Goal: Task Accomplishment & Management: Complete application form

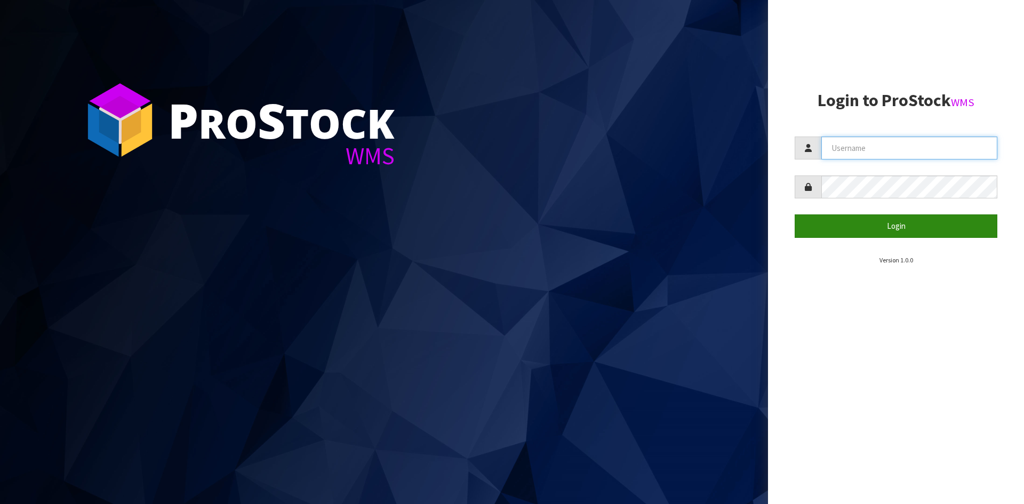
type input "YOURREFORMER"
click at [933, 227] on form "YOURREFORMER Login" at bounding box center [896, 187] width 203 height 101
click at [929, 231] on button "Login" at bounding box center [896, 225] width 203 height 23
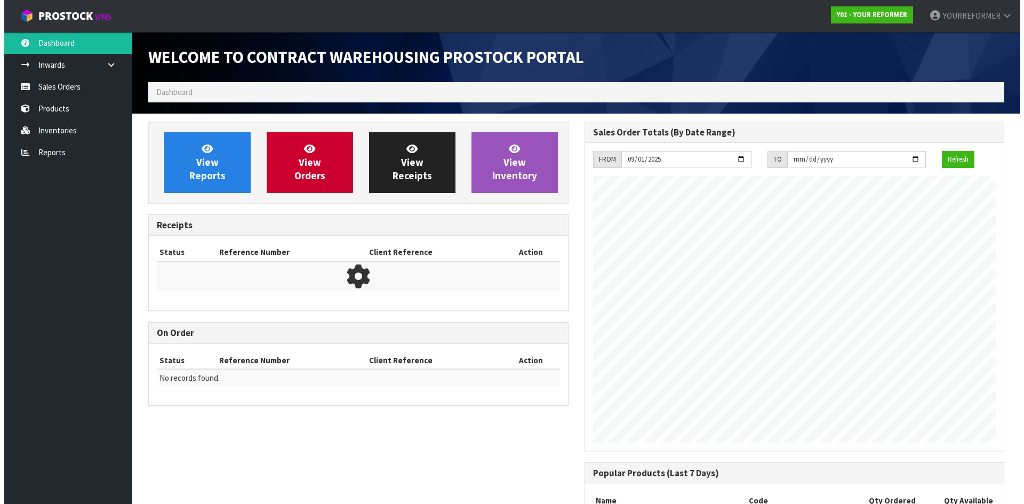
scroll to position [488, 436]
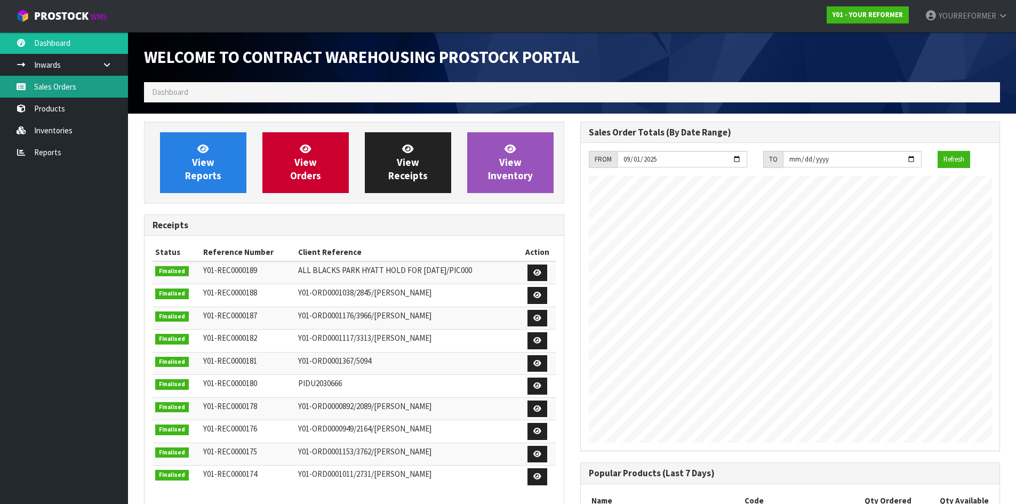
click at [77, 81] on link "Sales Orders" at bounding box center [64, 87] width 128 height 22
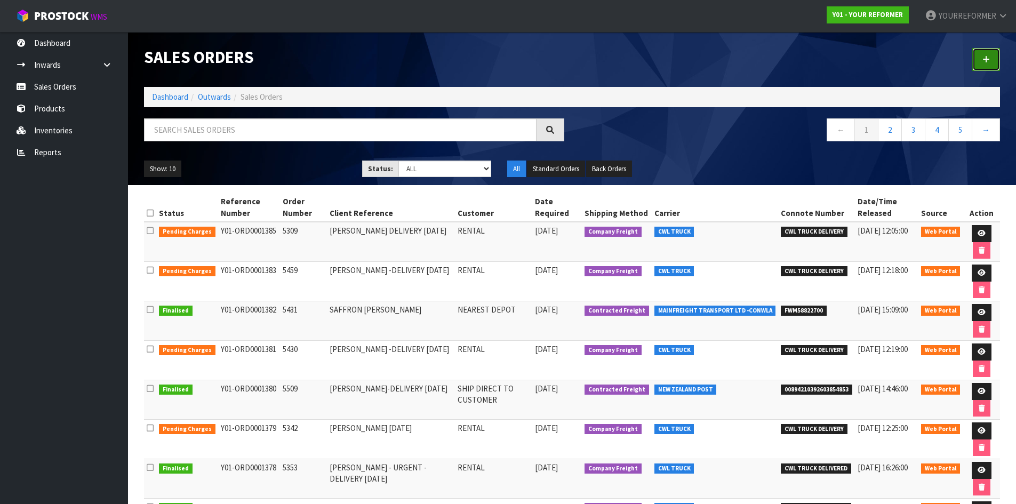
click at [981, 54] on link at bounding box center [986, 59] width 28 height 23
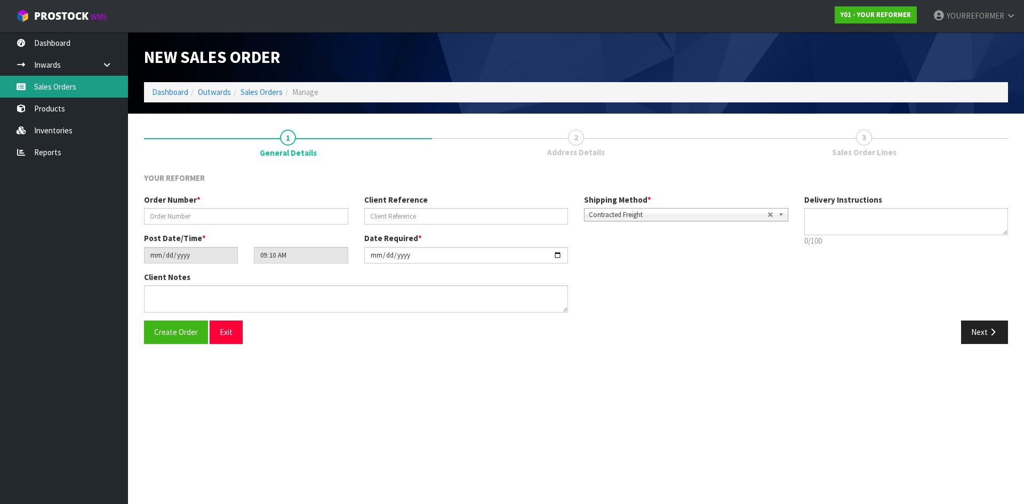
click at [71, 83] on link "Sales Orders" at bounding box center [64, 87] width 128 height 22
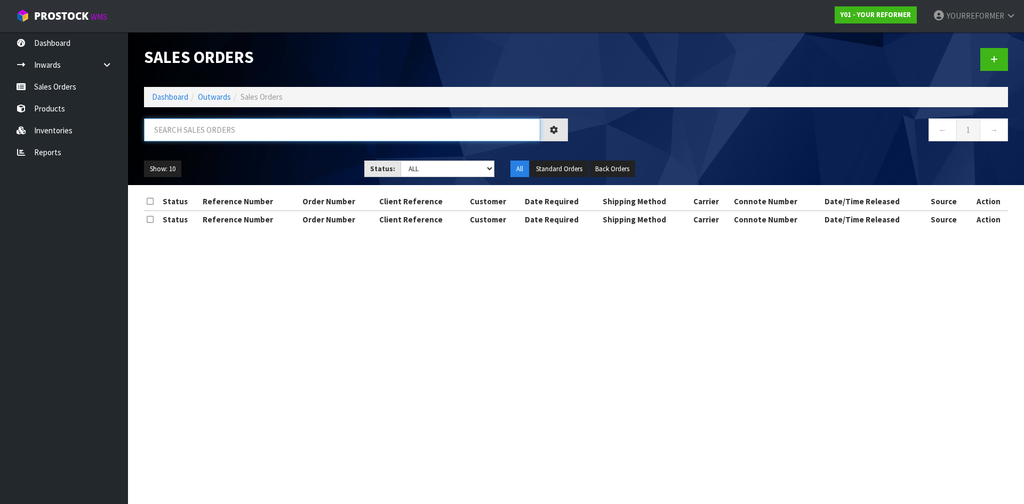
click at [217, 136] on input "text" at bounding box center [342, 129] width 396 height 23
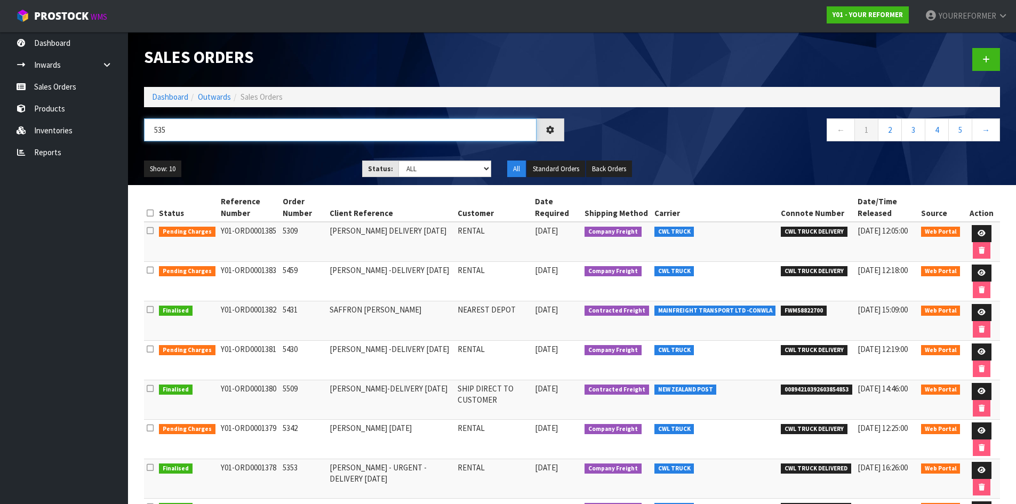
type input "5351"
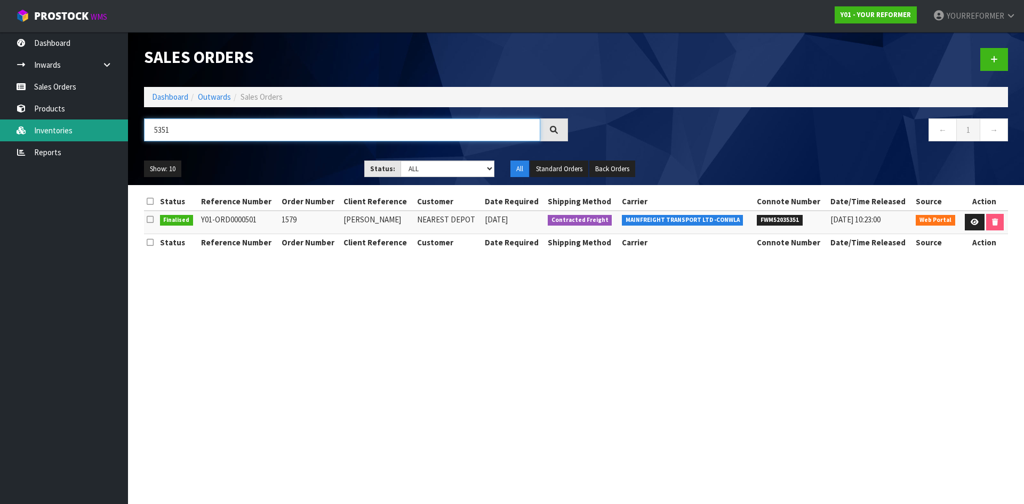
drag, startPoint x: 218, startPoint y: 130, endPoint x: 82, endPoint y: 130, distance: 135.5
click at [82, 130] on body "Toggle navigation ProStock WMS Y01 - YOUR REFORMER YOURREFORMER Logout Dashboar…" at bounding box center [512, 252] width 1024 height 504
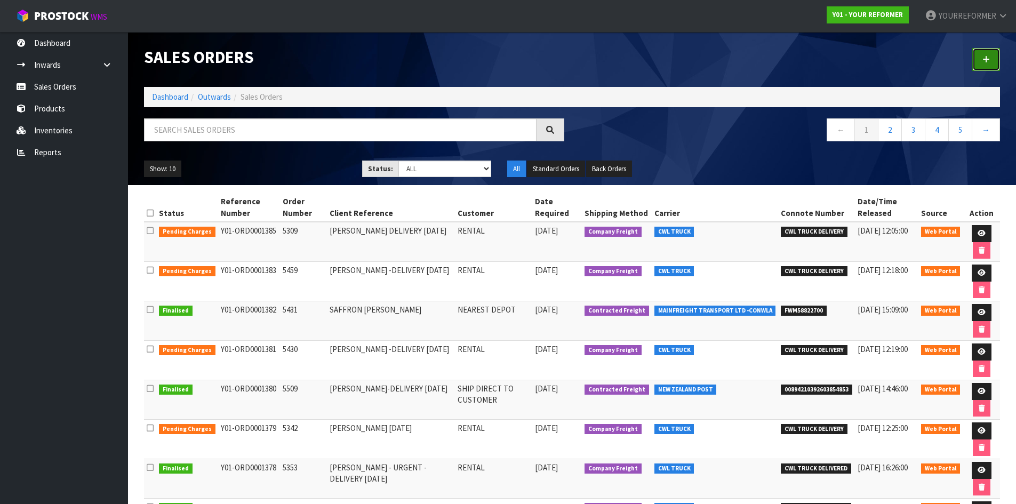
drag, startPoint x: 987, startPoint y: 55, endPoint x: 880, endPoint y: 71, distance: 108.3
click at [987, 55] on icon at bounding box center [986, 59] width 7 height 8
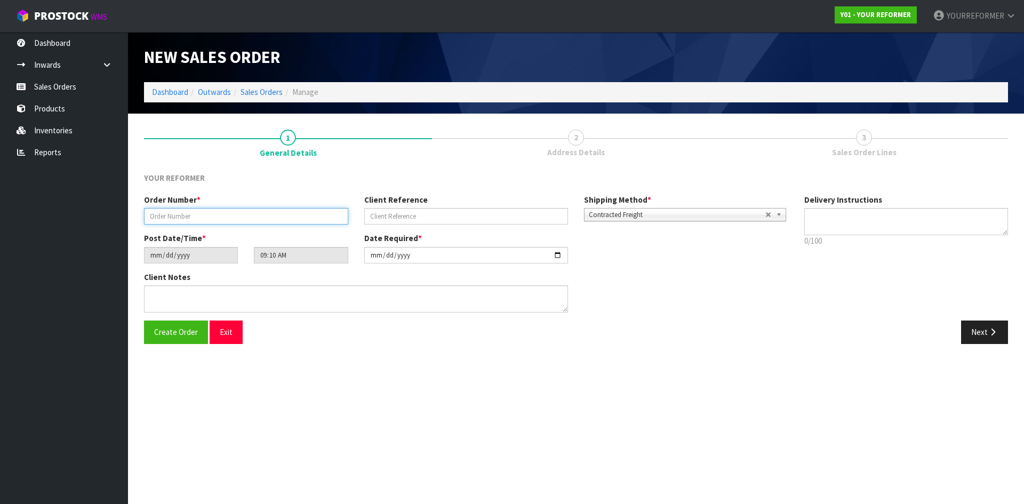
drag, startPoint x: 206, startPoint y: 215, endPoint x: 213, endPoint y: 215, distance: 7.0
click at [206, 215] on input "text" at bounding box center [246, 216] width 204 height 17
paste input "12"
drag, startPoint x: 434, startPoint y: 210, endPoint x: 386, endPoint y: 221, distance: 48.7
click at [434, 210] on input "text" at bounding box center [466, 216] width 204 height 17
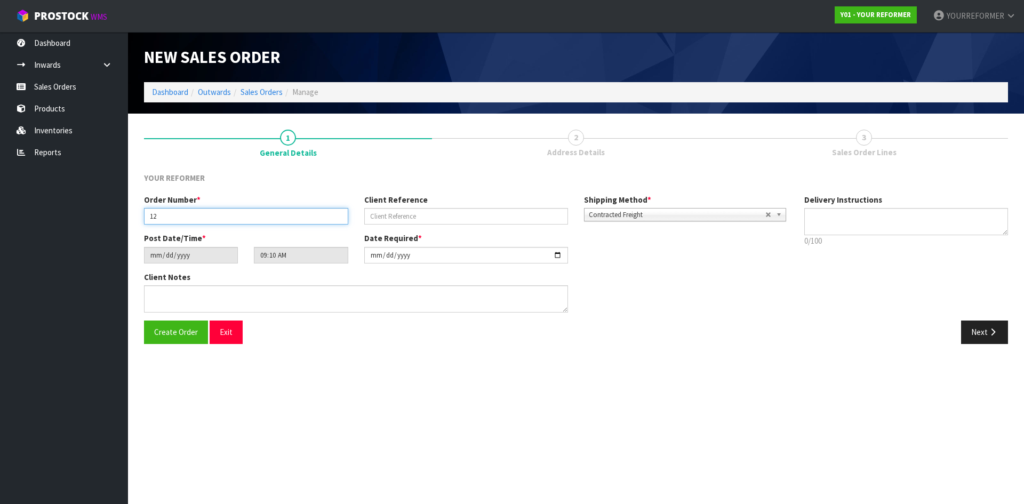
drag, startPoint x: 156, startPoint y: 215, endPoint x: 122, endPoint y: 214, distance: 33.6
click at [125, 214] on body "Toggle navigation ProStock WMS Y01 - YOUR REFORMER YOURREFORMER Logout Dashboar…" at bounding box center [512, 252] width 1024 height 504
paste input "5351"
type input "5351"
click at [395, 207] on div "Client Reference" at bounding box center [466, 209] width 220 height 30
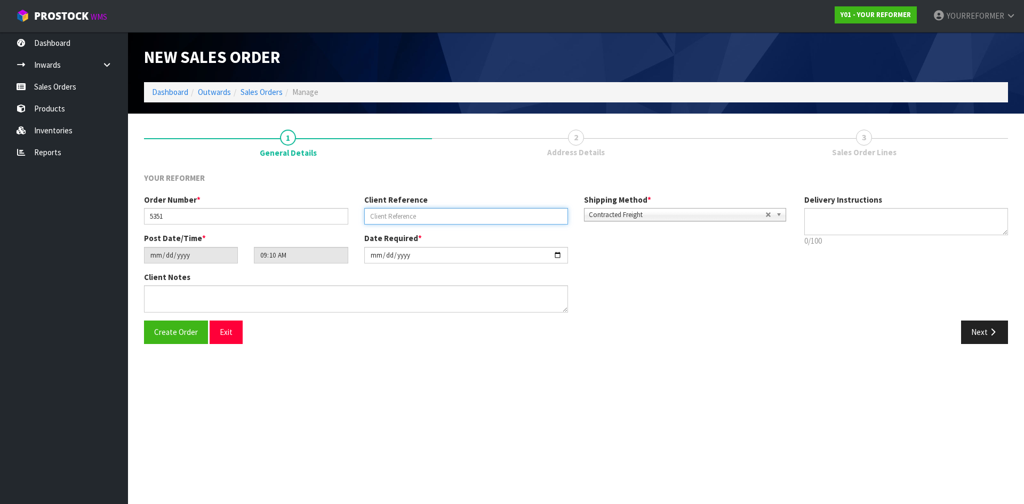
drag, startPoint x: 418, startPoint y: 211, endPoint x: 636, endPoint y: 210, distance: 218.7
click at [420, 211] on input "text" at bounding box center [466, 216] width 204 height 17
paste input "[PERSON_NAME]"
type input "[PERSON_NAME]"
drag, startPoint x: 878, startPoint y: 209, endPoint x: 938, endPoint y: 224, distance: 61.6
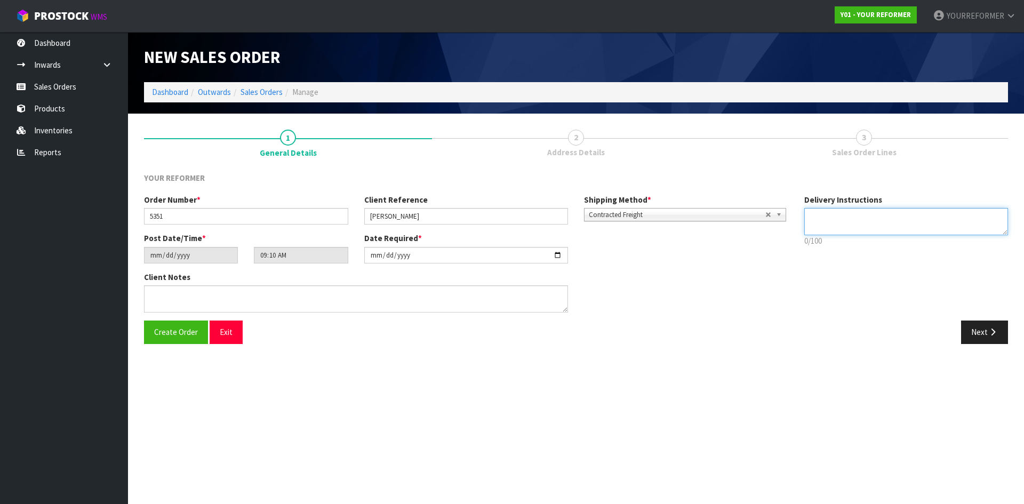
click at [879, 209] on textarea at bounding box center [906, 221] width 204 height 27
click at [821, 235] on p "6/100" at bounding box center [906, 240] width 204 height 11
click at [821, 225] on textarea at bounding box center [906, 221] width 204 height 27
paste textarea "[PHONE_NUMBER]"
type textarea "RENTAL [PHONE_NUMBER]"
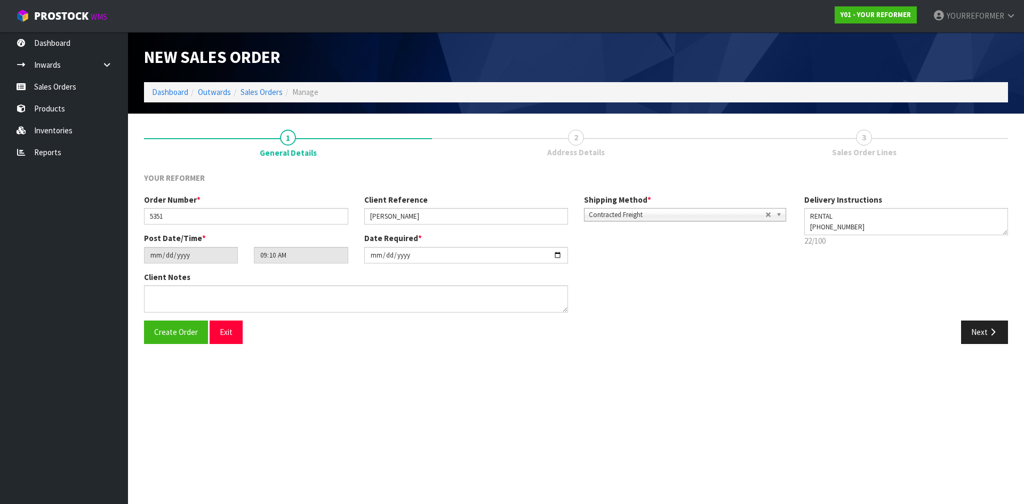
drag, startPoint x: 249, startPoint y: 316, endPoint x: 546, endPoint y: 328, distance: 297.3
click at [252, 316] on div "Client Notes" at bounding box center [356, 295] width 440 height 49
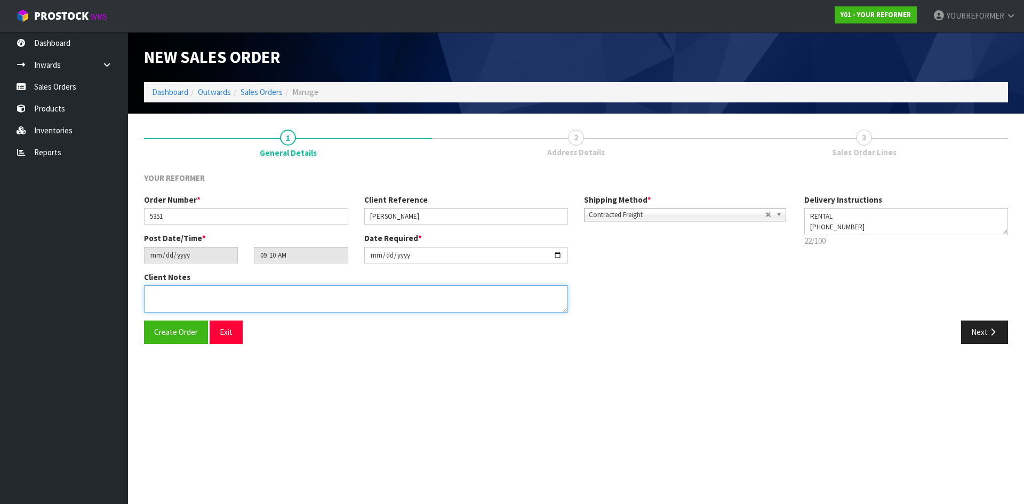
drag, startPoint x: 389, startPoint y: 297, endPoint x: 762, endPoint y: 336, distance: 374.8
click at [390, 297] on textarea at bounding box center [356, 298] width 424 height 27
paste textarea "[PERSON_NAME] [STREET_ADDRESS] [PHONE_NUMBER]"
type textarea "[PERSON_NAME] [STREET_ADDRESS] [PHONE_NUMBER]"
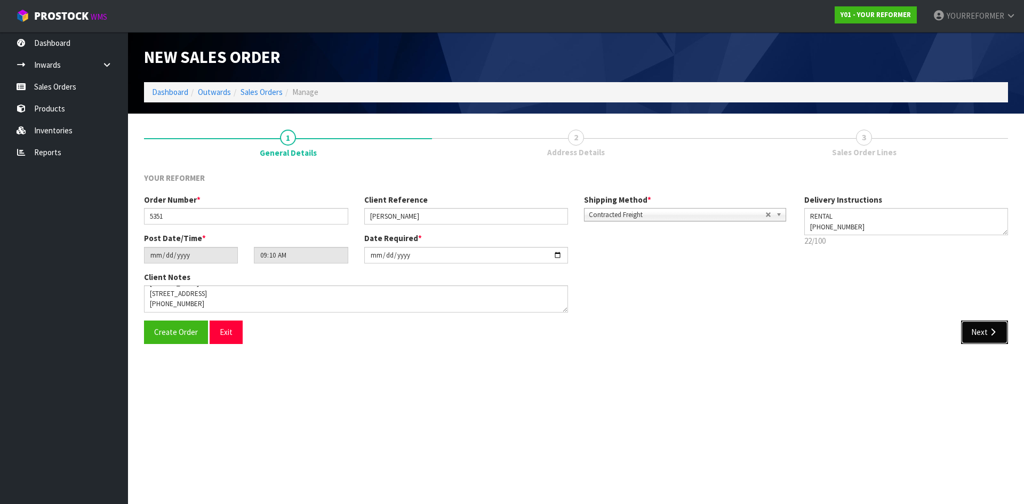
click at [986, 326] on button "Next" at bounding box center [984, 332] width 47 height 23
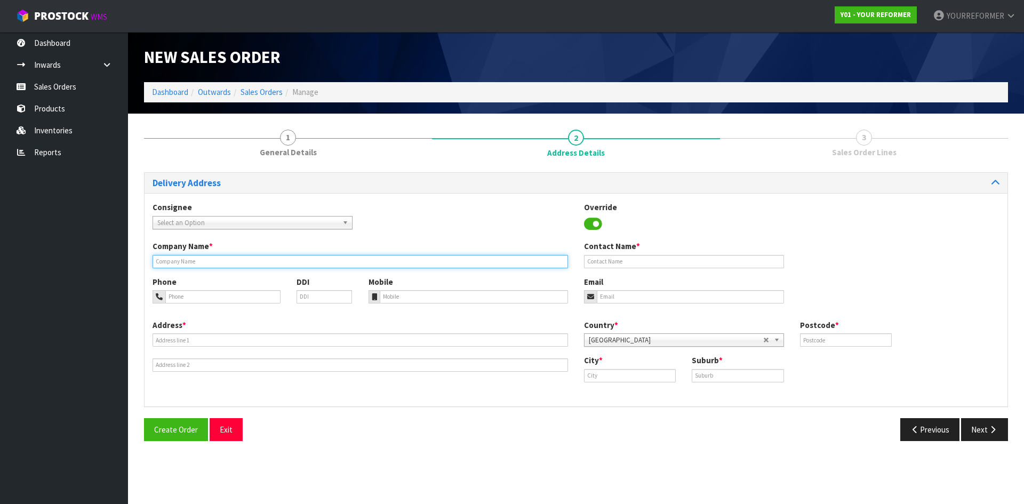
drag, startPoint x: 195, startPoint y: 255, endPoint x: 229, endPoint y: 268, distance: 36.5
click at [196, 255] on input "text" at bounding box center [361, 261] width 416 height 13
type input "RENTAL"
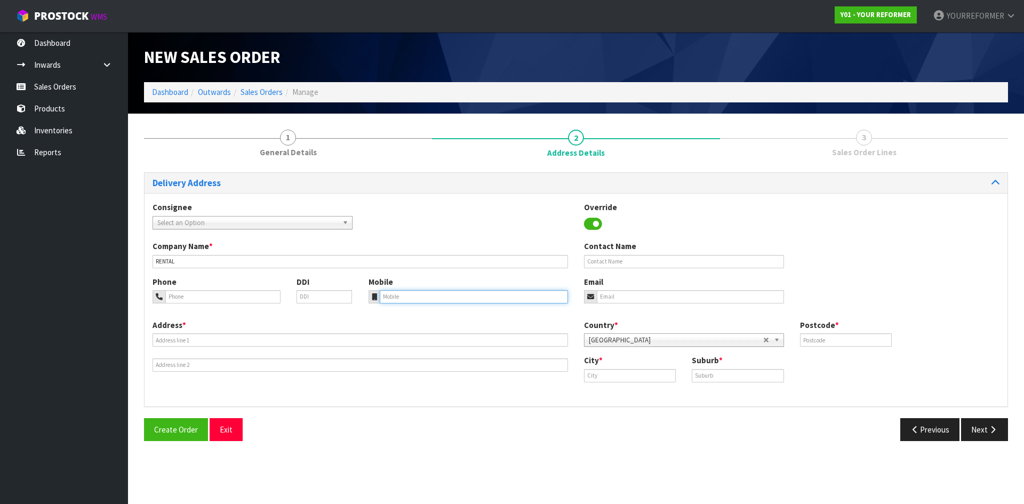
drag, startPoint x: 397, startPoint y: 300, endPoint x: 36, endPoint y: 326, distance: 362.5
click at [394, 300] on input "tel" at bounding box center [474, 296] width 189 height 13
drag, startPoint x: 453, startPoint y: 295, endPoint x: 446, endPoint y: 295, distance: 6.9
click at [453, 295] on input "tel" at bounding box center [474, 296] width 189 height 13
paste input "[PHONE_NUMBER]"
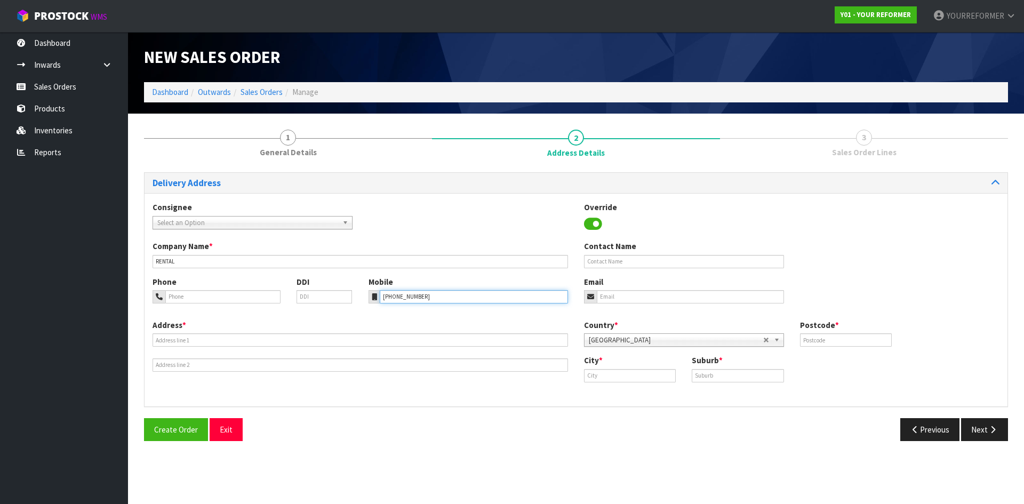
type input "[PHONE_NUMBER]"
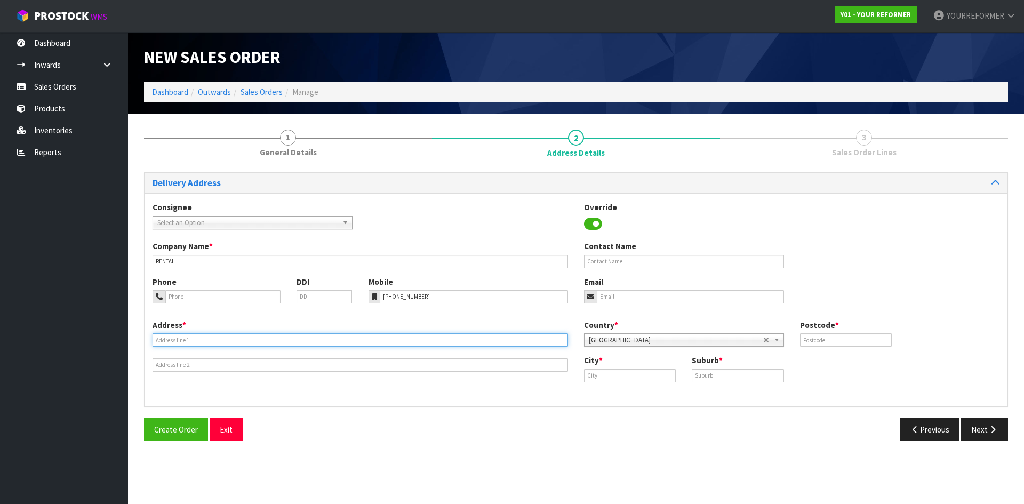
click at [238, 341] on input "text" at bounding box center [361, 339] width 416 height 13
paste input "[STREET_ADDRESS]"
type input "[STREET_ADDRESS]"
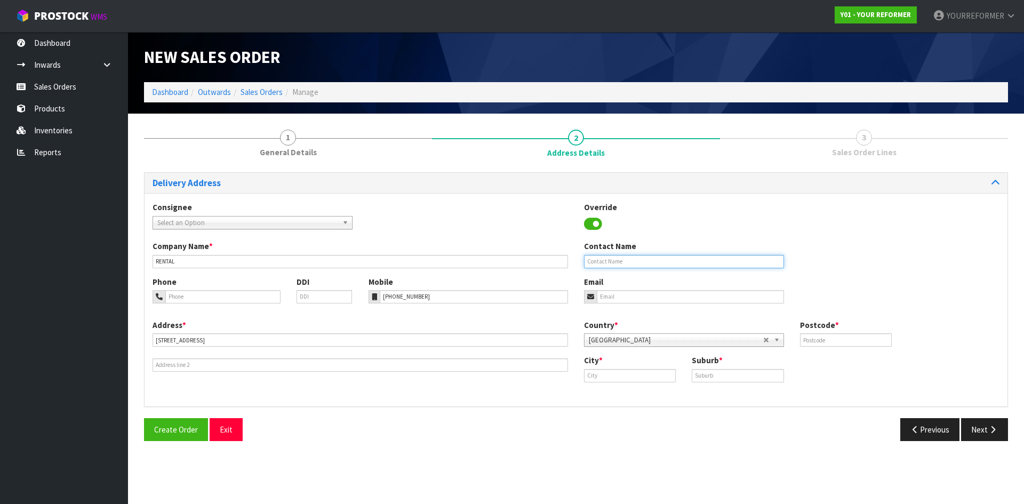
click at [644, 263] on input "text" at bounding box center [684, 261] width 200 height 13
paste input "[PERSON_NAME]"
type input "[PERSON_NAME]"
drag, startPoint x: 614, startPoint y: 302, endPoint x: 228, endPoint y: 298, distance: 385.7
click at [597, 302] on input "email" at bounding box center [690, 296] width 187 height 13
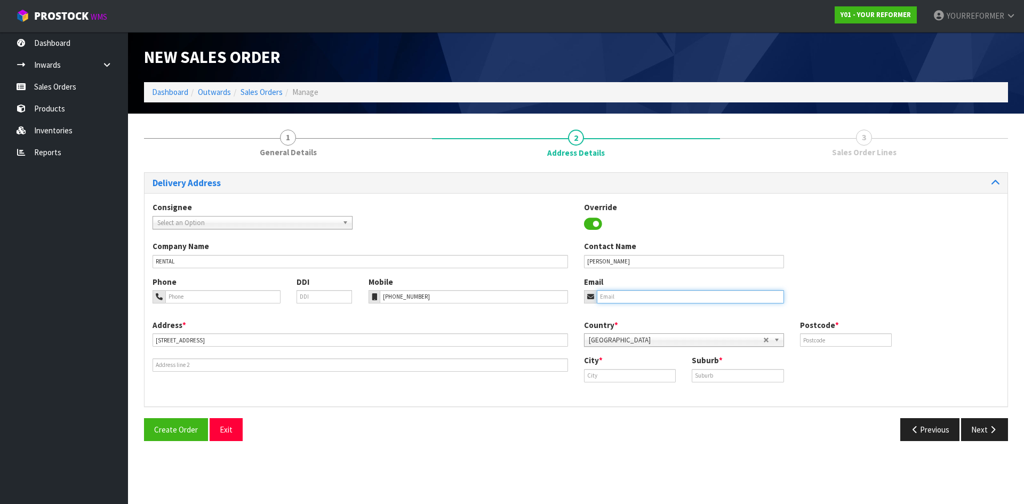
click at [633, 296] on input "email" at bounding box center [690, 296] width 187 height 13
paste input "[PERSON_NAME][EMAIL_ADDRESS][PERSON_NAME][DOMAIN_NAME]"
type input "[PERSON_NAME][EMAIL_ADDRESS][PERSON_NAME][DOMAIN_NAME]"
click at [857, 339] on input "text" at bounding box center [846, 339] width 92 height 13
type input "2018"
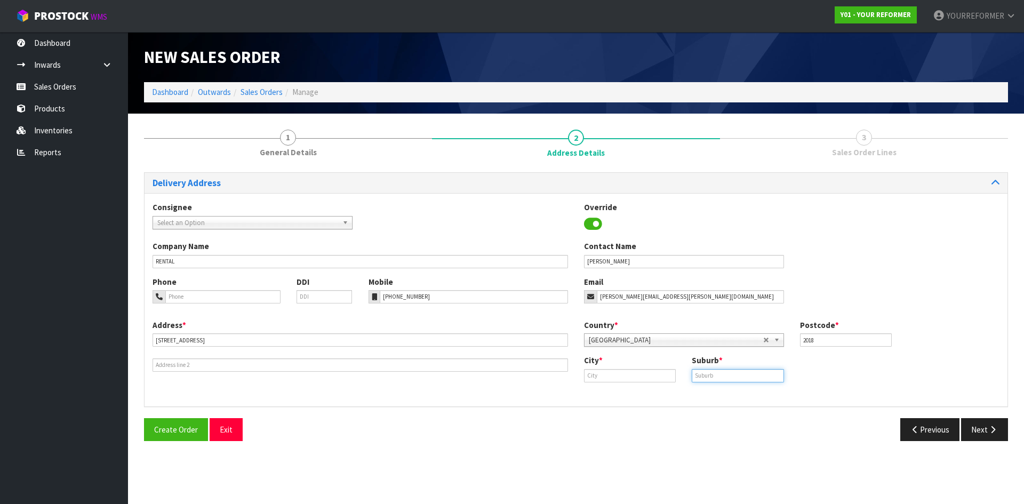
click at [711, 373] on input "text" at bounding box center [738, 375] width 92 height 13
paste input "BEACHLANDS"
type input "BEACHLANDS"
click at [593, 379] on input "text" at bounding box center [630, 375] width 92 height 13
click at [601, 393] on strong "[GEOGRAPHIC_DATA]" at bounding box center [633, 394] width 77 height 10
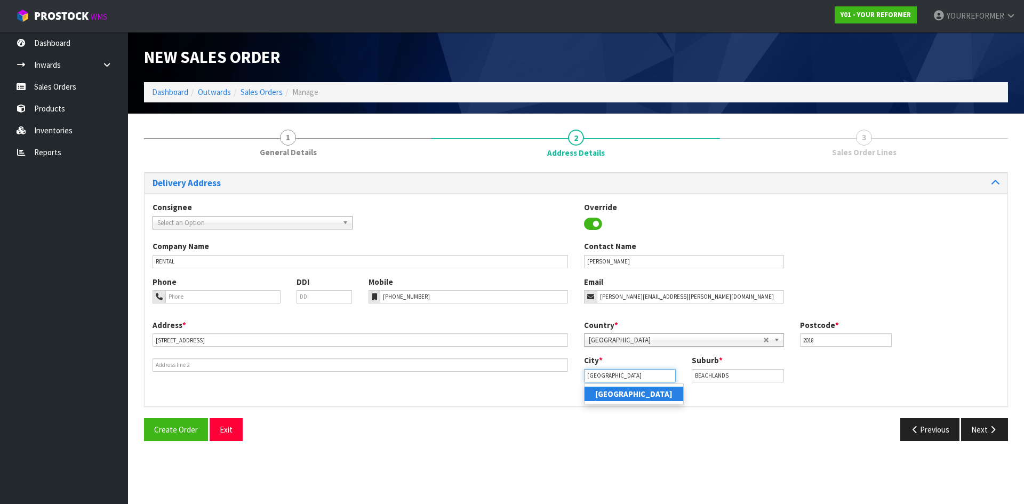
type input "[GEOGRAPHIC_DATA]"
click at [974, 427] on button "Next" at bounding box center [984, 429] width 47 height 23
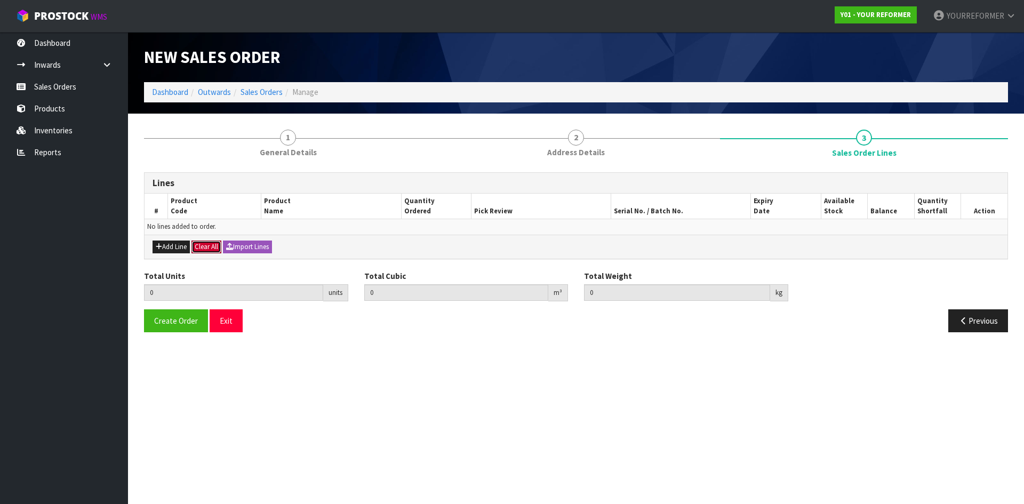
click at [193, 244] on div "Add Line Clear All Import Lines" at bounding box center [576, 247] width 863 height 24
click at [178, 247] on button "Add Line" at bounding box center [171, 247] width 37 height 13
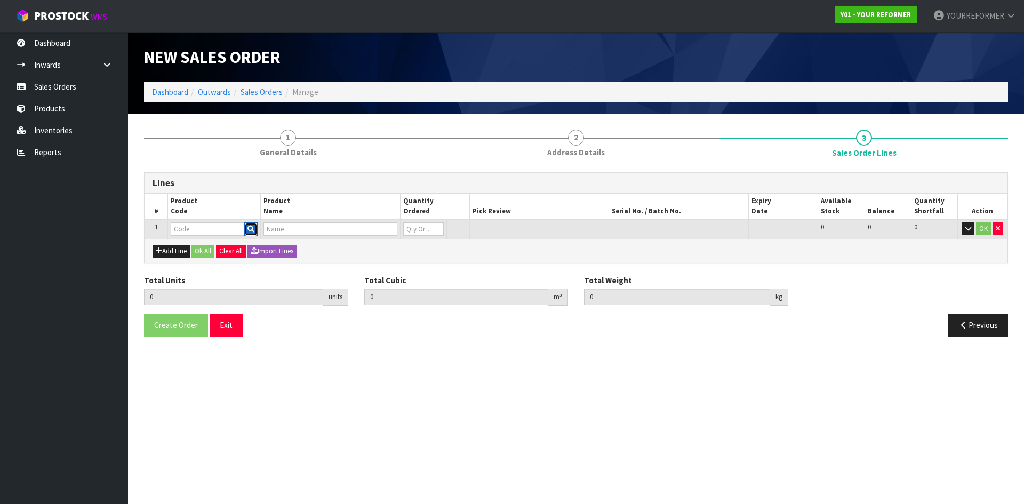
click at [249, 229] on icon "button" at bounding box center [250, 229] width 7 height 7
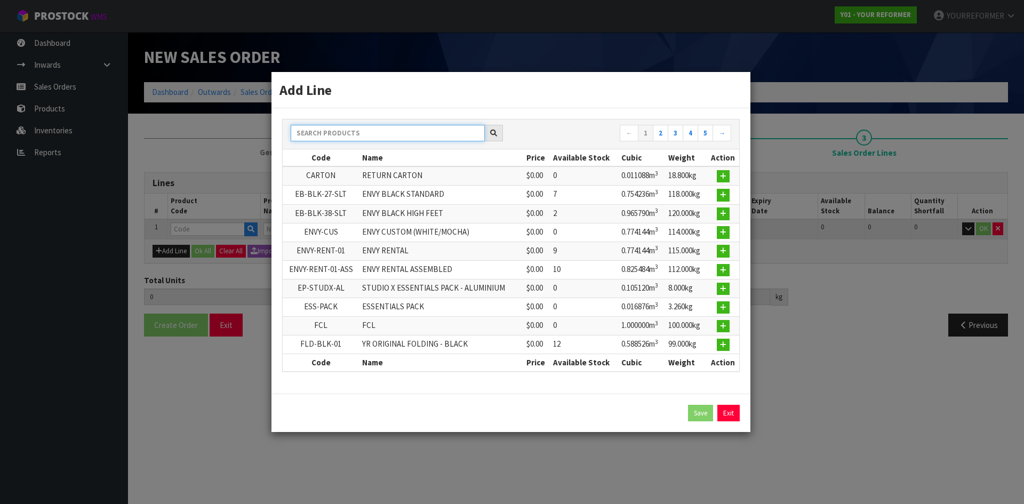
click at [334, 130] on input "text" at bounding box center [388, 133] width 194 height 17
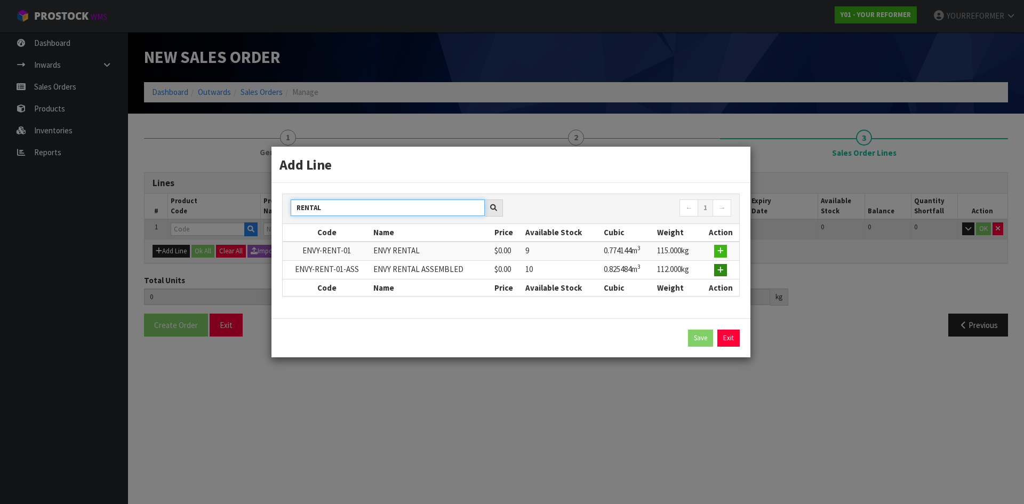
type input "RENTAL"
click at [725, 269] on button "button" at bounding box center [720, 270] width 13 height 13
type input "0.000000"
type input "0.000"
type input "ENVY-RENT-01-ASS"
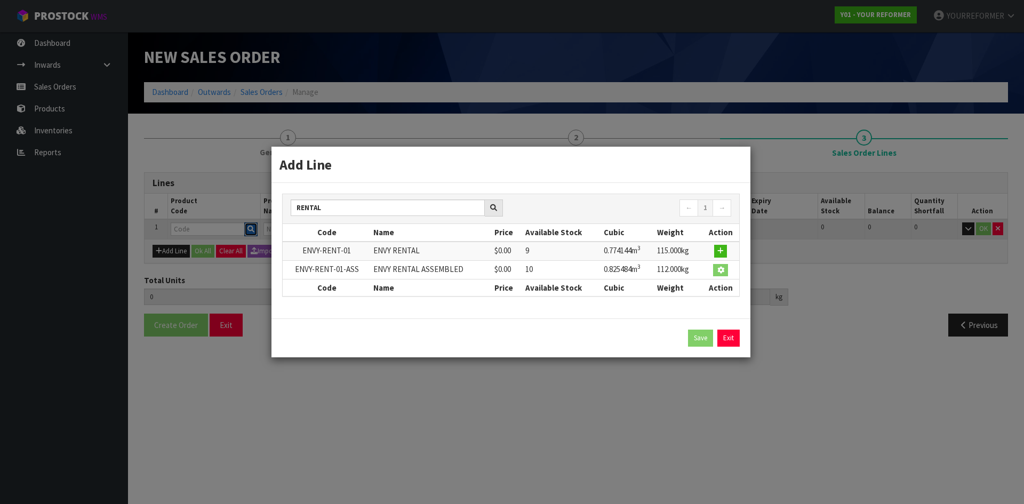
type input "ENVY RENTAL ASSEMBLED"
type input "0"
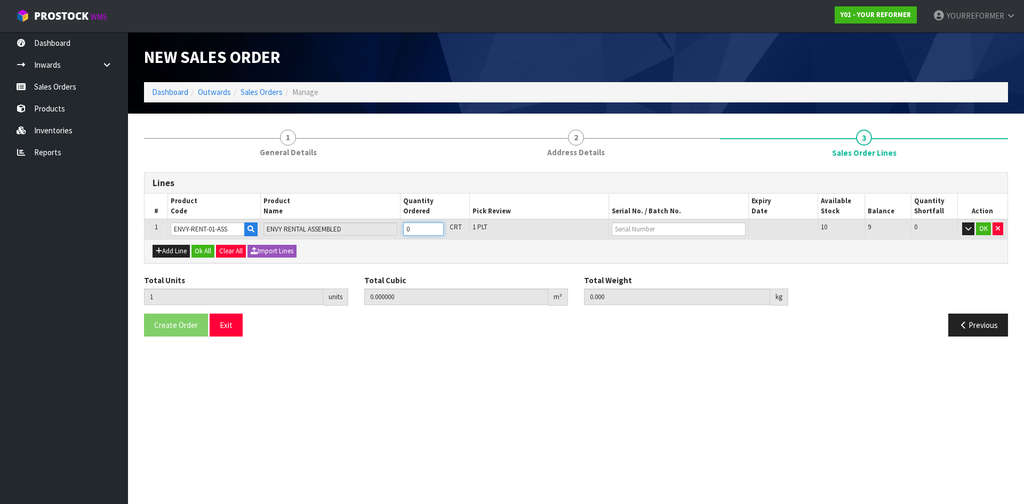
type input "1"
type input "0.825484"
type input "112"
drag, startPoint x: 440, startPoint y: 225, endPoint x: 434, endPoint y: 225, distance: 5.9
type input "1"
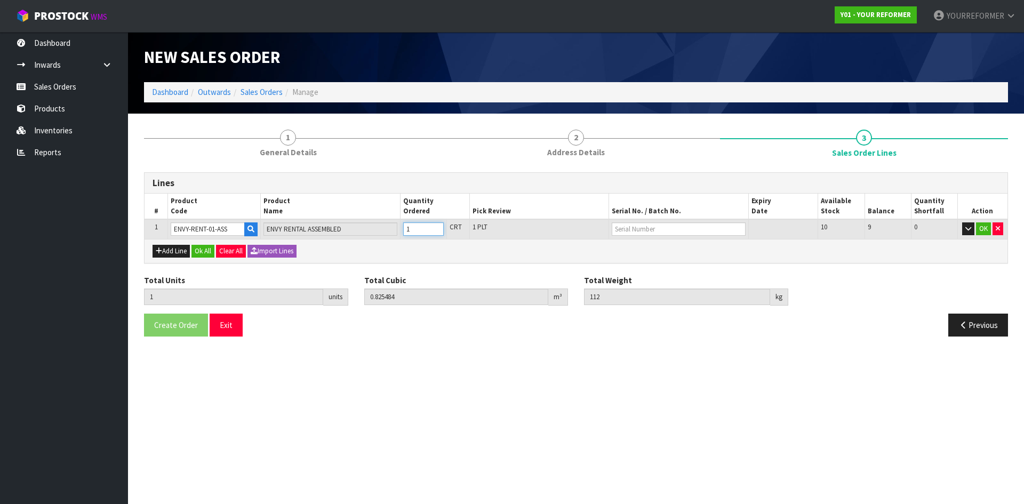
click at [438, 225] on input "1" at bounding box center [423, 228] width 41 height 13
click at [201, 246] on button "Ok All" at bounding box center [202, 251] width 23 height 13
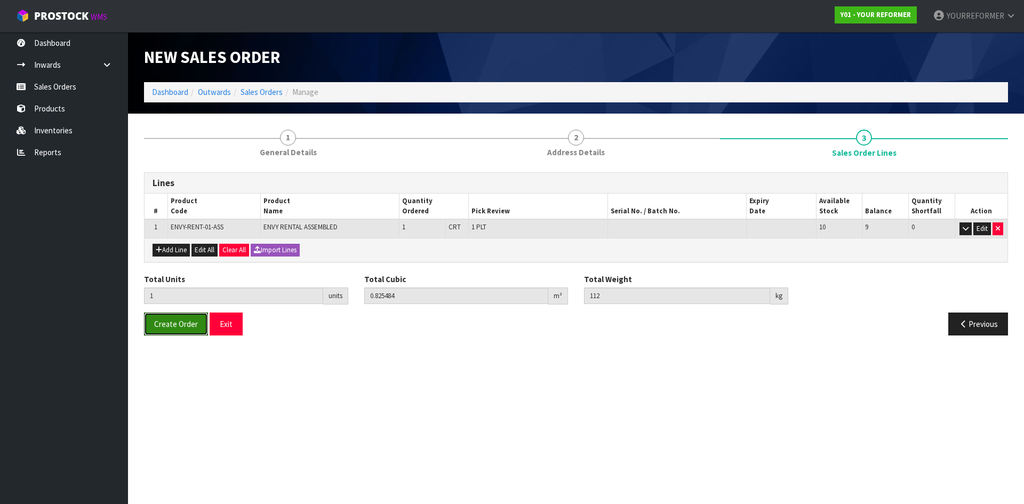
drag, startPoint x: 179, startPoint y: 323, endPoint x: 792, endPoint y: 322, distance: 613.4
click at [179, 323] on span "Create Order" at bounding box center [176, 324] width 44 height 10
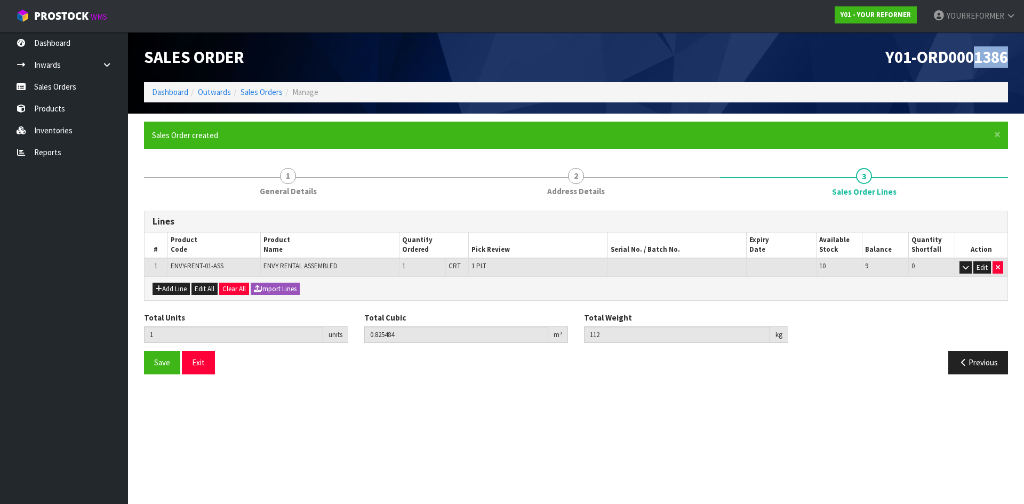
drag, startPoint x: 988, startPoint y: 56, endPoint x: 466, endPoint y: 140, distance: 529.5
click at [789, 57] on div "Y01-ORD0001386" at bounding box center [796, 57] width 440 height 50
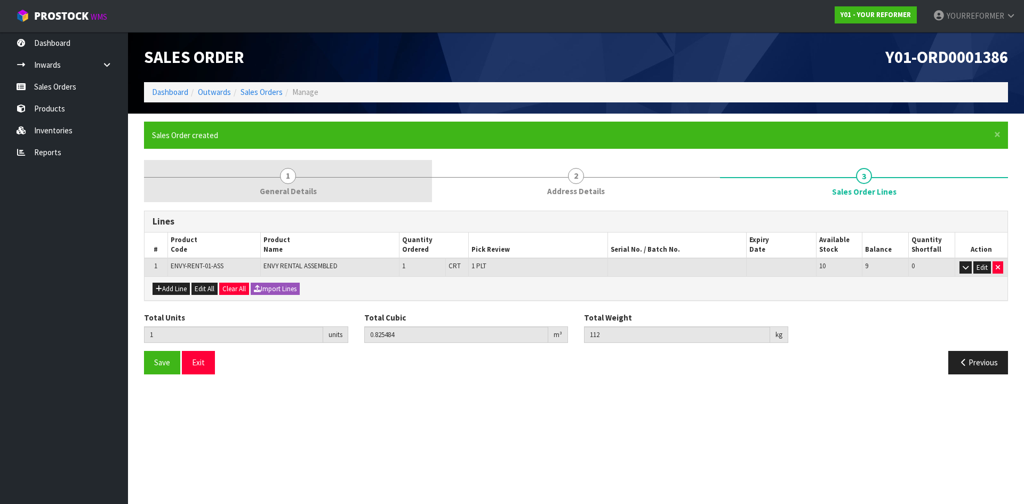
drag, startPoint x: 284, startPoint y: 194, endPoint x: 290, endPoint y: 193, distance: 6.1
click at [284, 194] on span "General Details" at bounding box center [288, 191] width 57 height 11
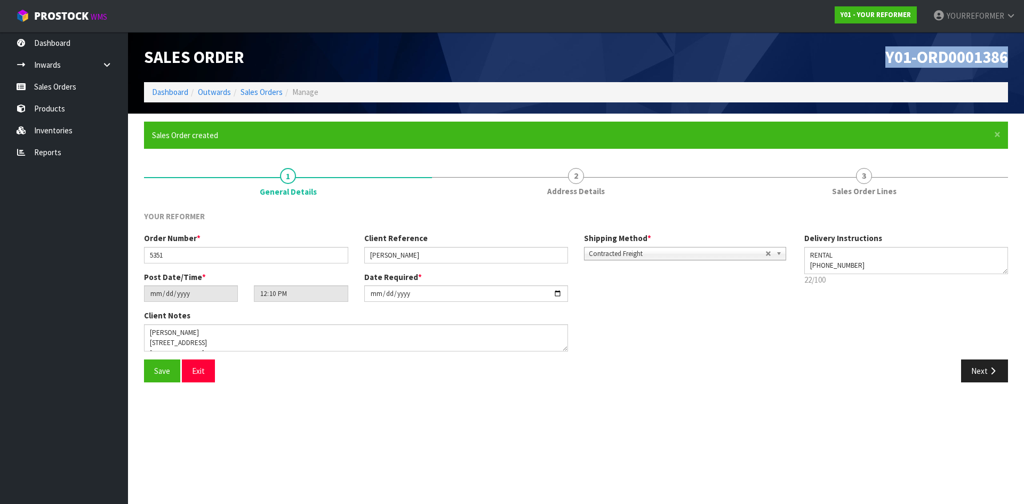
drag, startPoint x: 1012, startPoint y: 54, endPoint x: 1006, endPoint y: 132, distance: 78.6
click at [781, 54] on div "Y01-ORD0001386" at bounding box center [796, 57] width 440 height 50
copy span "Y01-ORD0001386"
click at [110, 257] on body "Toggle navigation ProStock WMS Y01 - YOUR REFORMER YOURREFORMER Logout Dashboar…" at bounding box center [512, 252] width 1024 height 504
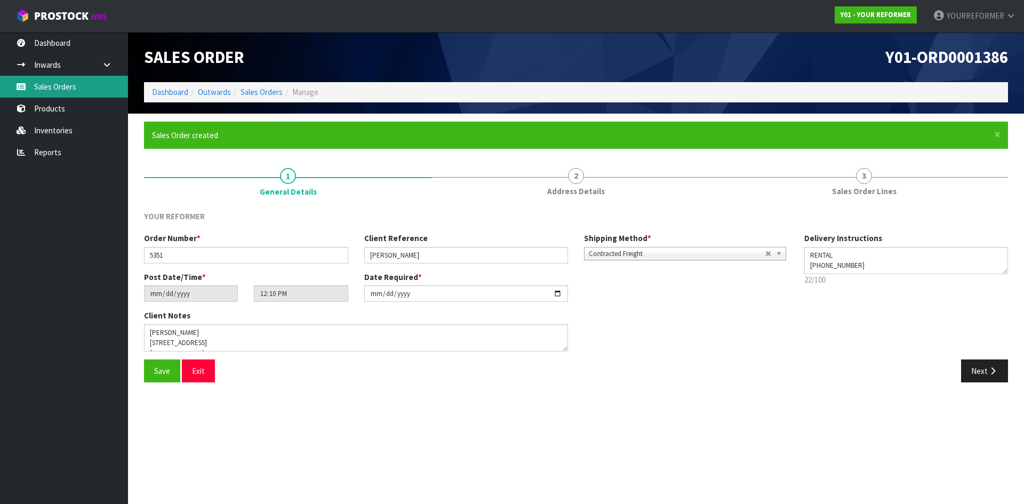
click at [65, 88] on link "Sales Orders" at bounding box center [64, 87] width 128 height 22
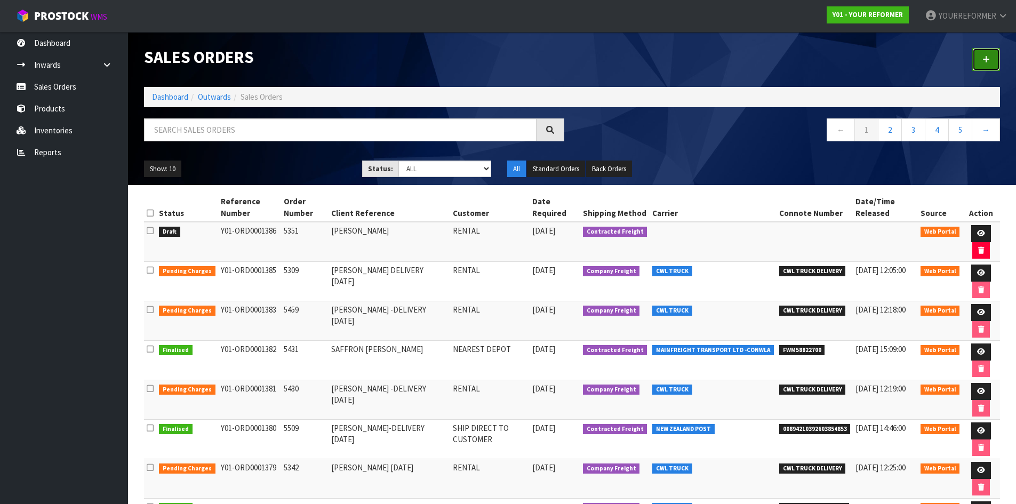
click at [991, 53] on link at bounding box center [986, 59] width 28 height 23
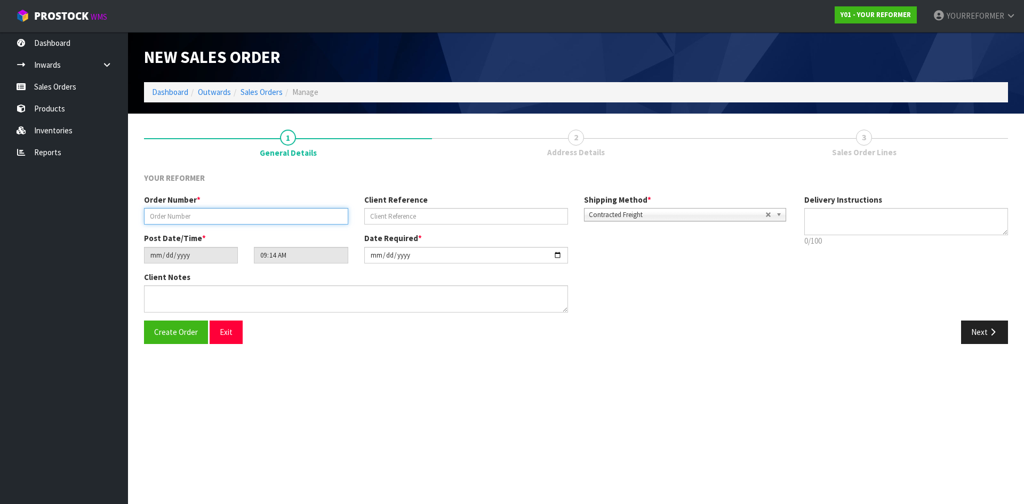
click at [244, 216] on input "text" at bounding box center [246, 216] width 204 height 17
paste input "5505"
type input "5505"
click at [422, 213] on input "text" at bounding box center [466, 216] width 204 height 17
click at [458, 200] on div "Client Reference" at bounding box center [466, 209] width 220 height 30
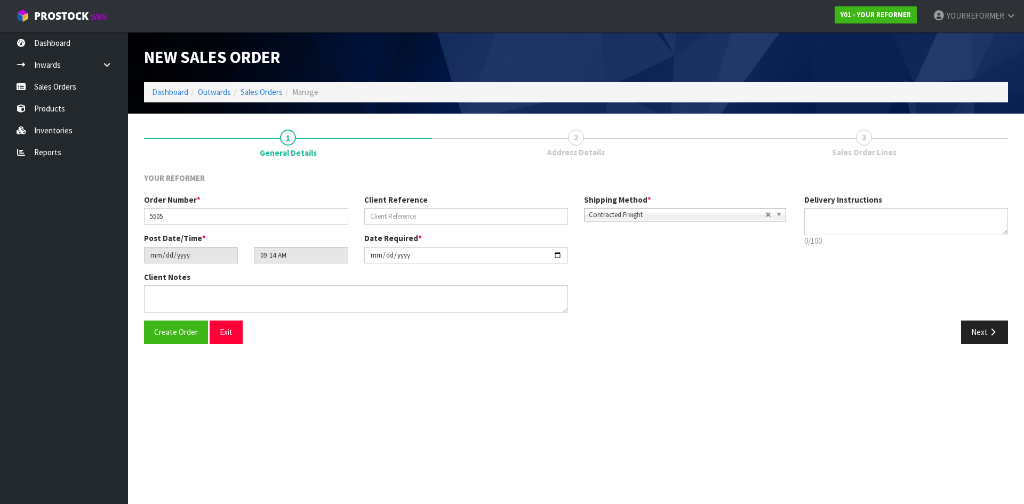
click at [459, 206] on div "Client Reference" at bounding box center [466, 209] width 220 height 30
drag, startPoint x: 502, startPoint y: 220, endPoint x: 589, endPoint y: 223, distance: 86.5
click at [502, 220] on input "text" at bounding box center [466, 216] width 204 height 17
paste input "[PERSON_NAME]"
type input "[PERSON_NAME]"
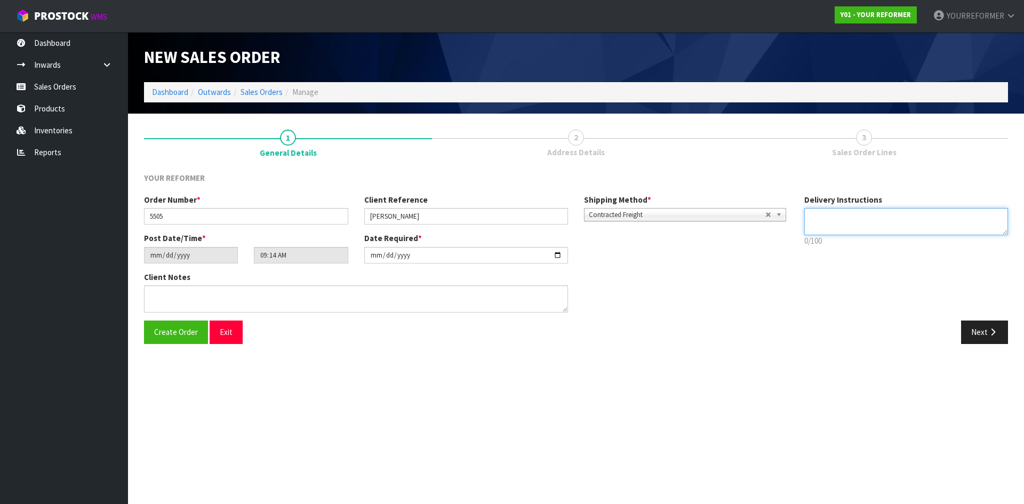
click at [826, 220] on textarea at bounding box center [906, 221] width 204 height 27
click at [848, 227] on textarea at bounding box center [906, 221] width 204 height 27
paste textarea "[PHONE_NUMBER]"
type textarea "RENTAL [PHONE_NUMBER]"
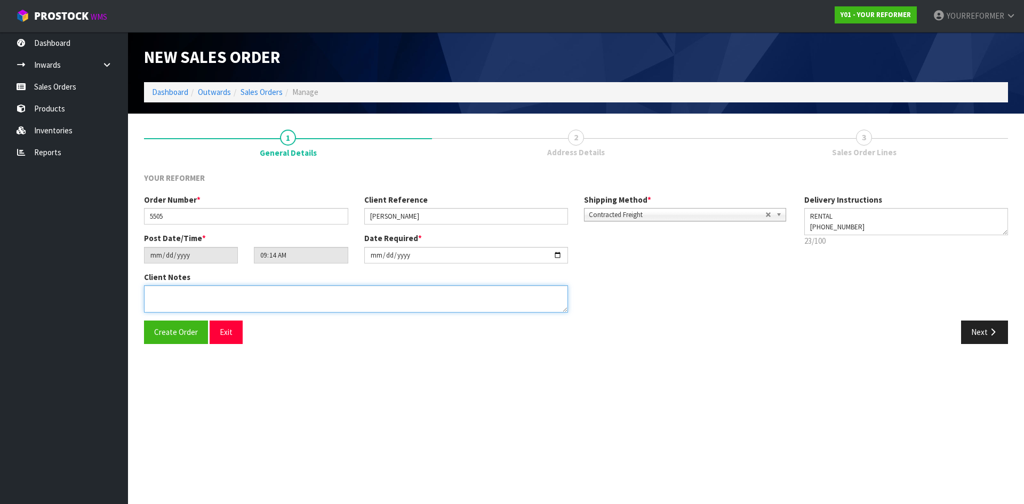
click at [310, 298] on textarea at bounding box center [356, 298] width 424 height 27
paste textarea "[PERSON_NAME] [STREET_ADDRESS] [PHONE_NUMBER]"
type textarea "[PERSON_NAME] [STREET_ADDRESS] [PHONE_NUMBER]"
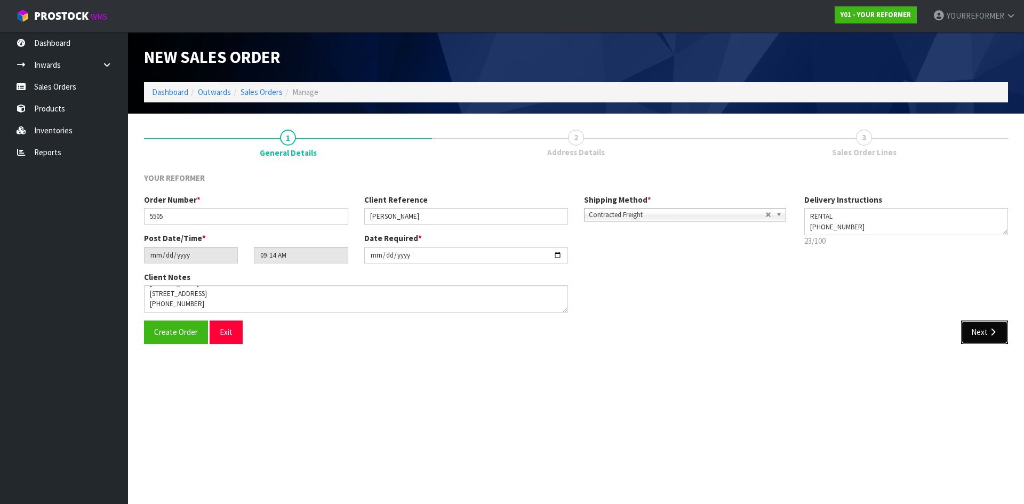
click at [973, 325] on button "Next" at bounding box center [984, 332] width 47 height 23
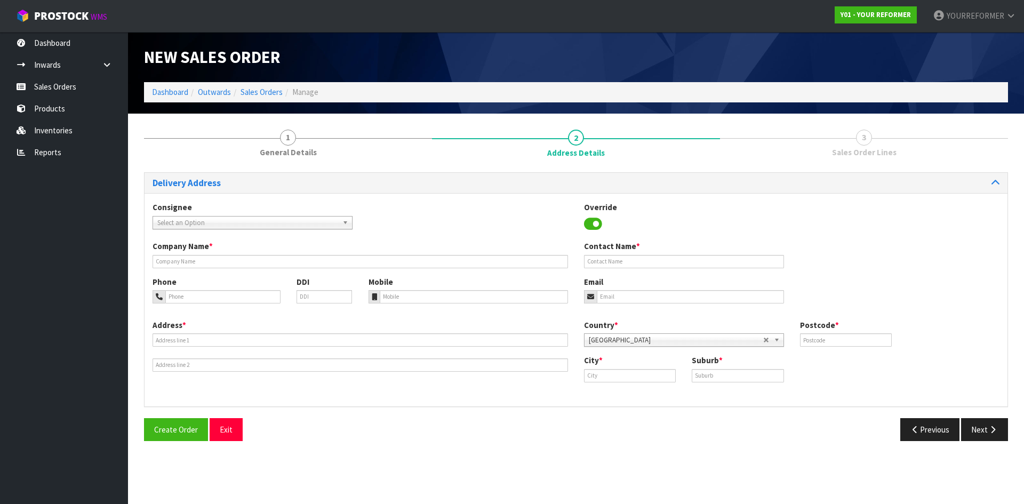
click at [187, 269] on div "Company Name * Contact Name *" at bounding box center [576, 258] width 863 height 35
click at [226, 266] on input "text" at bounding box center [361, 261] width 416 height 13
type input "RENTAL"
click at [401, 294] on input "tel" at bounding box center [474, 296] width 189 height 13
click at [417, 298] on input "tel" at bounding box center [474, 296] width 189 height 13
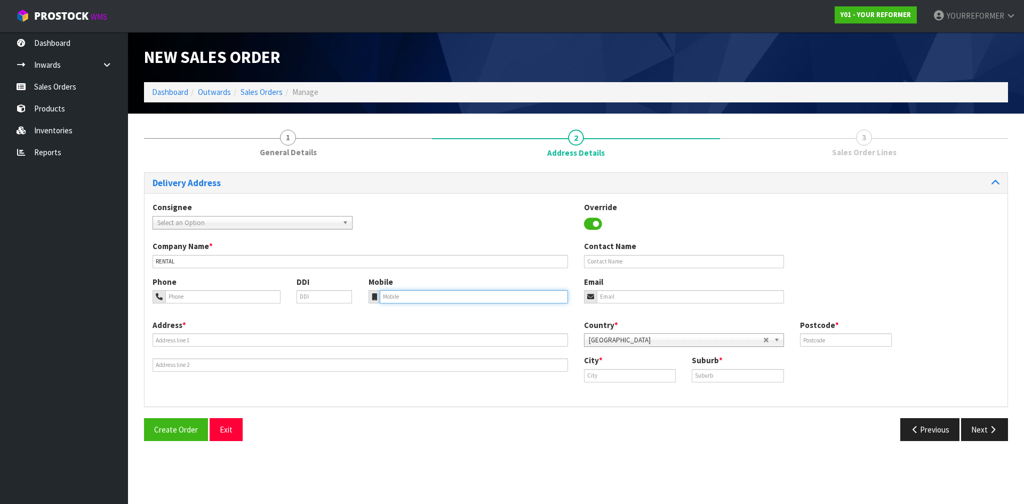
paste input "[PHONE_NUMBER]"
type input "[PHONE_NUMBER]"
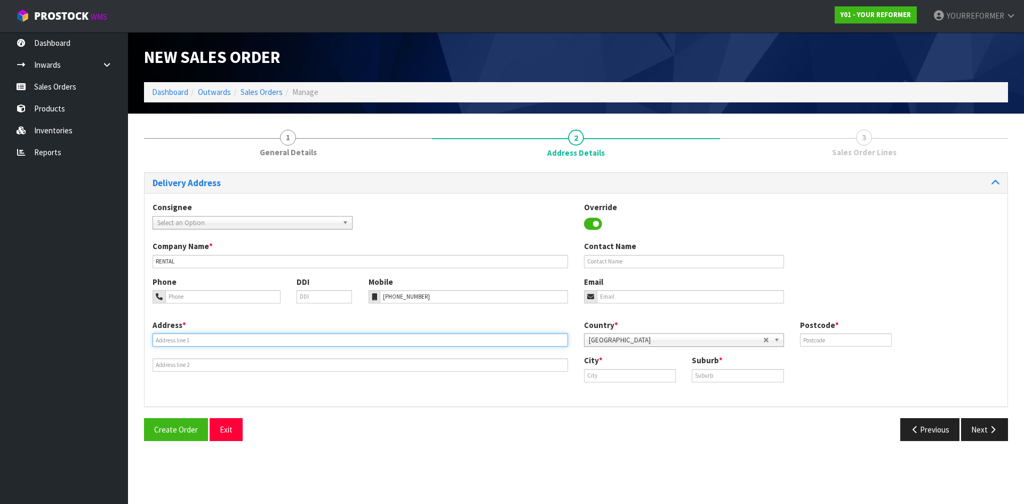
drag, startPoint x: 197, startPoint y: 341, endPoint x: 278, endPoint y: 341, distance: 80.5
click at [197, 341] on input "text" at bounding box center [361, 339] width 416 height 13
paste input "[STREET_ADDRESS]"
type input "[STREET_ADDRESS]"
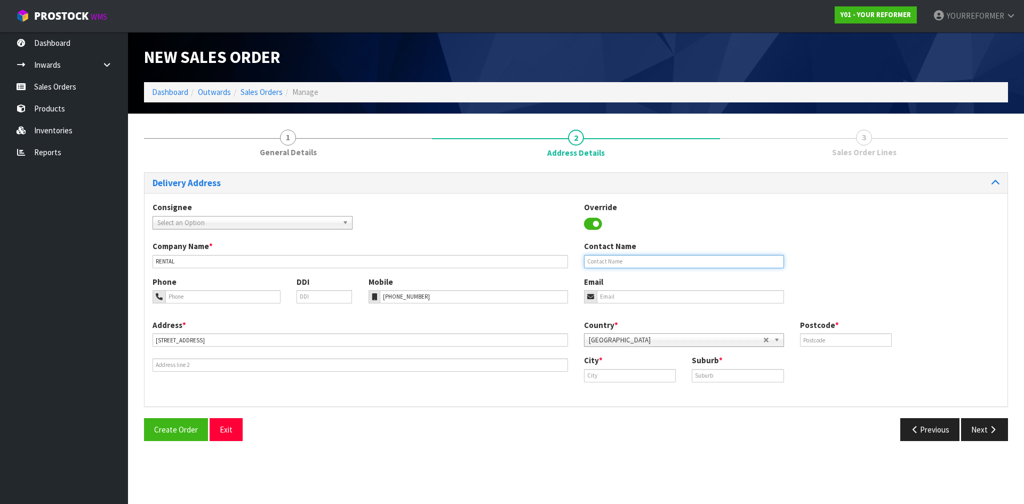
click at [609, 267] on input "text" at bounding box center [684, 261] width 200 height 13
paste input "[PERSON_NAME]"
type input "[PERSON_NAME]"
drag, startPoint x: 618, startPoint y: 301, endPoint x: 473, endPoint y: 297, distance: 144.6
click at [614, 301] on input "email" at bounding box center [690, 296] width 187 height 13
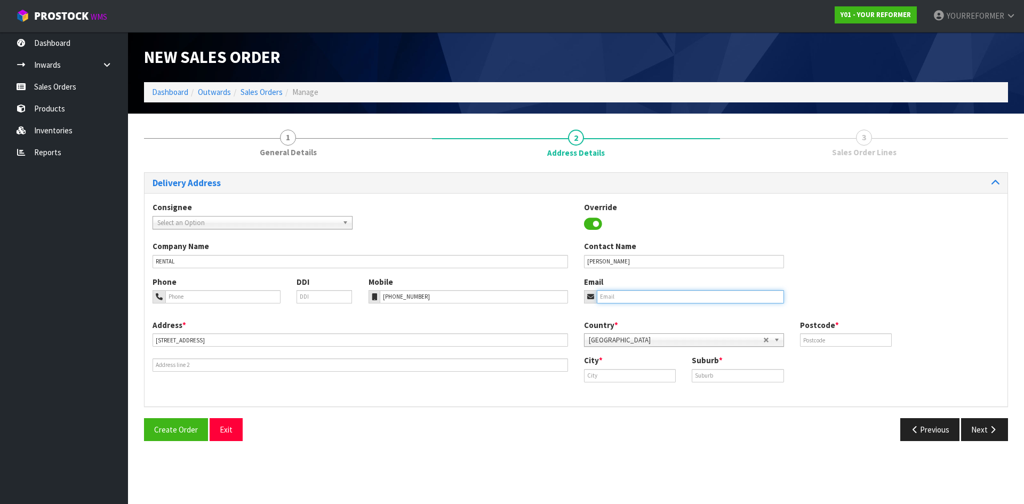
drag, startPoint x: 635, startPoint y: 300, endPoint x: 788, endPoint y: 330, distance: 156.1
click at [635, 300] on input "email" at bounding box center [690, 296] width 187 height 13
paste input "[EMAIL_ADDRESS][PERSON_NAME][DOMAIN_NAME]"
type input "[EMAIL_ADDRESS][PERSON_NAME][DOMAIN_NAME]"
click at [835, 345] on input "text" at bounding box center [846, 339] width 92 height 13
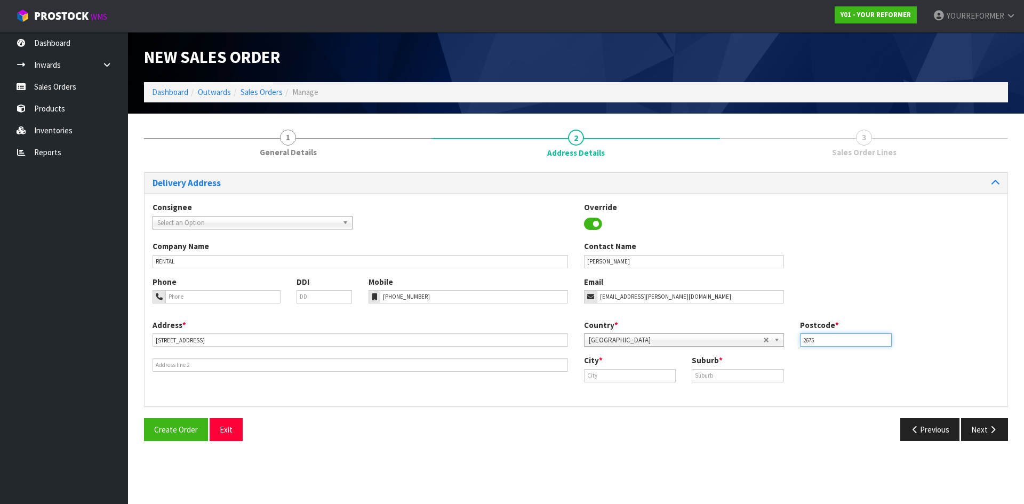
type input "2675"
click at [654, 366] on div "City *" at bounding box center [630, 368] width 108 height 27
click at [643, 377] on input "text" at bounding box center [630, 375] width 92 height 13
drag, startPoint x: 619, startPoint y: 394, endPoint x: 110, endPoint y: 354, distance: 509.9
click at [618, 394] on strong "[GEOGRAPHIC_DATA]" at bounding box center [633, 394] width 77 height 10
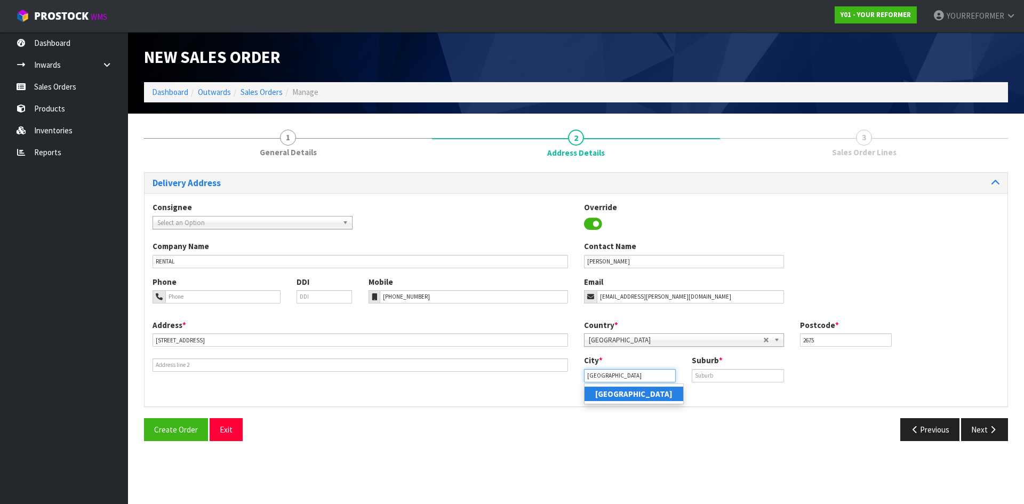
type input "[GEOGRAPHIC_DATA]"
drag, startPoint x: 750, startPoint y: 374, endPoint x: 909, endPoint y: 404, distance: 162.3
click at [750, 374] on input "text" at bounding box center [738, 375] width 92 height 13
paste input "[GEOGRAPHIC_DATA]"
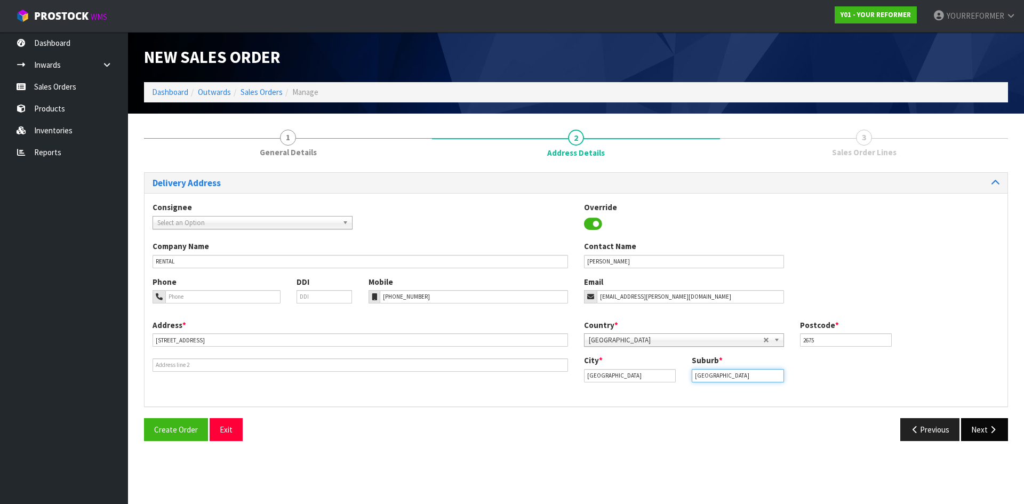
type input "[GEOGRAPHIC_DATA]"
drag, startPoint x: 1007, startPoint y: 429, endPoint x: 995, endPoint y: 427, distance: 11.4
click at [1005, 429] on button "Next" at bounding box center [984, 429] width 47 height 23
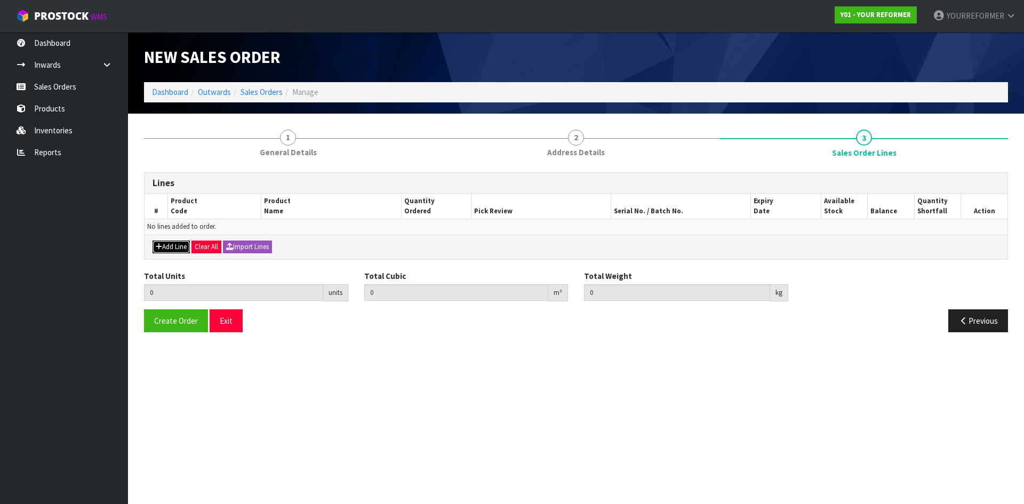
click at [173, 247] on button "Add Line" at bounding box center [171, 247] width 37 height 13
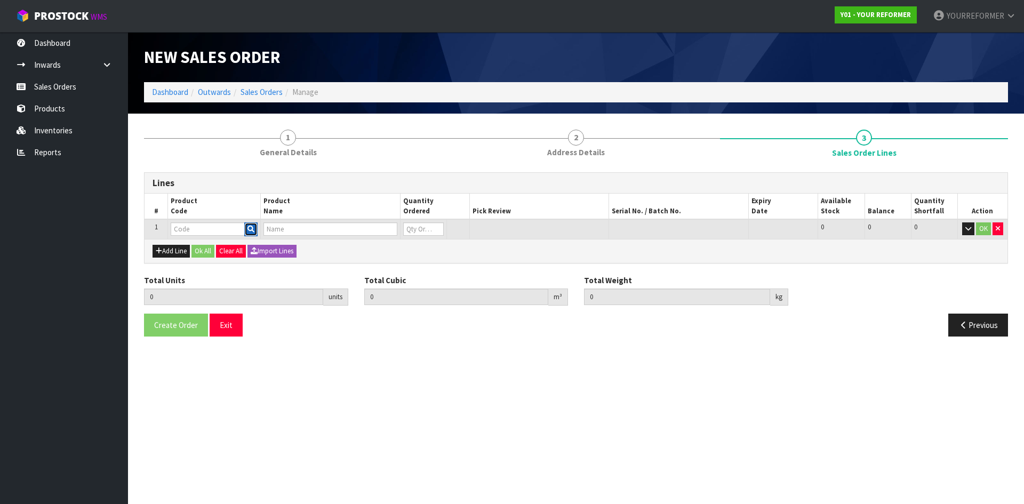
click at [255, 228] on button "button" at bounding box center [250, 229] width 13 height 14
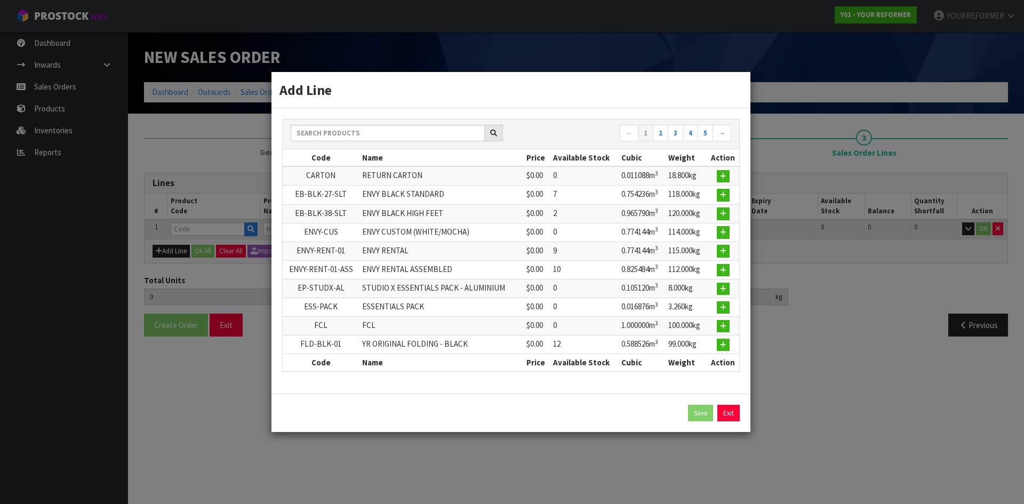
click at [334, 119] on div "← 1 2 3 4 5 →" at bounding box center [511, 134] width 457 height 30
click at [331, 132] on input "text" at bounding box center [388, 133] width 194 height 17
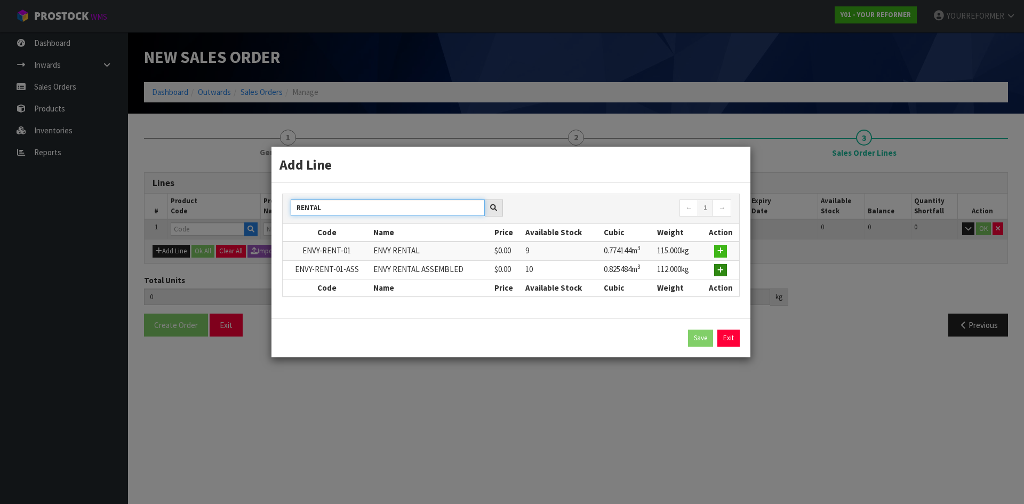
type input "RENTAL"
click at [725, 270] on button "button" at bounding box center [720, 270] width 13 height 13
type input "0.000000"
type input "0.000"
type input "ENVY-RENT-01-ASS"
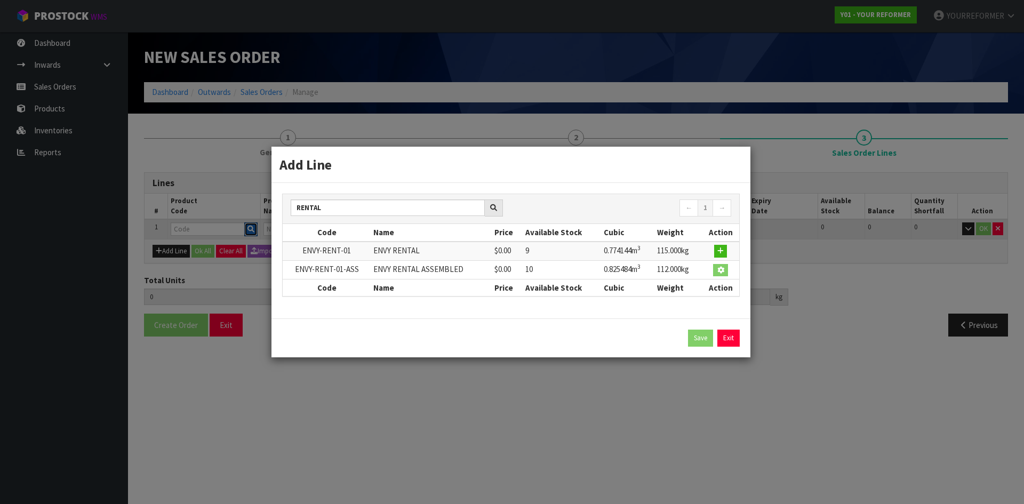
type input "ENVY RENTAL ASSEMBLED"
type input "0"
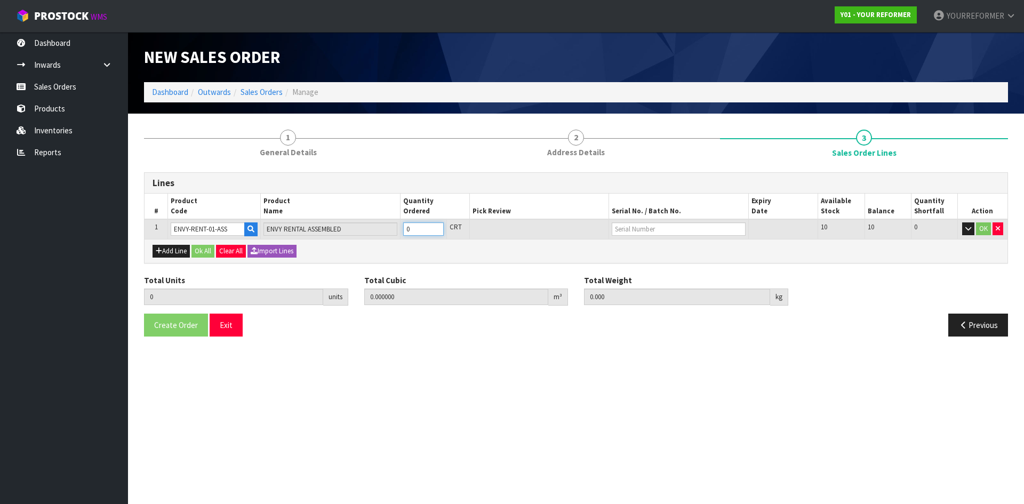
type input "1"
type input "0.825484"
type input "112"
type input "1"
click at [436, 226] on input "1" at bounding box center [423, 228] width 41 height 13
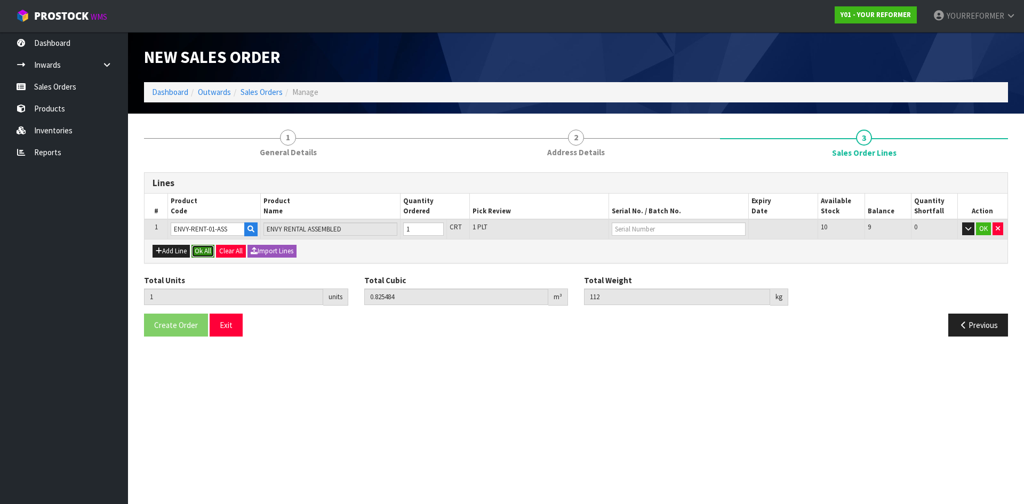
drag, startPoint x: 210, startPoint y: 249, endPoint x: 188, endPoint y: 319, distance: 73.2
click at [210, 250] on button "Ok All" at bounding box center [202, 251] width 23 height 13
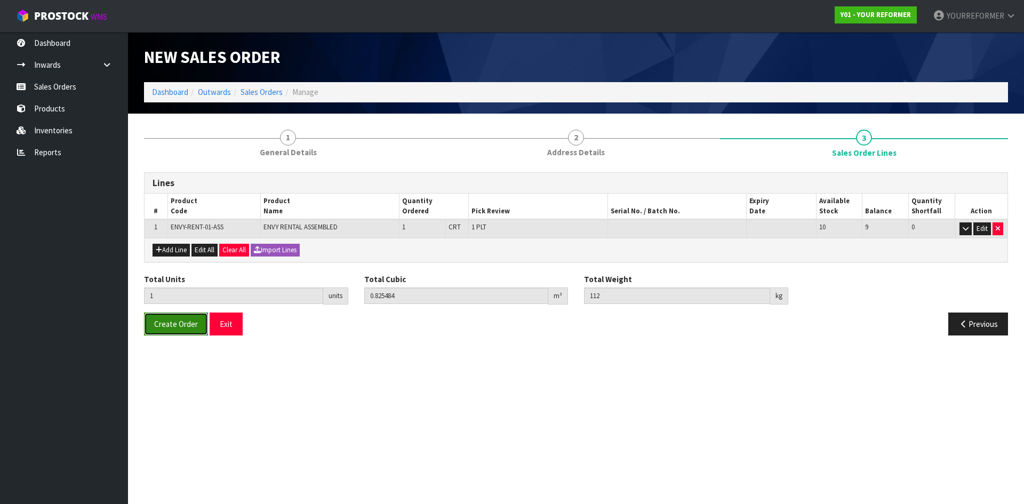
click at [184, 322] on span "Create Order" at bounding box center [176, 324] width 44 height 10
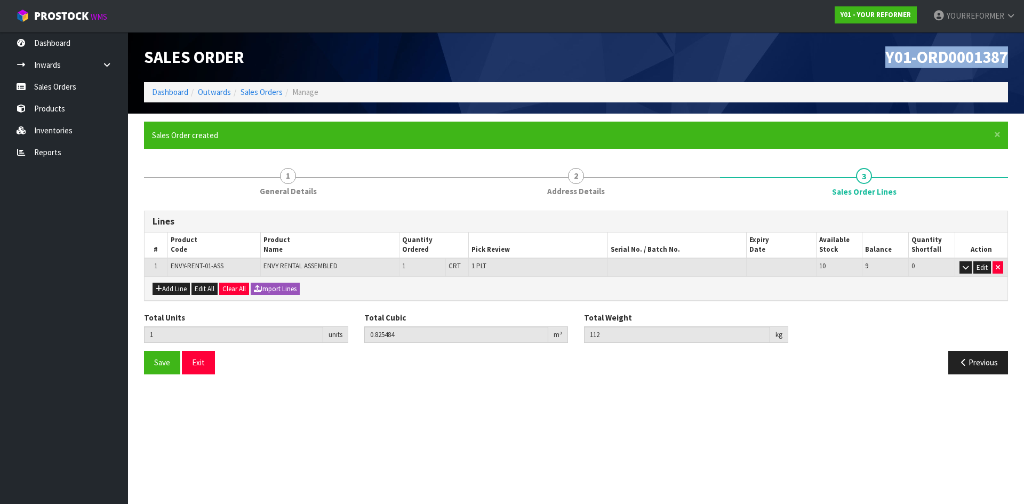
drag, startPoint x: 1007, startPoint y: 57, endPoint x: 616, endPoint y: 78, distance: 392.1
click at [741, 52] on h1 "Y01-ORD0001387" at bounding box center [796, 57] width 424 height 18
copy span "Y01-ORD0001387"
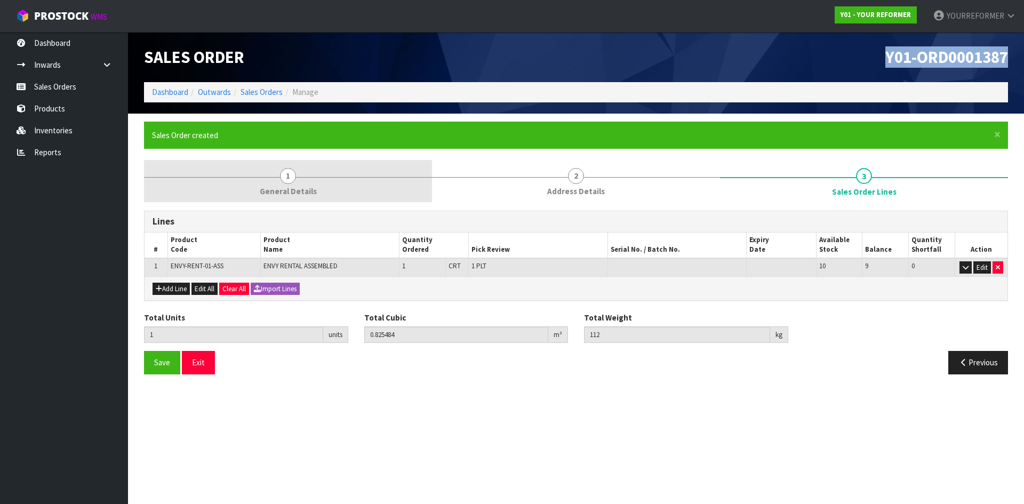
click at [346, 191] on link "1 General Details" at bounding box center [288, 181] width 288 height 42
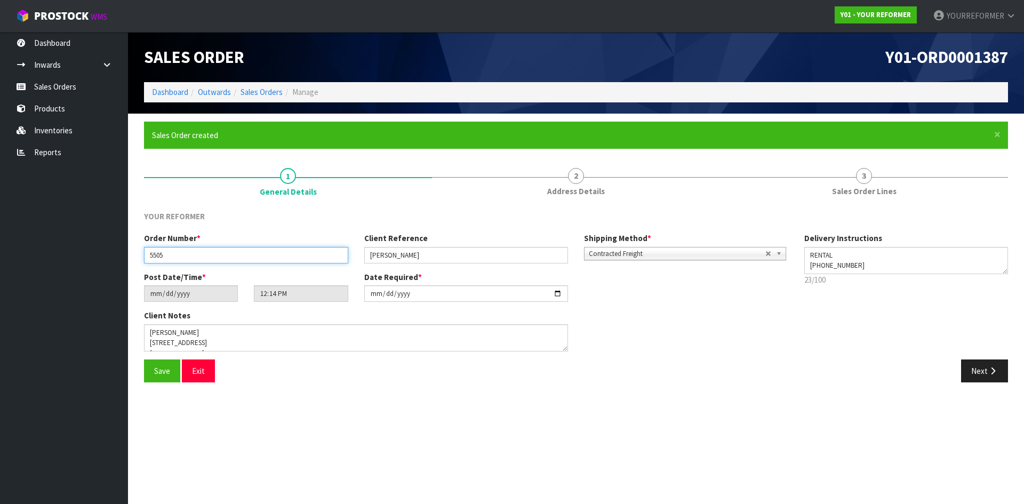
drag, startPoint x: 162, startPoint y: 249, endPoint x: 294, endPoint y: 263, distance: 133.0
click at [137, 252] on div "Order Number * 5505" at bounding box center [246, 248] width 220 height 30
click at [273, 95] on link "Sales Orders" at bounding box center [262, 92] width 42 height 10
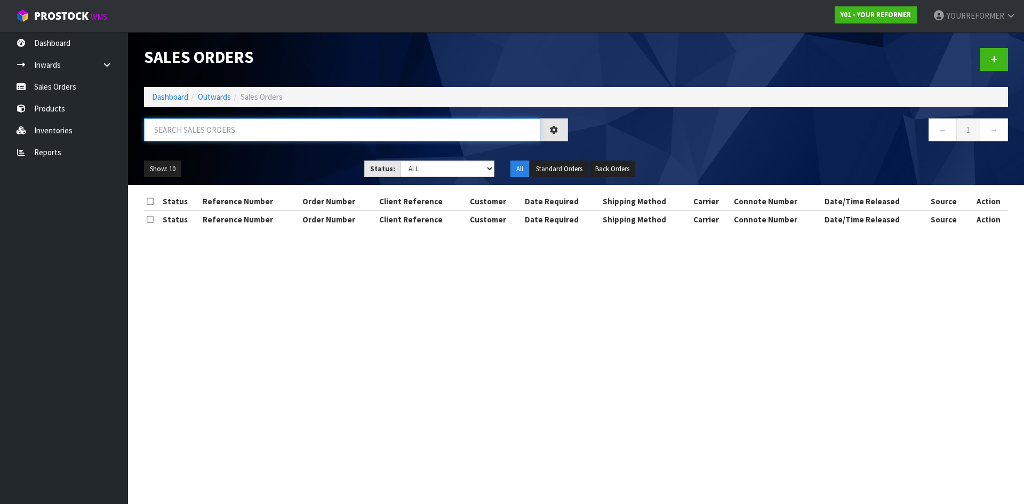
click at [186, 129] on input "text" at bounding box center [342, 129] width 396 height 23
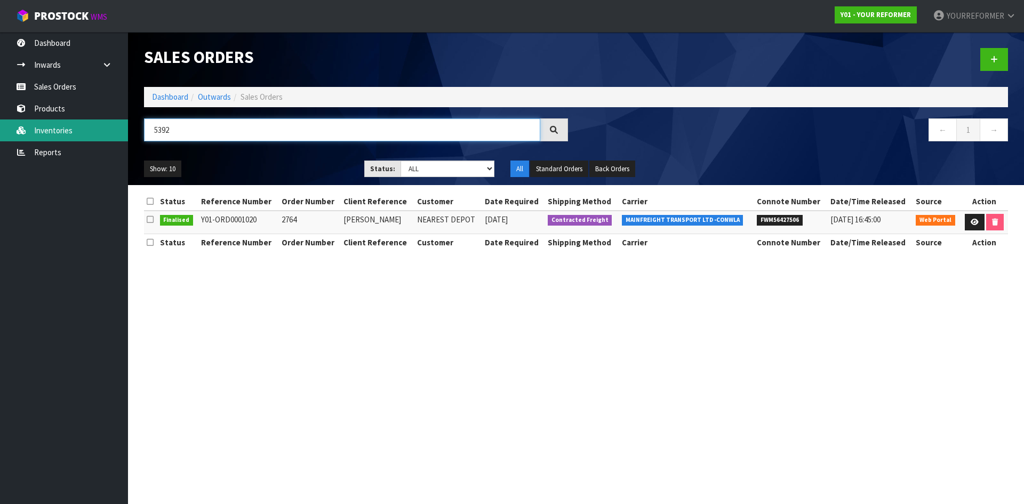
drag, startPoint x: 186, startPoint y: 129, endPoint x: 54, endPoint y: 129, distance: 131.7
click at [57, 129] on body "Toggle navigation ProStock WMS Y01 - YOUR REFORMER YOURREFORMER Logout Dashboar…" at bounding box center [512, 252] width 1024 height 504
type input "5392"
click at [991, 51] on link at bounding box center [994, 59] width 28 height 23
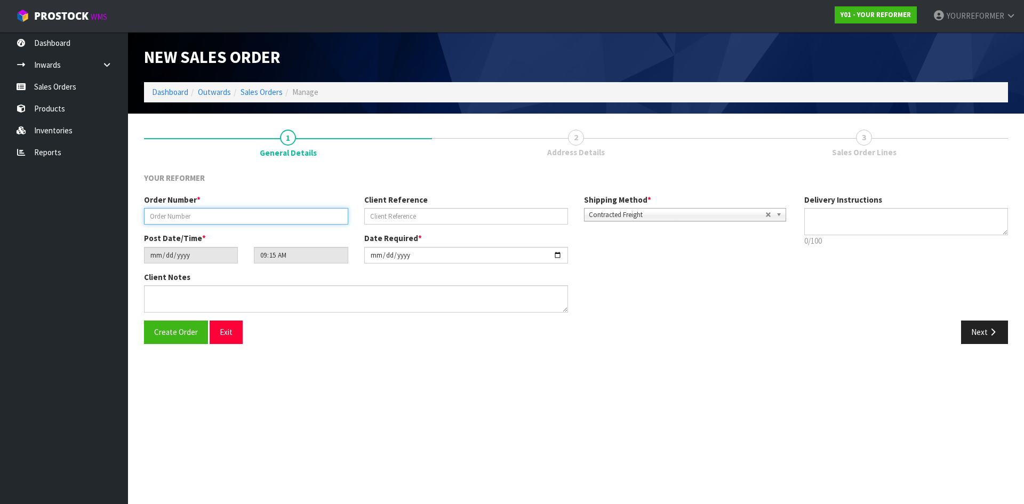
drag, startPoint x: 200, startPoint y: 211, endPoint x: 387, endPoint y: 225, distance: 187.7
click at [200, 211] on input "text" at bounding box center [246, 216] width 204 height 17
paste input "5392"
type input "5392"
drag, startPoint x: 446, startPoint y: 223, endPoint x: 410, endPoint y: 222, distance: 36.3
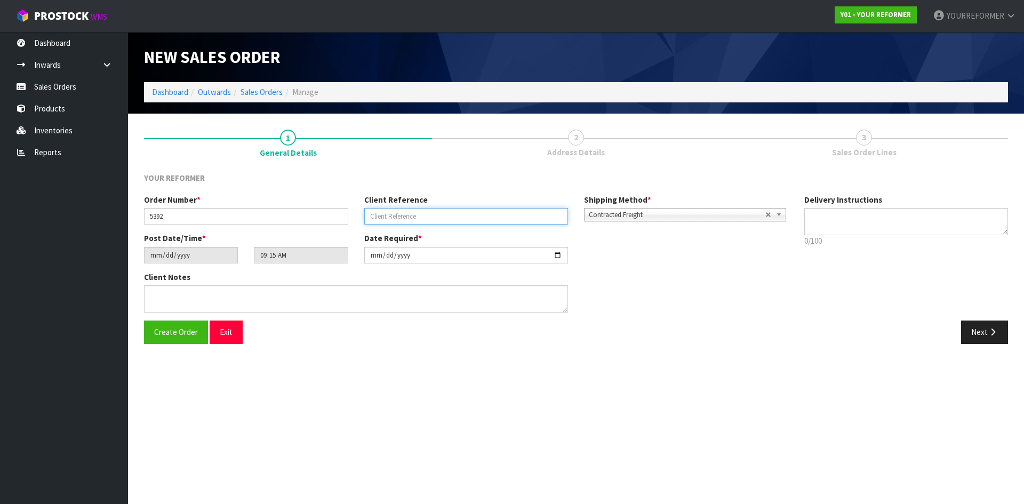
click at [446, 222] on input "text" at bounding box center [466, 216] width 204 height 17
type input "RENTAL"
click at [887, 216] on textarea at bounding box center [906, 221] width 204 height 27
type textarea "R"
type textarea "RENTAL"
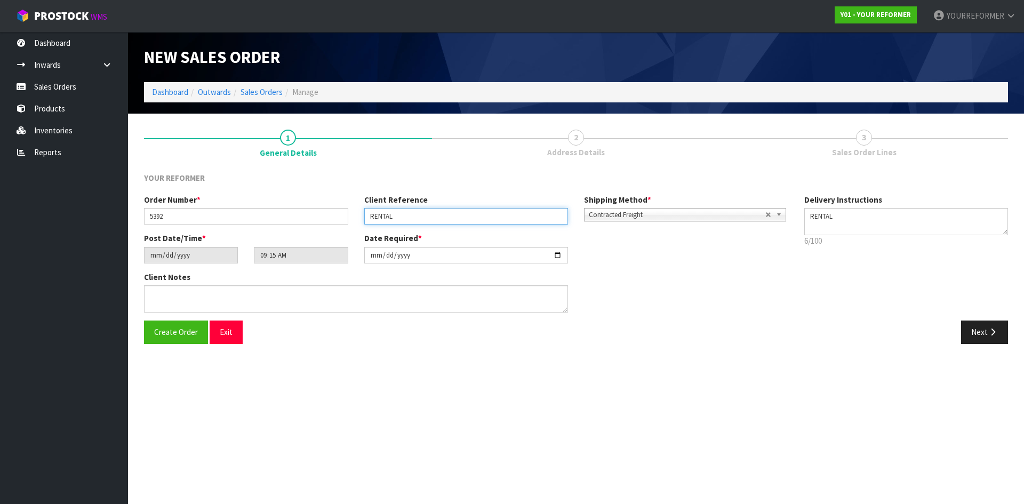
click at [354, 220] on div "Order Number * 5392 Client Reference RENTAL Shipping Method * Pickup Contracted…" at bounding box center [466, 213] width 660 height 38
paste input "[PERSON_NAME]"
type input "[PERSON_NAME]"
click at [816, 225] on textarea at bounding box center [906, 221] width 204 height 27
paste textarea "[PHONE_NUMBER]"
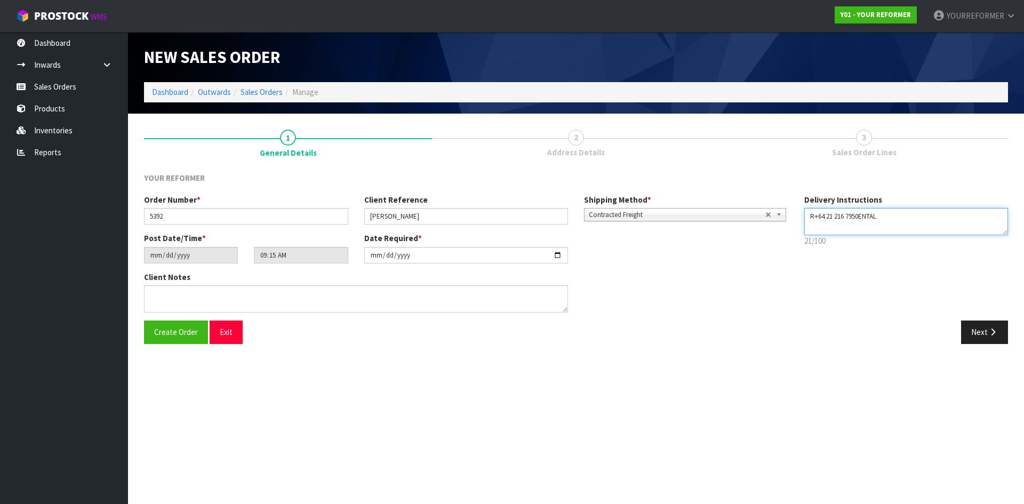
click at [812, 212] on textarea at bounding box center [906, 221] width 204 height 27
click at [889, 218] on textarea at bounding box center [906, 221] width 204 height 27
drag, startPoint x: 858, startPoint y: 215, endPoint x: 814, endPoint y: 215, distance: 43.7
click at [814, 215] on textarea at bounding box center [906, 221] width 204 height 27
drag, startPoint x: 894, startPoint y: 205, endPoint x: 883, endPoint y: 212, distance: 13.5
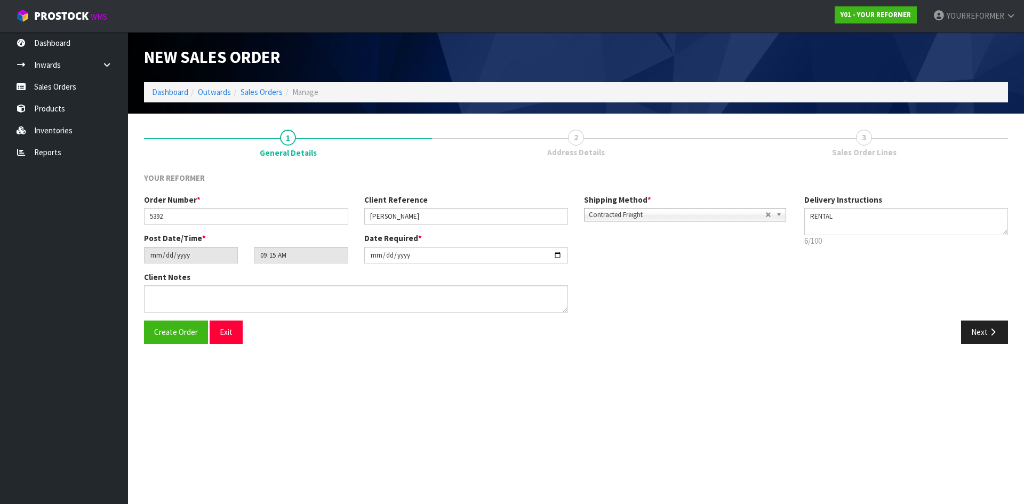
click at [894, 206] on div "Delivery Instructions 6/100 Delivery instructions has exceeded maximum length!" at bounding box center [906, 223] width 220 height 58
click at [876, 214] on textarea at bounding box center [906, 221] width 204 height 27
paste textarea "[PHONE_NUMBER]"
type textarea "RENTAL [PHONE_NUMBER]"
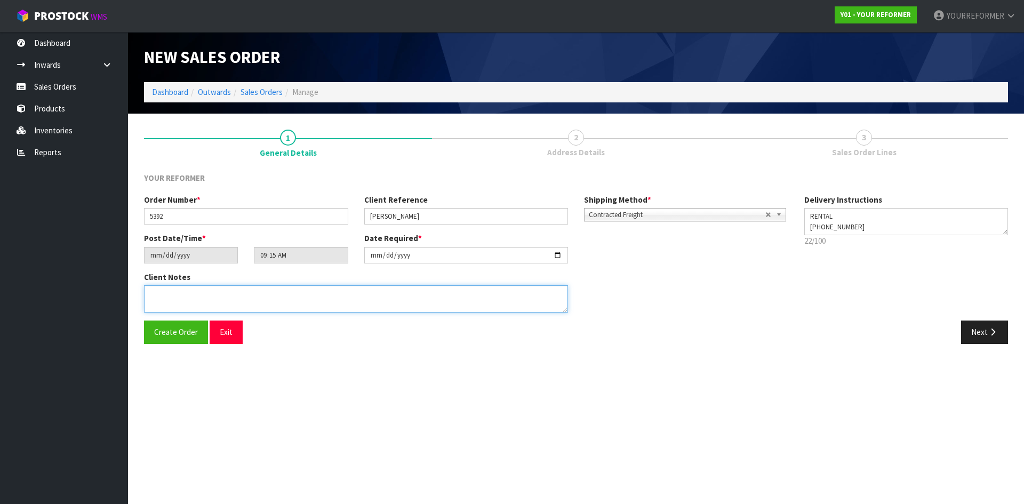
drag, startPoint x: 229, startPoint y: 300, endPoint x: 644, endPoint y: 325, distance: 415.2
click at [238, 297] on textarea at bounding box center [356, 298] width 424 height 27
paste textarea "[PERSON_NAME] [STREET_ADDRESS] [PHONE_NUMBER]"
type textarea "[PERSON_NAME] [STREET_ADDRESS] [PHONE_NUMBER]"
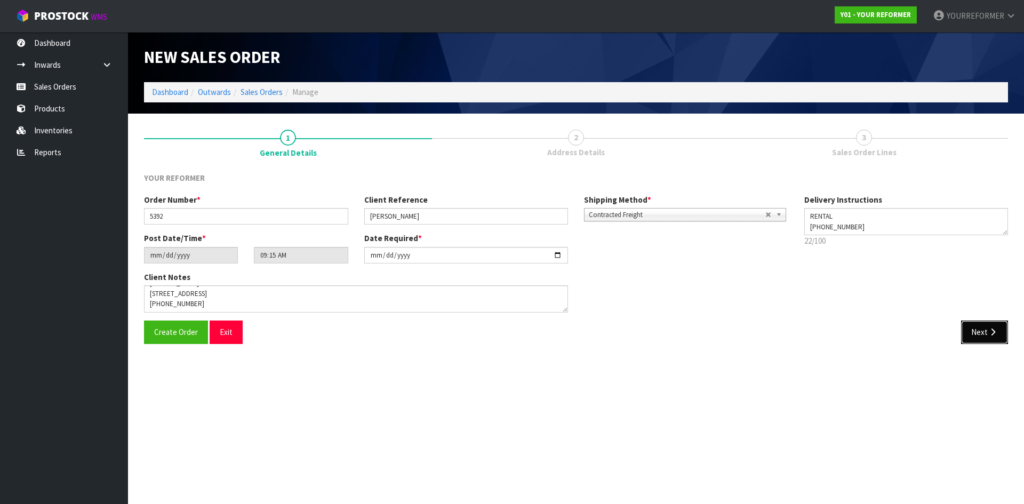
drag, startPoint x: 995, startPoint y: 330, endPoint x: 358, endPoint y: 307, distance: 636.7
click at [995, 330] on icon "button" at bounding box center [993, 332] width 10 height 8
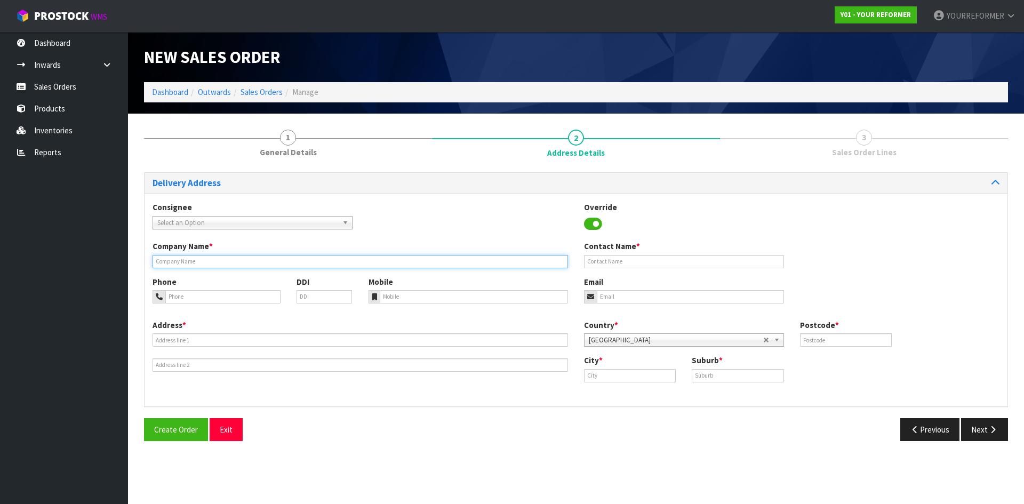
click at [189, 257] on input "text" at bounding box center [361, 261] width 416 height 13
type input "RENTAL"
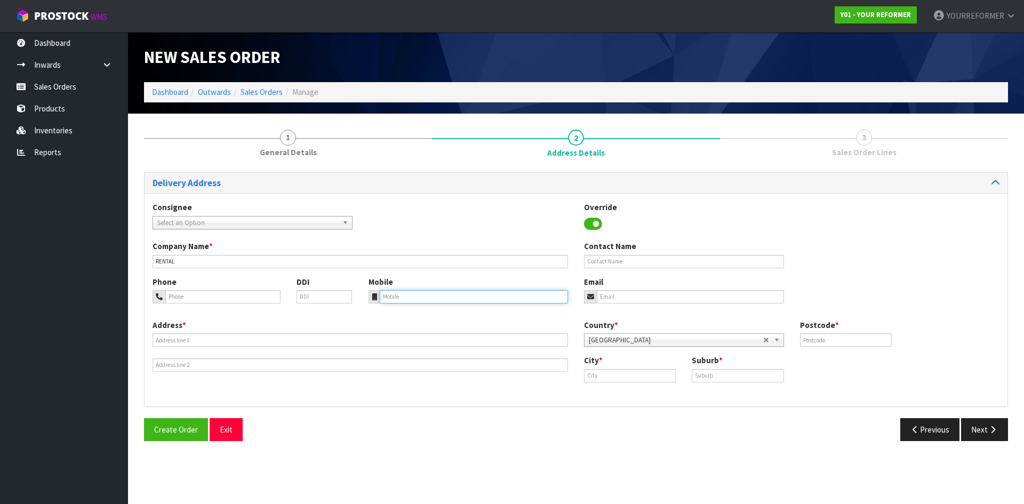
click at [432, 297] on input "tel" at bounding box center [474, 296] width 189 height 13
drag, startPoint x: 420, startPoint y: 290, endPoint x: 375, endPoint y: 307, distance: 48.3
click at [420, 290] on input "tel" at bounding box center [474, 296] width 189 height 13
paste input "[PHONE_NUMBER]"
type input "[PHONE_NUMBER]"
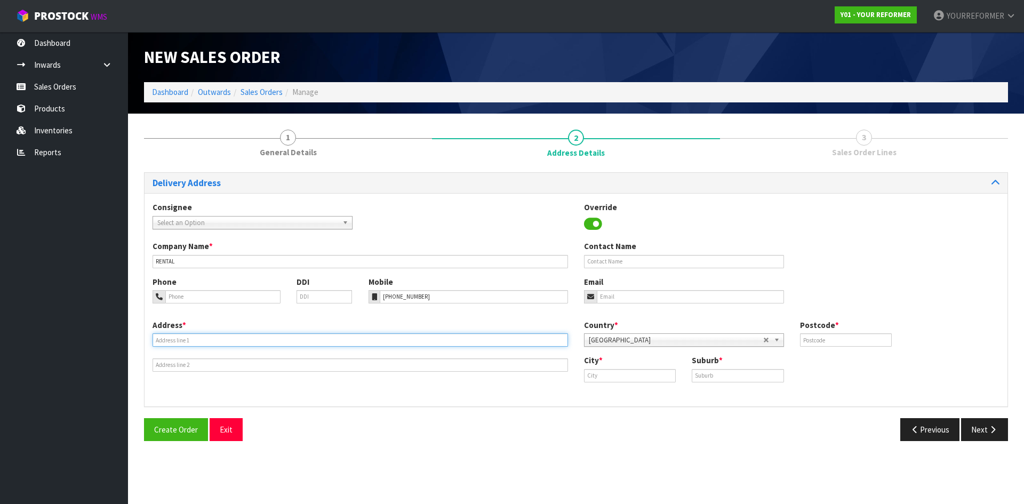
click at [242, 337] on input "text" at bounding box center [361, 339] width 416 height 13
click at [191, 341] on input "text" at bounding box center [361, 339] width 416 height 13
paste input "[STREET_ADDRESS]"
type input "[STREET_ADDRESS]"
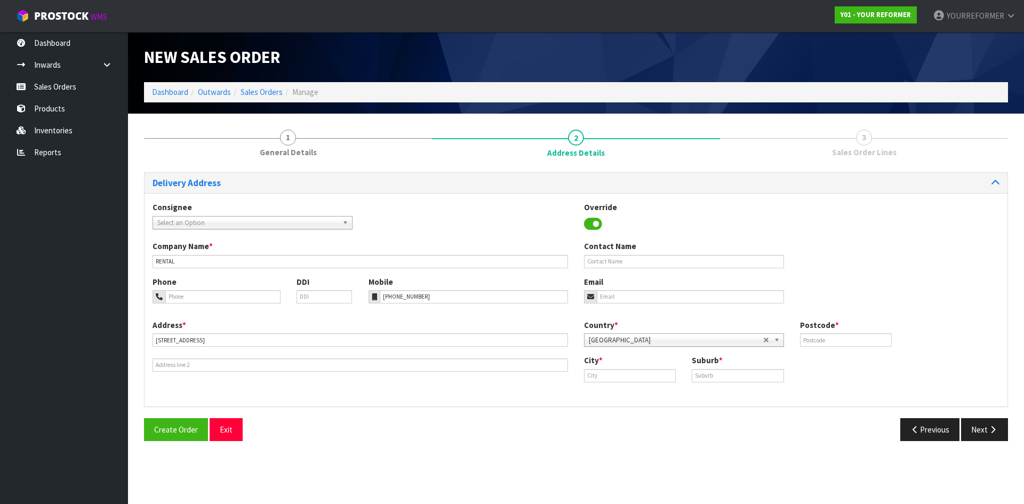
click at [645, 270] on div "Company Name * RENTAL Contact Name" at bounding box center [576, 258] width 863 height 35
drag, startPoint x: 628, startPoint y: 261, endPoint x: 242, endPoint y: 262, distance: 386.2
click at [625, 261] on input "text" at bounding box center [684, 261] width 200 height 13
click at [654, 250] on div "Contact Name" at bounding box center [684, 254] width 216 height 27
drag, startPoint x: 646, startPoint y: 258, endPoint x: 644, endPoint y: 266, distance: 8.3
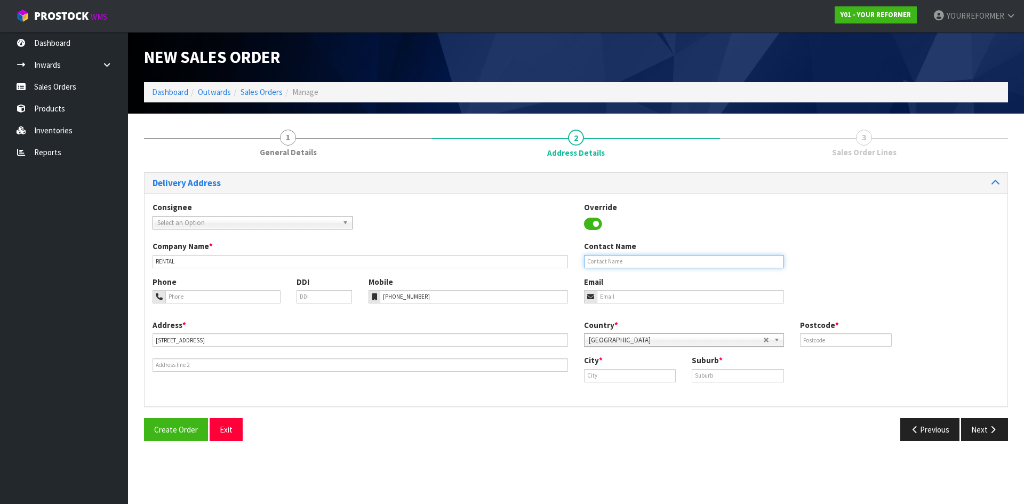
click at [646, 258] on input "text" at bounding box center [684, 261] width 200 height 13
paste input "[PERSON_NAME]"
type input "[PERSON_NAME]"
drag, startPoint x: 616, startPoint y: 299, endPoint x: 312, endPoint y: 298, distance: 303.5
click at [616, 299] on input "email" at bounding box center [690, 296] width 187 height 13
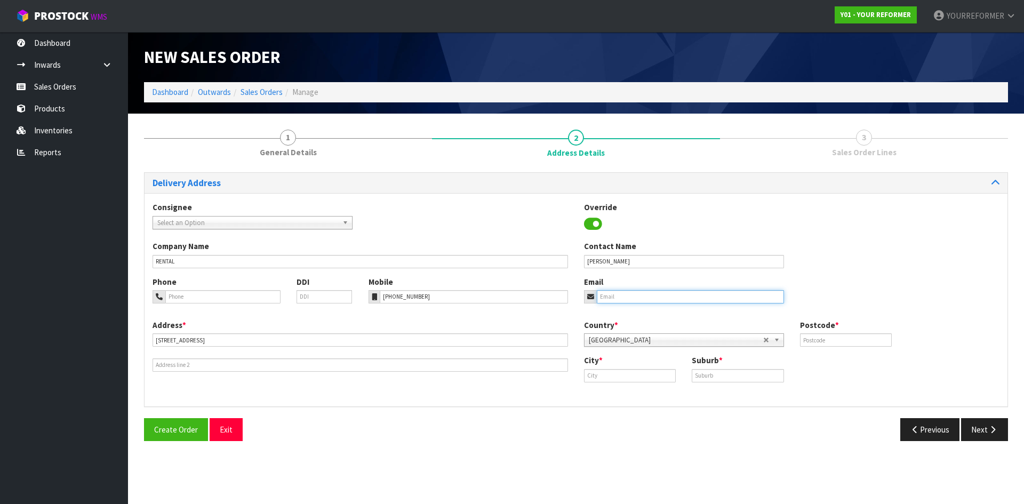
click at [662, 293] on input "email" at bounding box center [690, 296] width 187 height 13
paste input "[EMAIL_ADDRESS][DOMAIN_NAME]"
type input "[EMAIL_ADDRESS][DOMAIN_NAME]"
click at [846, 345] on input "text" at bounding box center [846, 339] width 92 height 13
type input "0932"
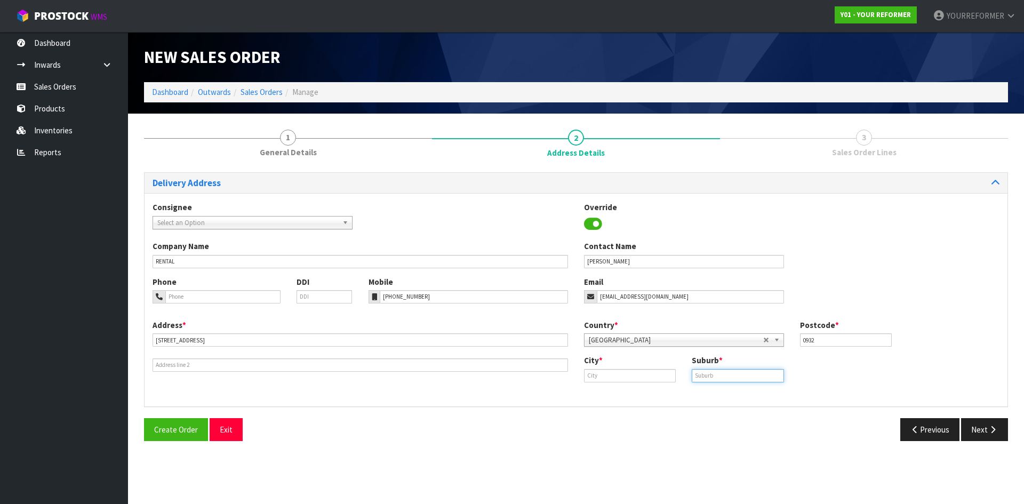
drag, startPoint x: 723, startPoint y: 377, endPoint x: 713, endPoint y: 377, distance: 10.1
click at [723, 377] on input "text" at bounding box center [738, 375] width 92 height 13
paste input "WAINUI"
type input "WAINUI"
click at [651, 379] on input "text" at bounding box center [630, 375] width 92 height 13
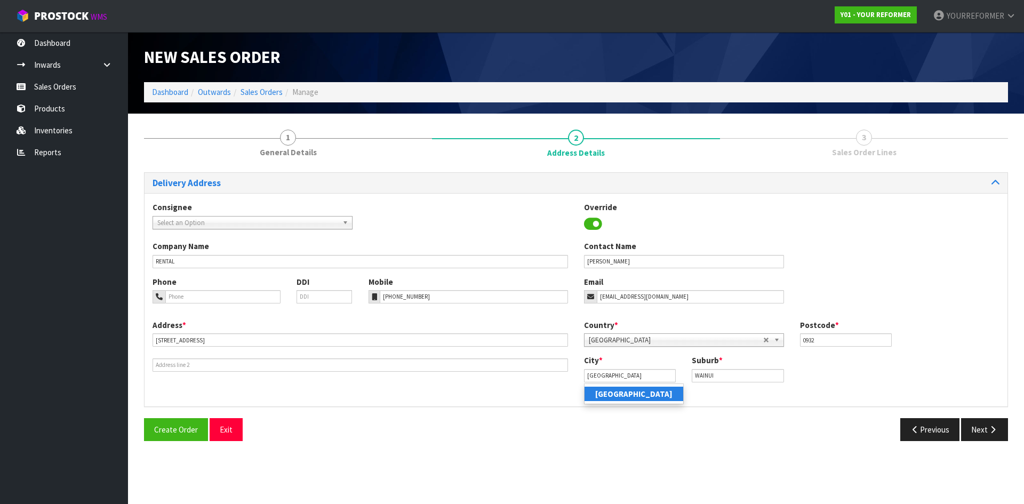
click at [629, 402] on ul "[GEOGRAPHIC_DATA]" at bounding box center [634, 394] width 100 height 21
click at [637, 376] on input "[GEOGRAPHIC_DATA]" at bounding box center [630, 375] width 92 height 13
click at [620, 390] on strong "[GEOGRAPHIC_DATA]" at bounding box center [633, 394] width 77 height 10
type input "[GEOGRAPHIC_DATA]"
drag, startPoint x: 985, startPoint y: 429, endPoint x: 944, endPoint y: 416, distance: 43.7
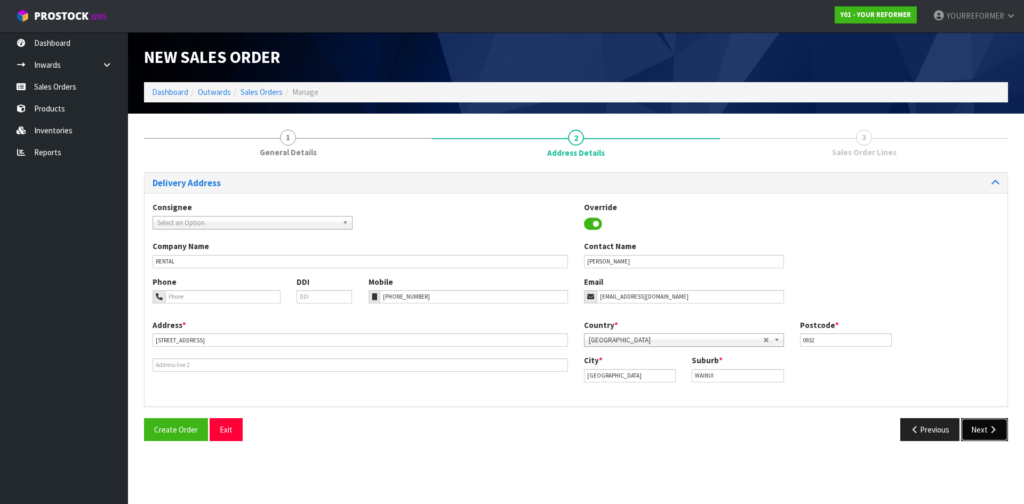
click at [984, 428] on button "Next" at bounding box center [984, 429] width 47 height 23
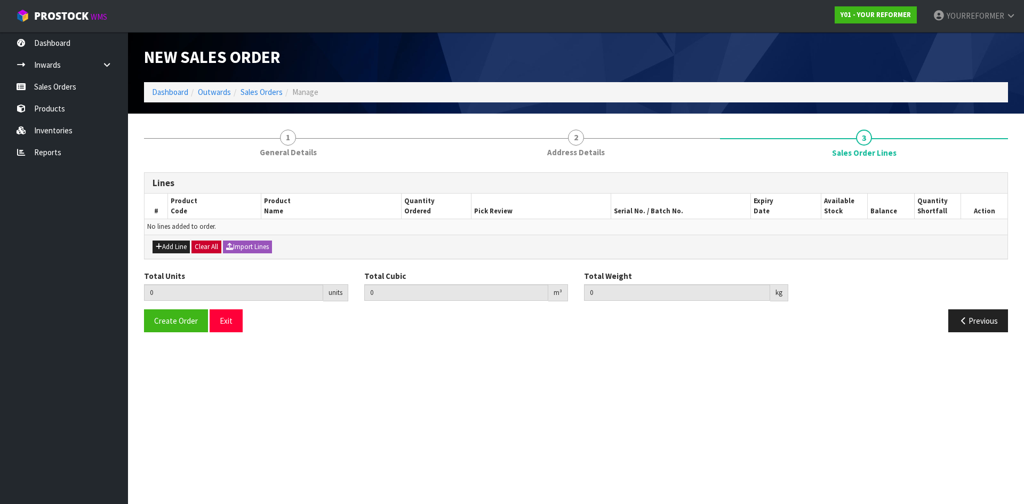
drag, startPoint x: 182, startPoint y: 240, endPoint x: 209, endPoint y: 251, distance: 28.9
click at [181, 243] on div "Add Line Clear All Import Lines" at bounding box center [576, 247] width 863 height 24
click at [169, 252] on button "Add Line" at bounding box center [171, 247] width 37 height 13
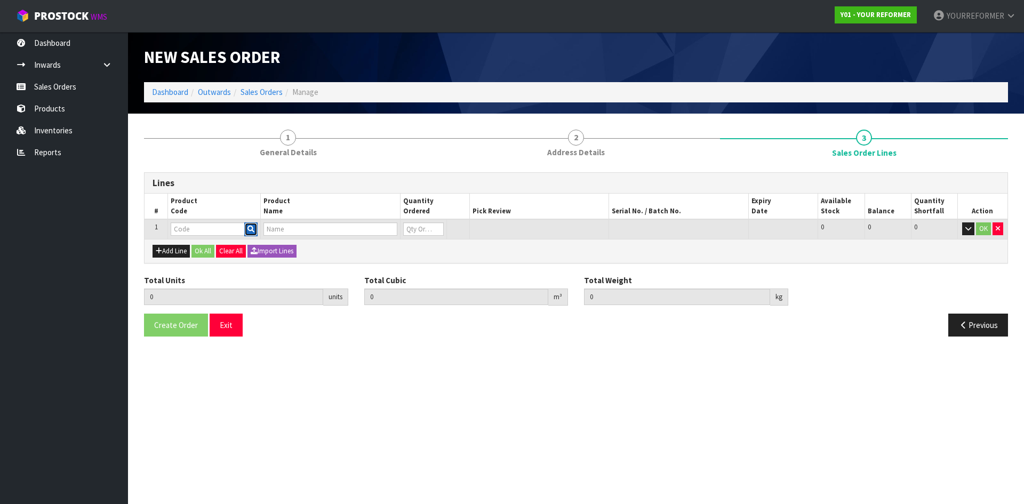
click at [252, 230] on icon "button" at bounding box center [250, 229] width 7 height 7
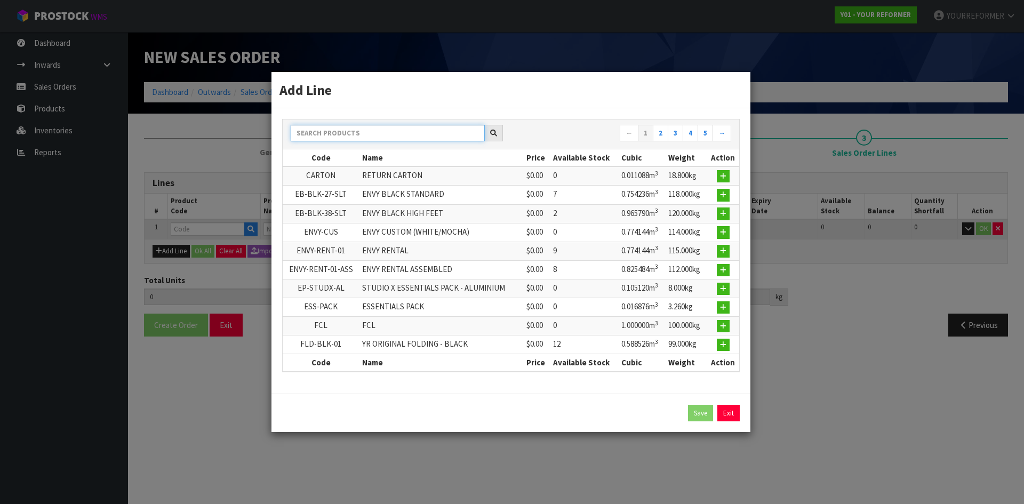
click at [354, 134] on input "text" at bounding box center [388, 133] width 194 height 17
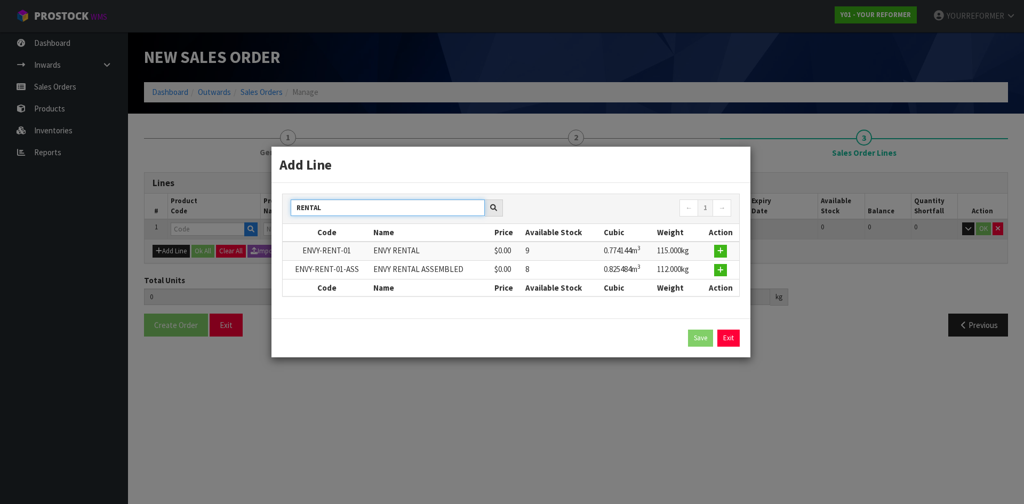
type input "RENTAL"
click at [716, 271] on button "button" at bounding box center [720, 270] width 13 height 13
type input "0.000000"
type input "0.000"
type input "ENVY-RENT-01-ASS"
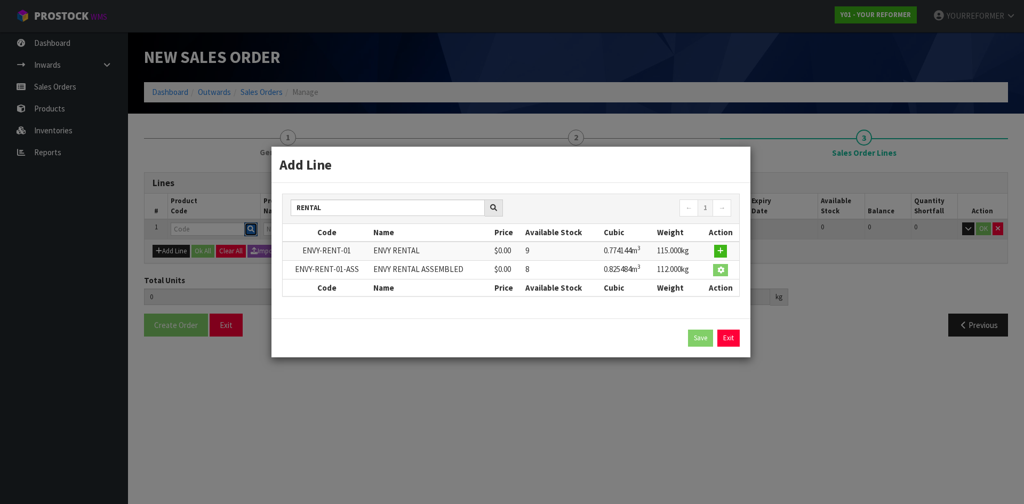
type input "ENVY RENTAL ASSEMBLED"
type input "0"
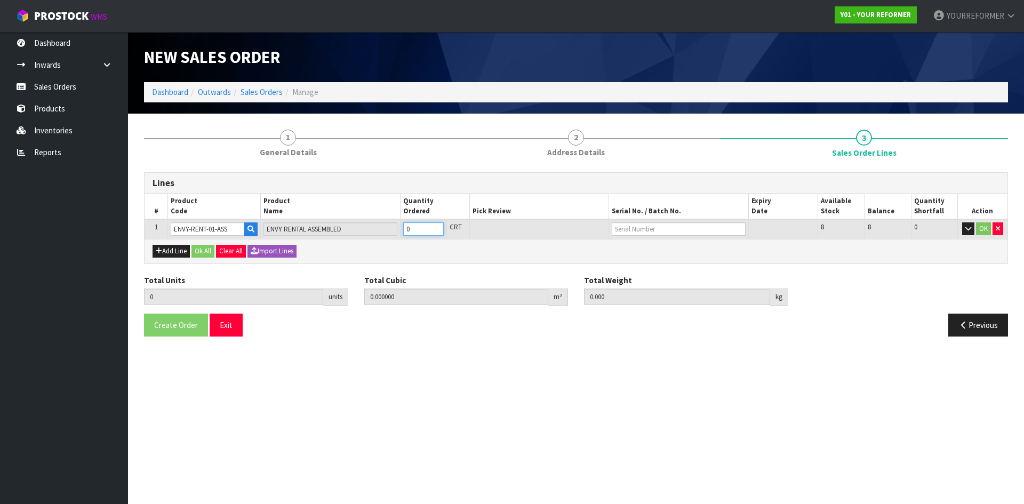
type input "1"
type input "0.825484"
type input "112"
type input "1"
click at [438, 227] on input "1" at bounding box center [423, 228] width 41 height 13
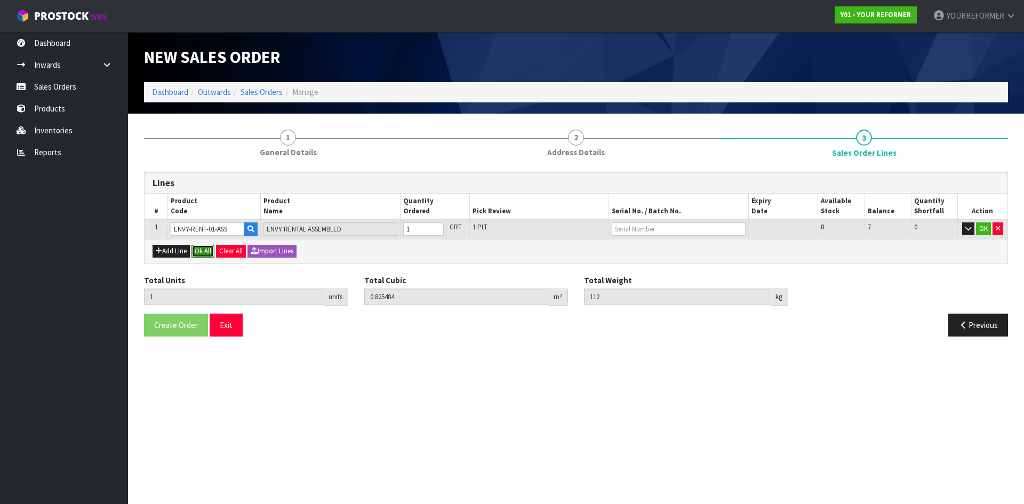
click at [214, 251] on button "Ok All" at bounding box center [202, 251] width 23 height 13
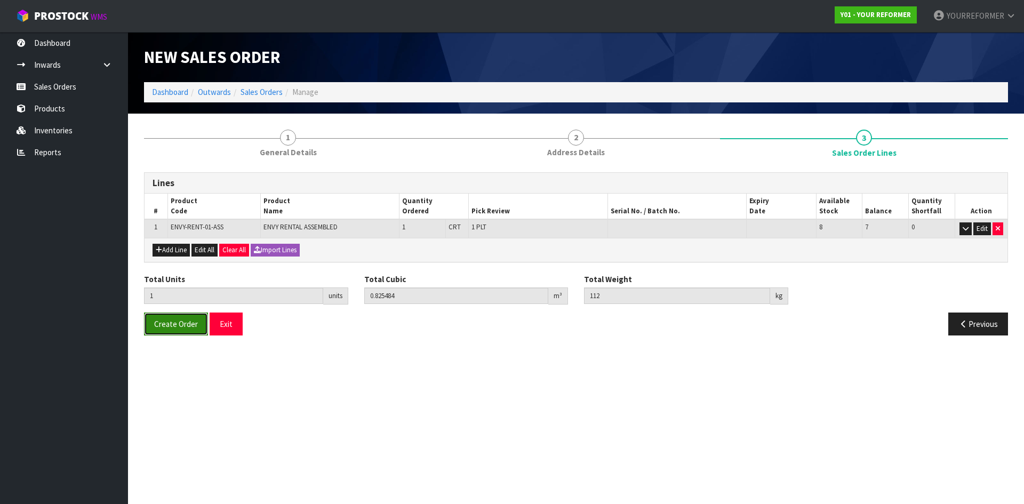
click at [187, 334] on button "Create Order" at bounding box center [176, 324] width 64 height 23
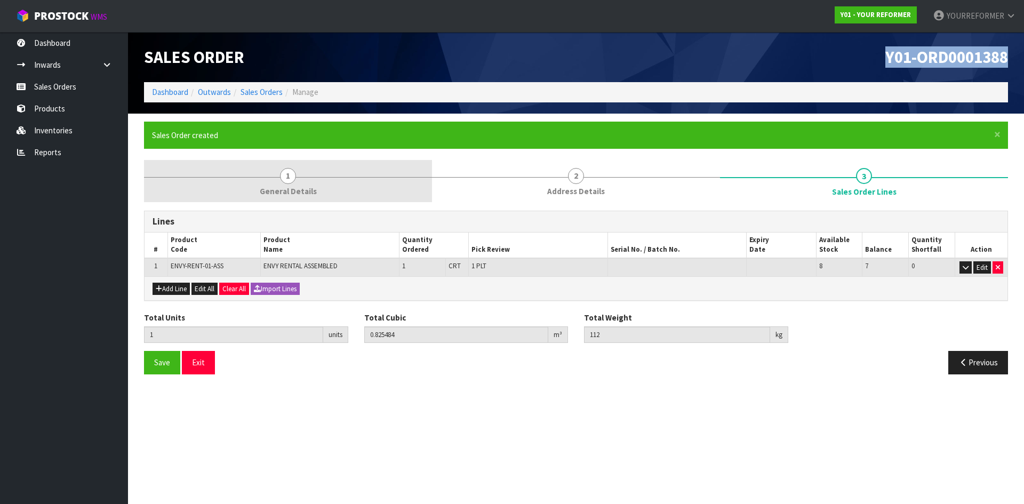
drag, startPoint x: 1010, startPoint y: 57, endPoint x: 168, endPoint y: 199, distance: 854.1
click at [852, 55] on div "Y01-ORD0001388" at bounding box center [796, 57] width 440 height 50
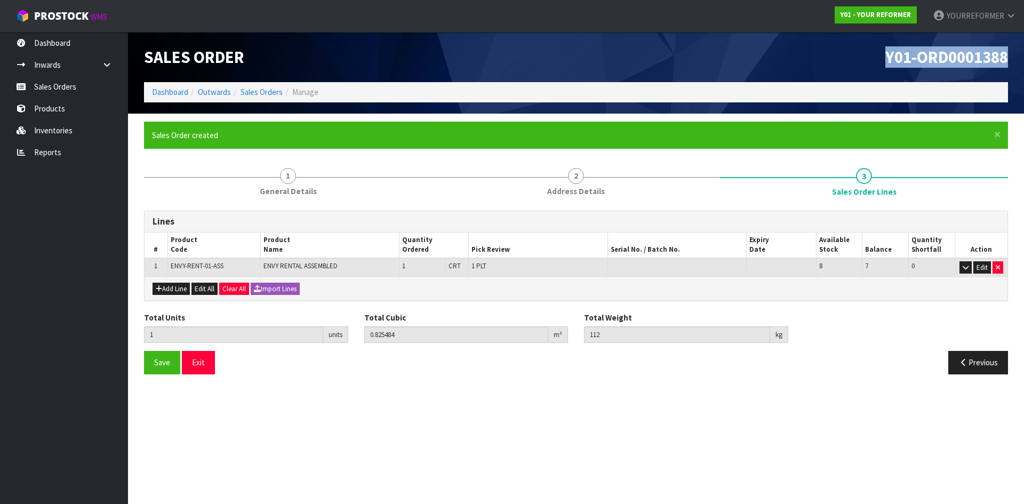
copy span "Y01-ORD0001388"
drag, startPoint x: 86, startPoint y: 93, endPoint x: 444, endPoint y: 91, distance: 357.4
click at [86, 93] on link "Sales Orders" at bounding box center [64, 87] width 128 height 22
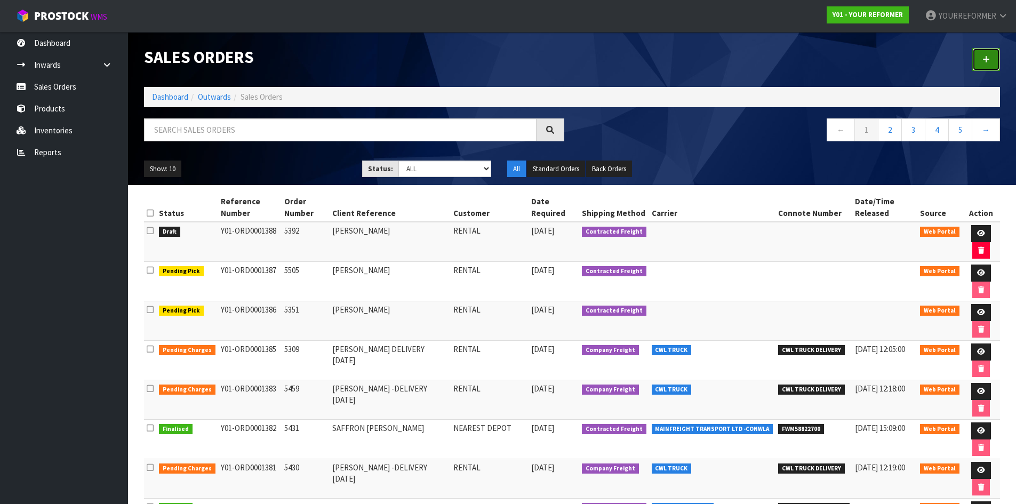
click at [983, 60] on icon at bounding box center [986, 59] width 7 height 8
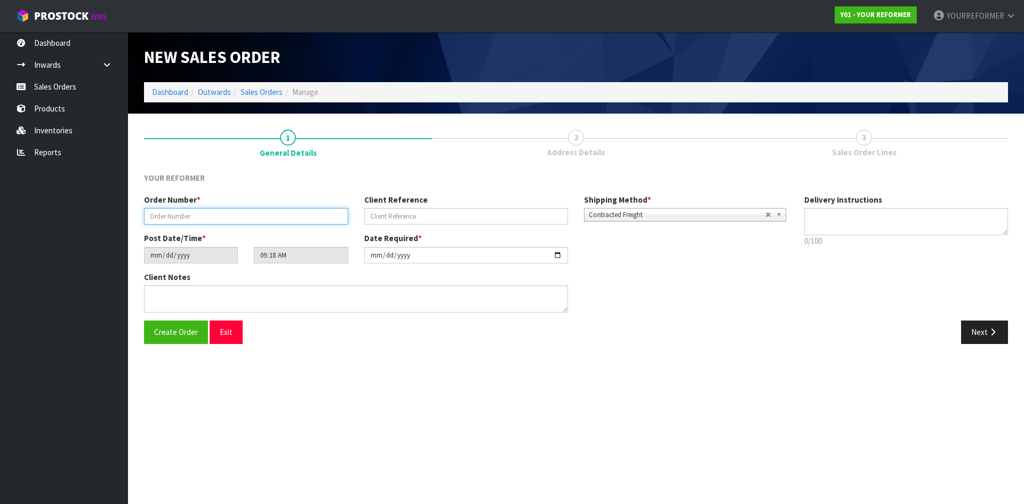
click at [215, 210] on input "text" at bounding box center [246, 216] width 204 height 17
paste input "5577"
type input "5577"
click at [469, 225] on div "Order Number * 5577 Client Reference Shipping Method * Pickup Contracted Freigh…" at bounding box center [466, 213] width 660 height 38
click at [429, 221] on input "text" at bounding box center [466, 216] width 204 height 17
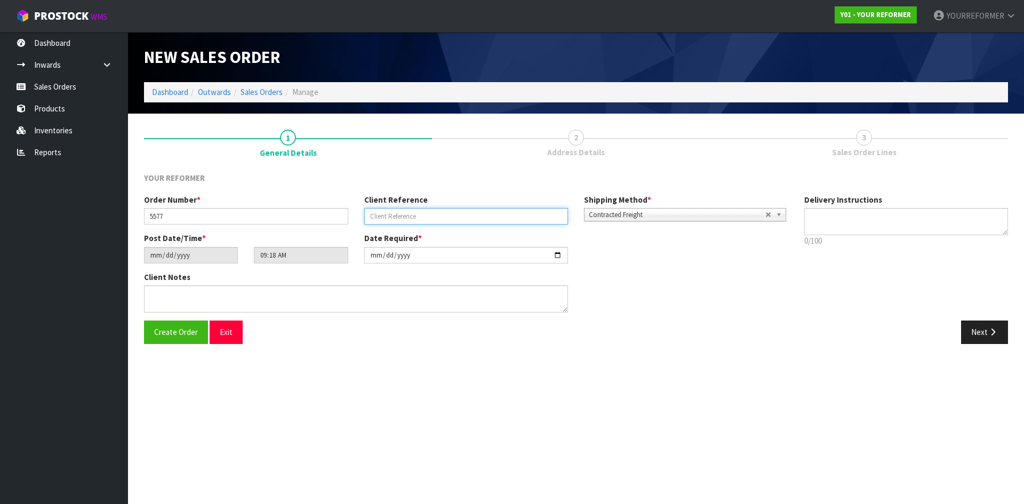
paste input "[PERSON_NAME]"
type input "[PERSON_NAME]"
click at [891, 214] on textarea at bounding box center [906, 221] width 204 height 27
click at [834, 223] on textarea at bounding box center [906, 221] width 204 height 27
paste textarea "[PHONE_NUMBER]"
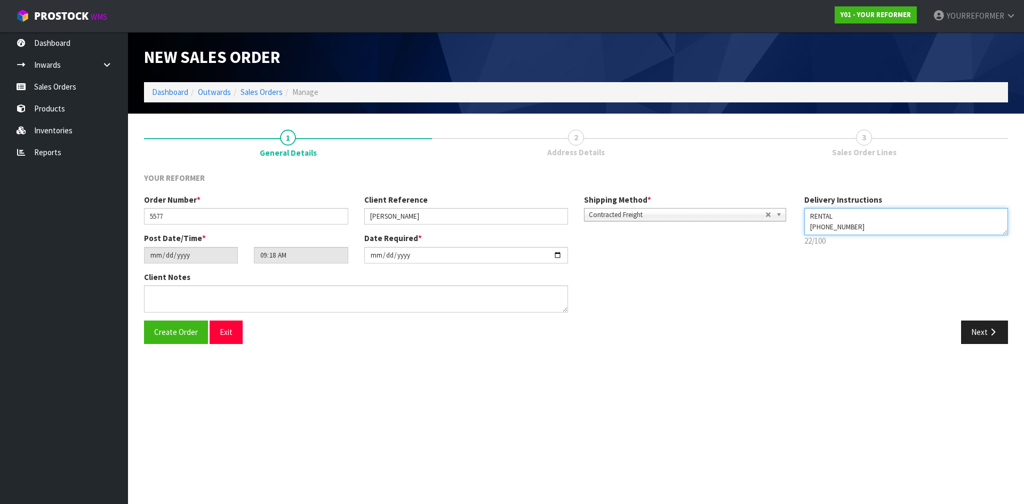
type textarea "RENTAL [PHONE_NUMBER]"
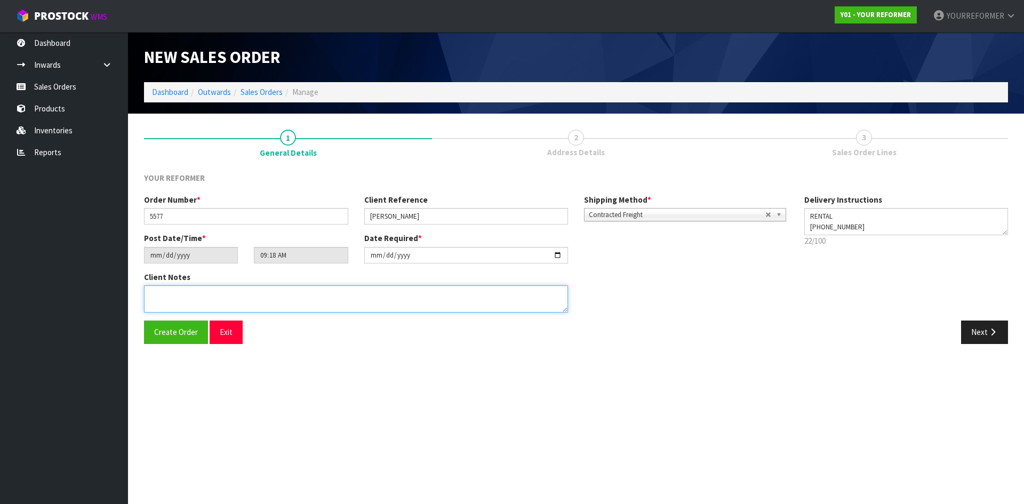
click at [247, 302] on textarea at bounding box center [356, 298] width 424 height 27
paste textarea "[PERSON_NAME] [STREET_ADDRESS] [PHONE_NUMBER]"
type textarea "[PERSON_NAME] [STREET_ADDRESS] [PHONE_NUMBER]"
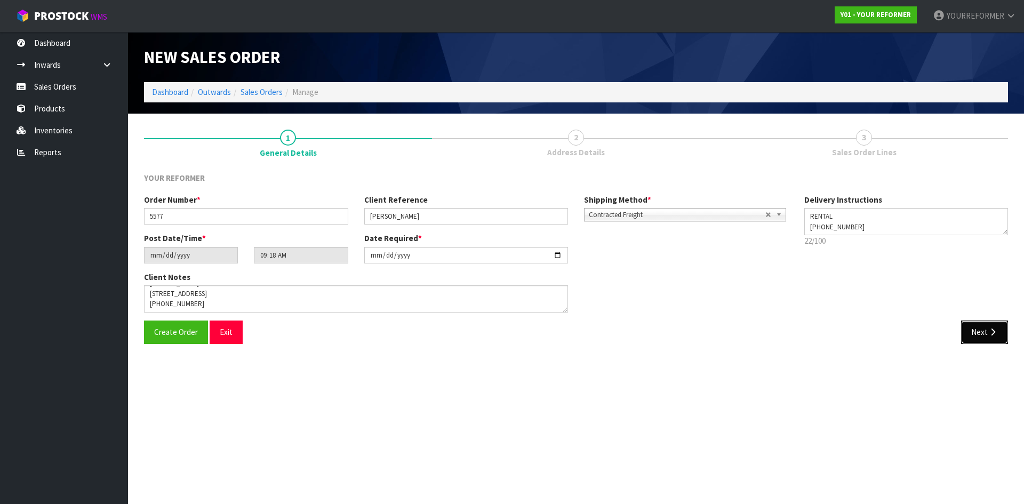
click at [993, 331] on icon "button" at bounding box center [993, 332] width 10 height 8
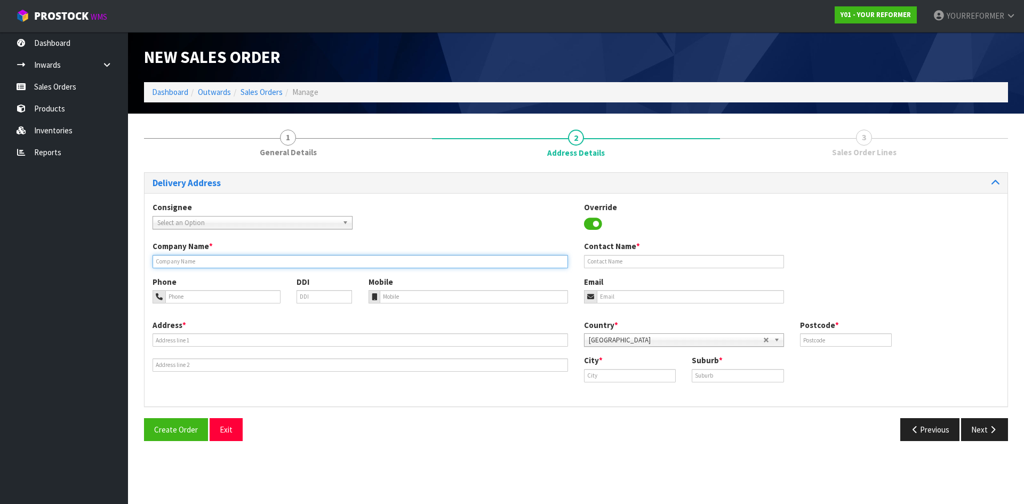
click at [195, 262] on input "text" at bounding box center [361, 261] width 416 height 13
type input "RENTAL"
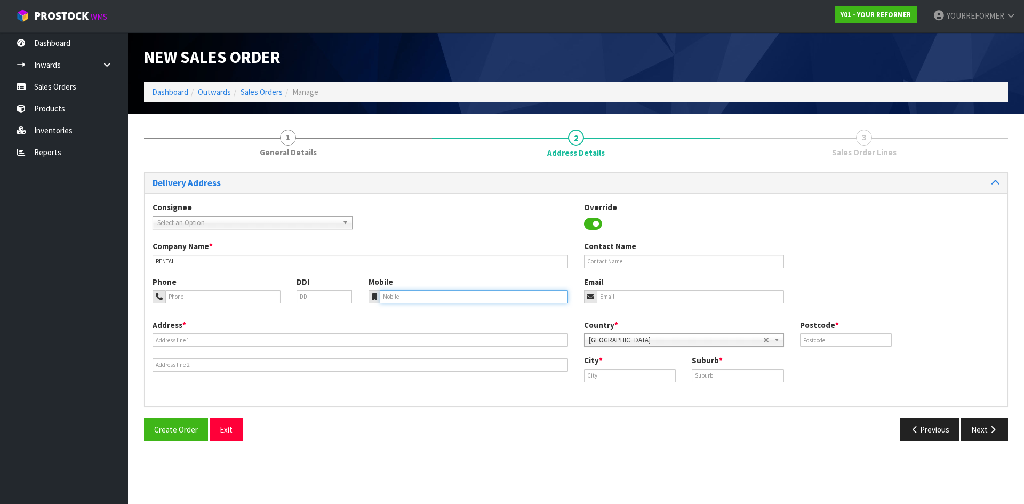
drag, startPoint x: 405, startPoint y: 299, endPoint x: 284, endPoint y: 298, distance: 120.6
click at [405, 299] on input "tel" at bounding box center [474, 296] width 189 height 13
click at [404, 300] on input "tel" at bounding box center [474, 296] width 189 height 13
paste input "[PHONE_NUMBER]"
type input "[PHONE_NUMBER]"
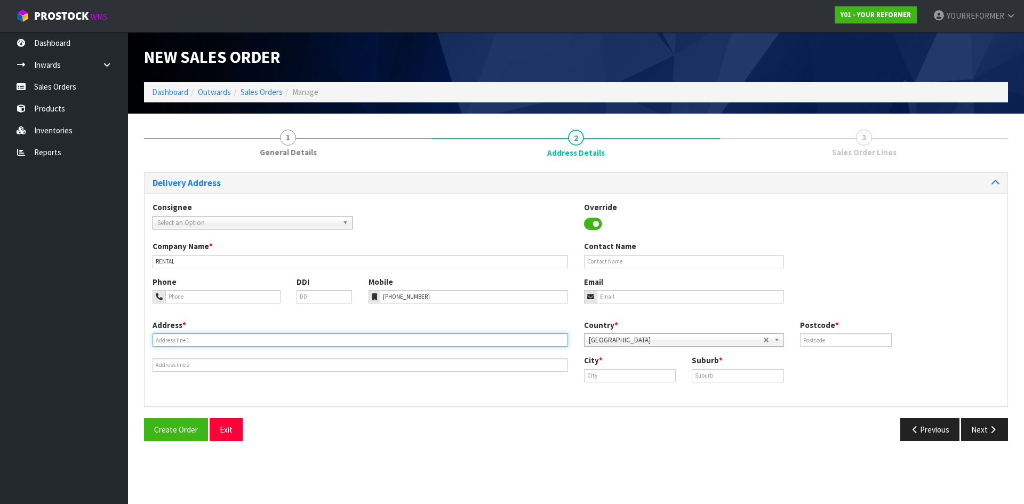
click at [191, 340] on input "text" at bounding box center [361, 339] width 416 height 13
paste input "[STREET_ADDRESS]"
type input "[STREET_ADDRESS]"
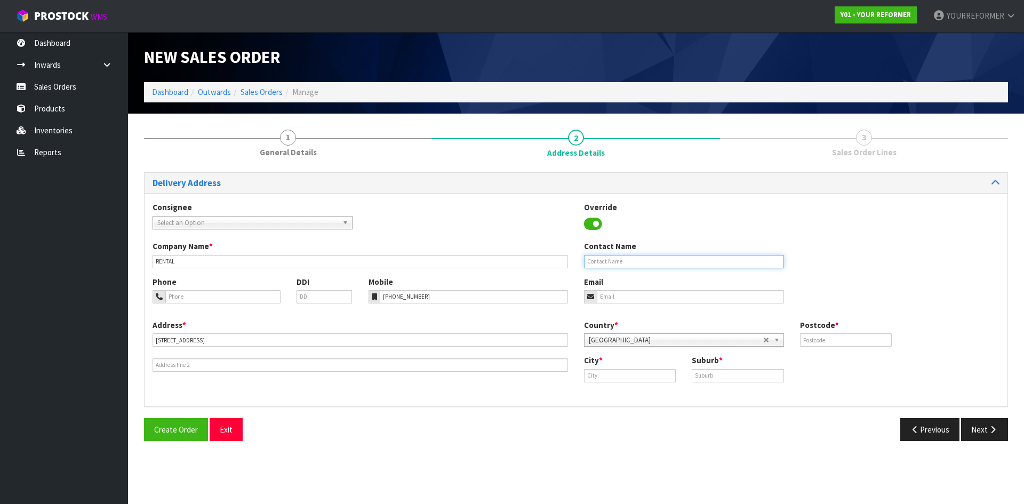
drag, startPoint x: 598, startPoint y: 258, endPoint x: 425, endPoint y: 271, distance: 174.4
click at [598, 258] on input "text" at bounding box center [684, 261] width 200 height 13
paste input "[PERSON_NAME]"
type input "[PERSON_NAME]"
click at [704, 294] on input "email" at bounding box center [690, 296] width 187 height 13
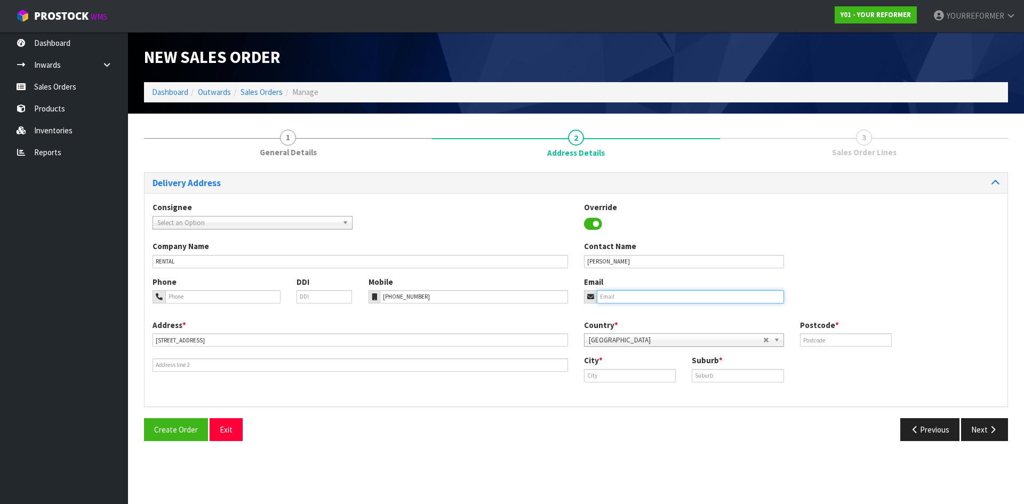
paste input "[EMAIL_ADDRESS][DOMAIN_NAME]"
type input "[EMAIL_ADDRESS][DOMAIN_NAME]"
drag, startPoint x: 845, startPoint y: 346, endPoint x: 898, endPoint y: 347, distance: 53.4
click at [845, 346] on input "text" at bounding box center [846, 339] width 92 height 13
type input "1061"
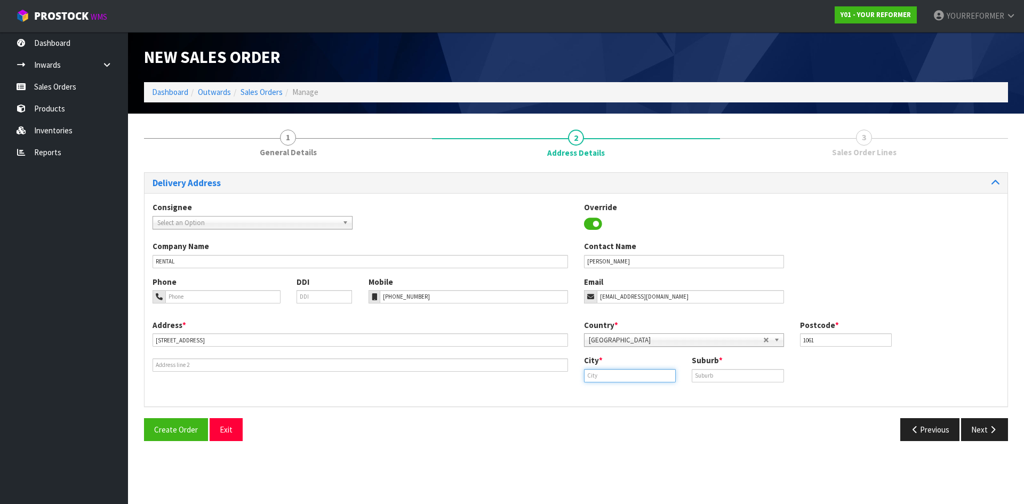
click at [619, 381] on input "text" at bounding box center [630, 375] width 92 height 13
click at [617, 398] on strong "[GEOGRAPHIC_DATA]" at bounding box center [633, 394] width 77 height 10
type input "[GEOGRAPHIC_DATA]"
click at [718, 373] on input "text" at bounding box center [738, 375] width 92 height 13
paste input "ONEHUNGA"
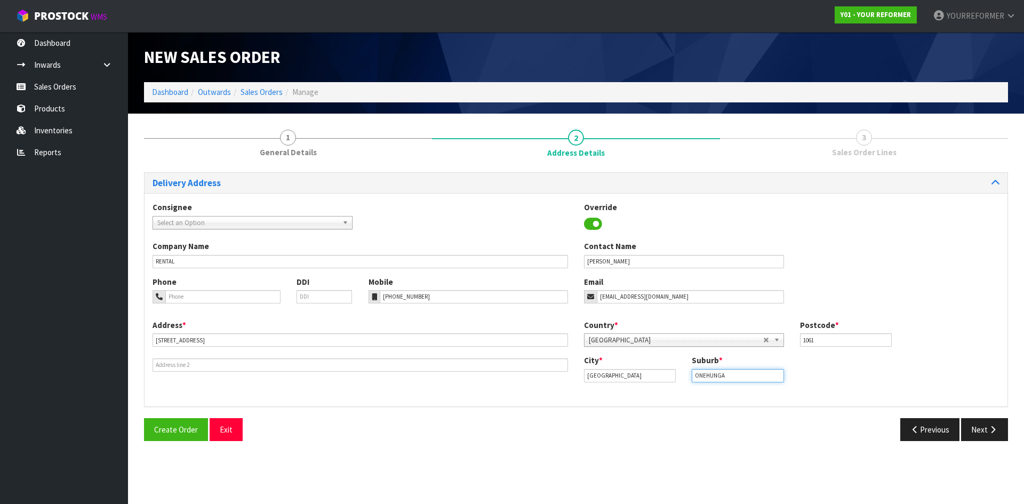
type input "ONEHUNGA"
click at [989, 430] on icon "button" at bounding box center [993, 430] width 10 height 8
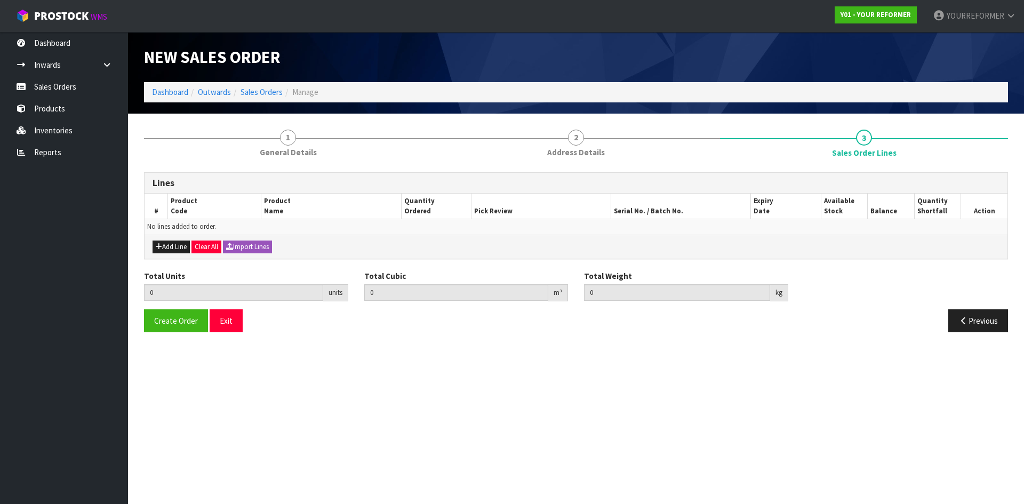
click at [162, 240] on div "Add Line Clear All Import Lines" at bounding box center [576, 247] width 863 height 24
click at [174, 246] on button "Add Line" at bounding box center [171, 247] width 37 height 13
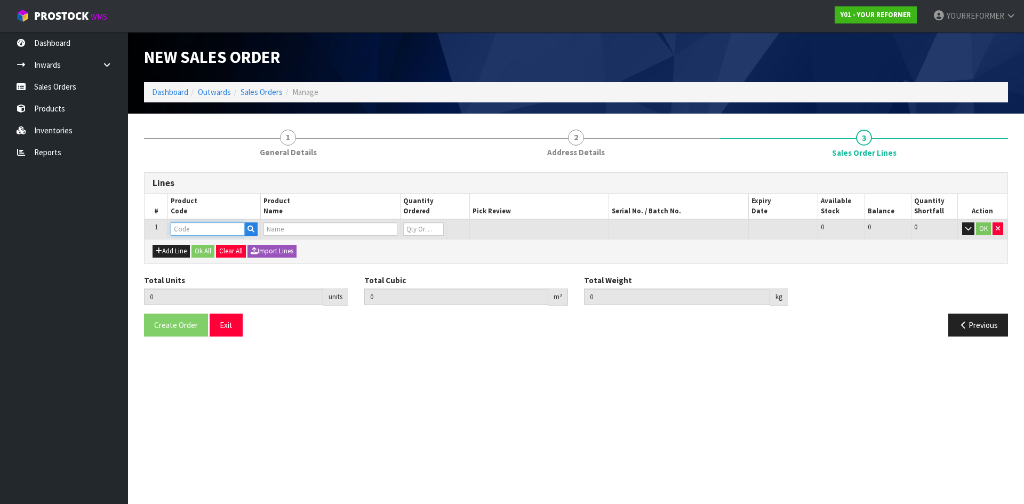
click at [243, 223] on input "text" at bounding box center [208, 228] width 74 height 13
click at [248, 226] on icon "button" at bounding box center [250, 229] width 7 height 7
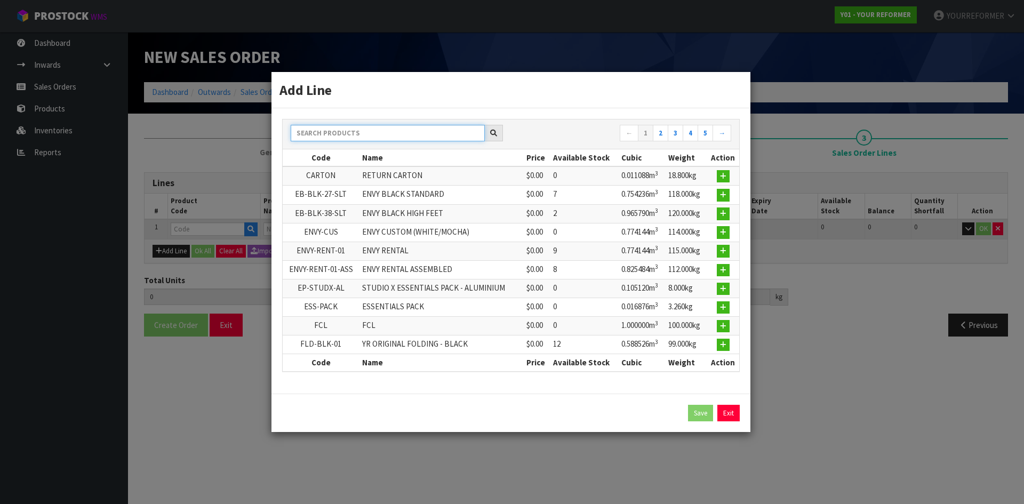
click at [316, 135] on input "text" at bounding box center [388, 133] width 194 height 17
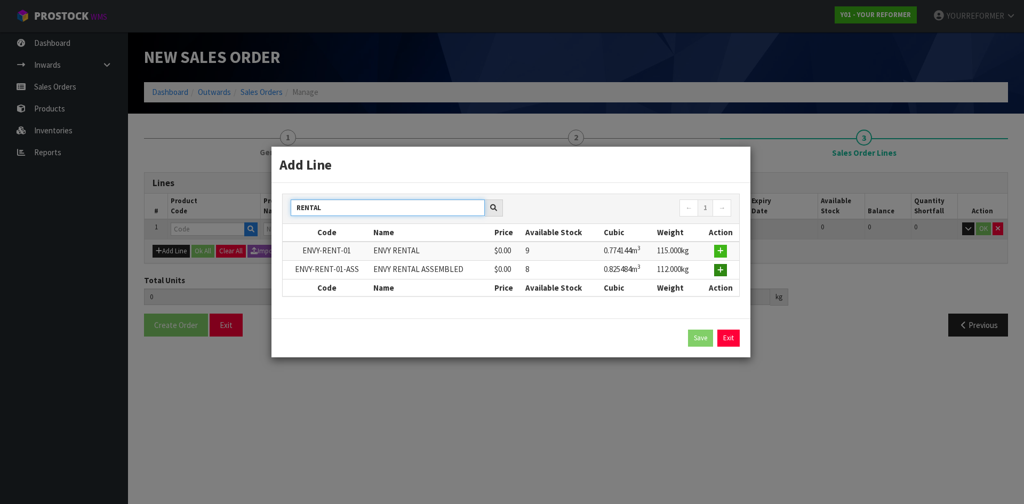
type input "RENTAL"
click at [721, 269] on icon "button" at bounding box center [720, 270] width 6 height 7
type input "0.000000"
type input "0.000"
type input "ENVY-RENT-01-ASS"
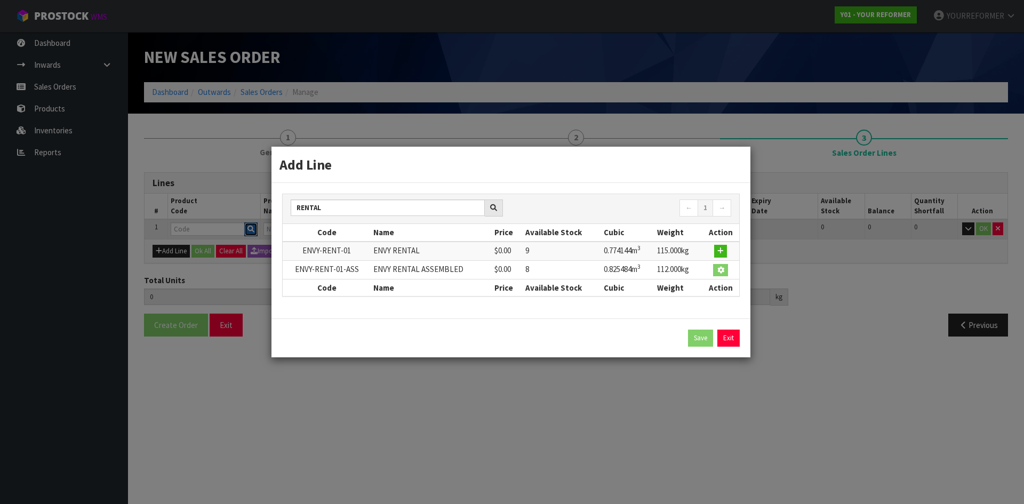
type input "ENVY RENTAL ASSEMBLED"
type input "0"
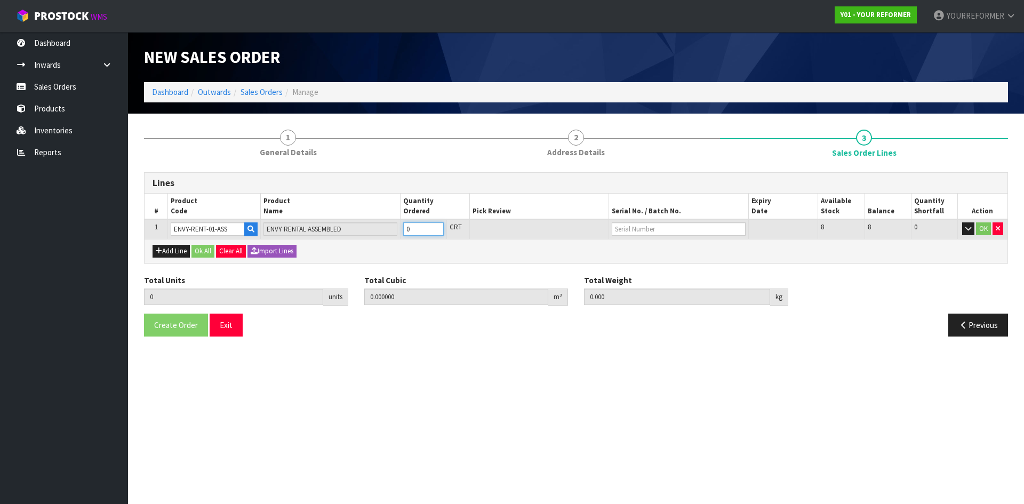
click at [440, 224] on input "0" at bounding box center [423, 228] width 41 height 13
type input "1"
type input "0.825484"
type input "112"
drag, startPoint x: 438, startPoint y: 227, endPoint x: 262, endPoint y: 245, distance: 176.4
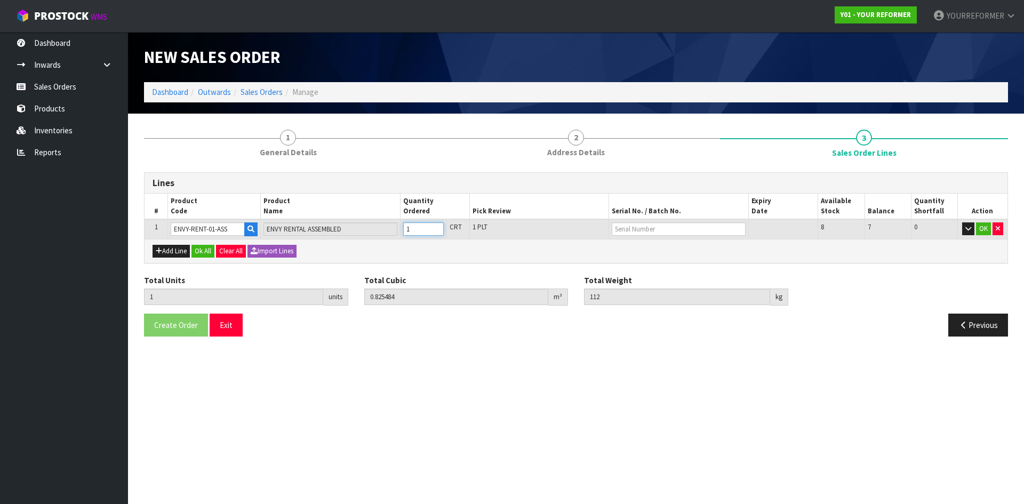
type input "1"
click at [437, 227] on input "1" at bounding box center [423, 228] width 41 height 13
click at [198, 247] on button "Ok All" at bounding box center [202, 251] width 23 height 13
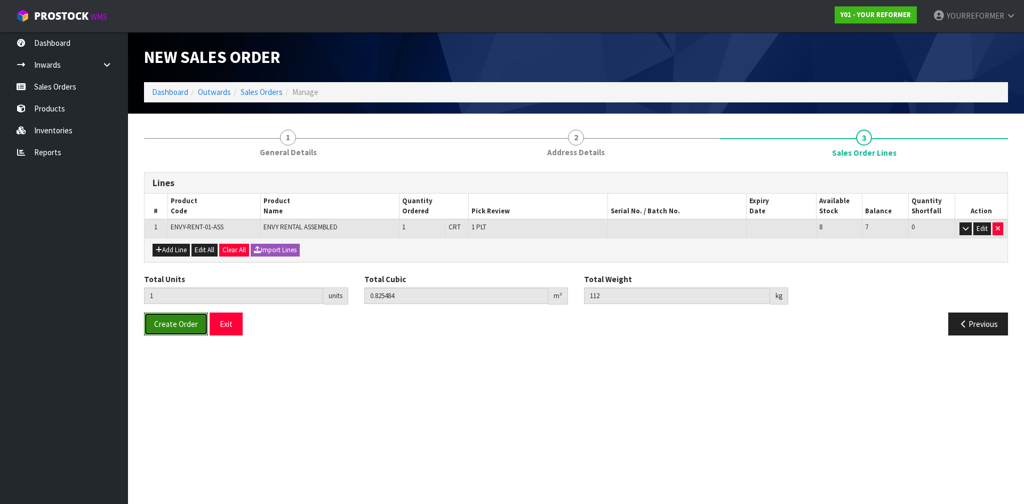
click at [181, 332] on button "Create Order" at bounding box center [176, 324] width 64 height 23
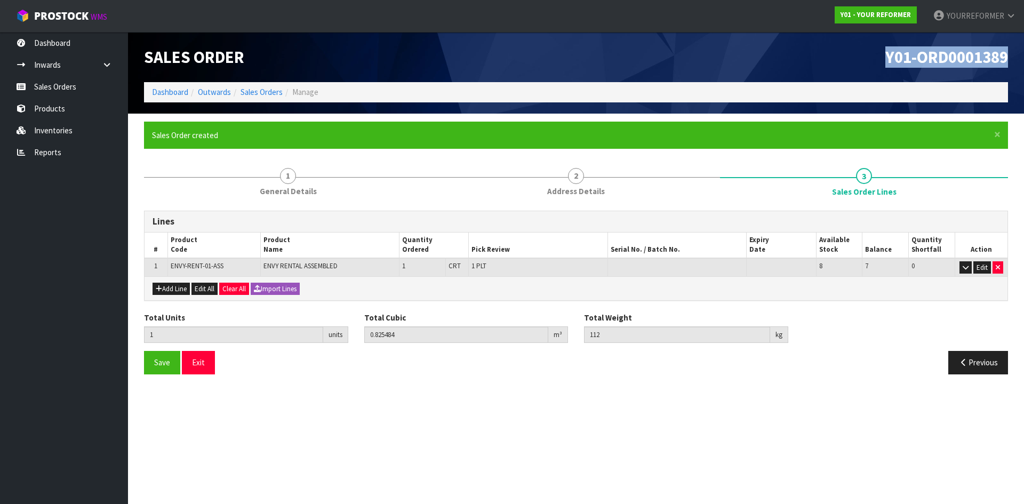
drag, startPoint x: 1005, startPoint y: 53, endPoint x: 795, endPoint y: 53, distance: 210.7
click at [803, 53] on h1 "Y01-ORD0001389" at bounding box center [796, 57] width 424 height 18
copy span "Y01-ORD0001389"
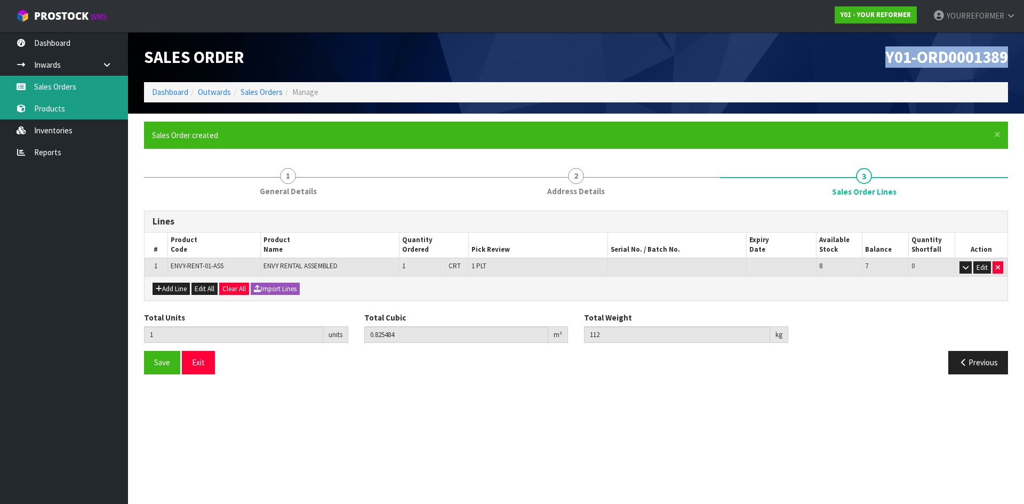
click at [95, 88] on link "Sales Orders" at bounding box center [64, 87] width 128 height 22
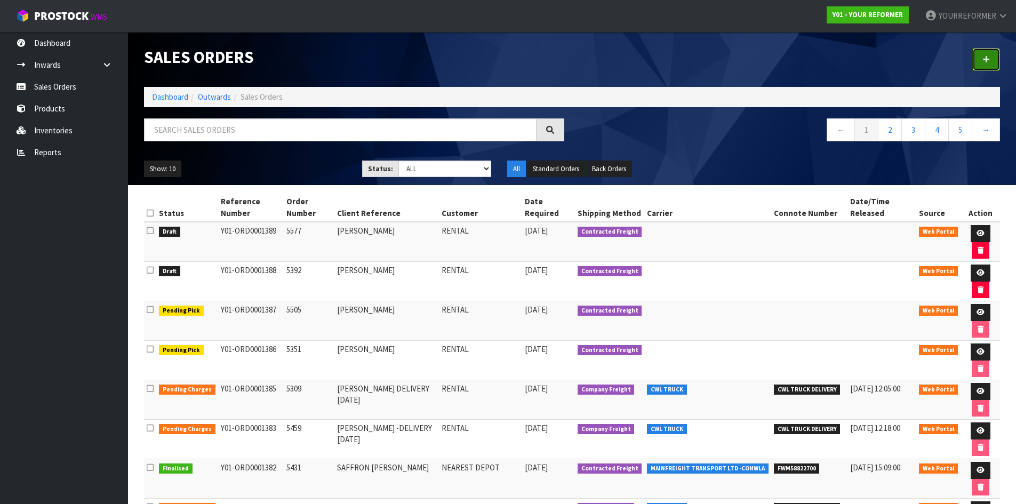
drag, startPoint x: 989, startPoint y: 50, endPoint x: 611, endPoint y: 53, distance: 378.2
click at [989, 50] on link at bounding box center [986, 59] width 28 height 23
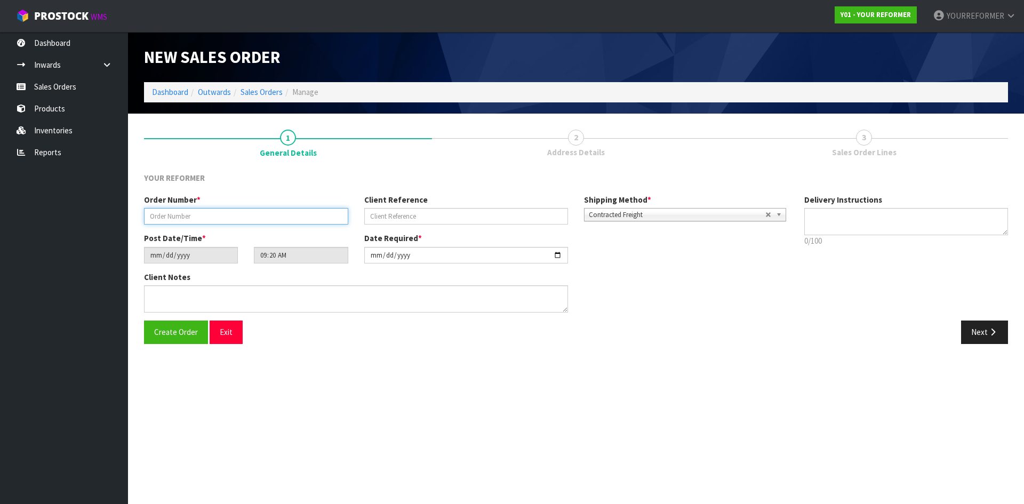
click at [212, 214] on input "text" at bounding box center [246, 216] width 204 height 17
paste input "5623"
type input "5623"
drag, startPoint x: 402, startPoint y: 213, endPoint x: 4, endPoint y: 211, distance: 398.5
click at [402, 213] on input "text" at bounding box center [466, 216] width 204 height 17
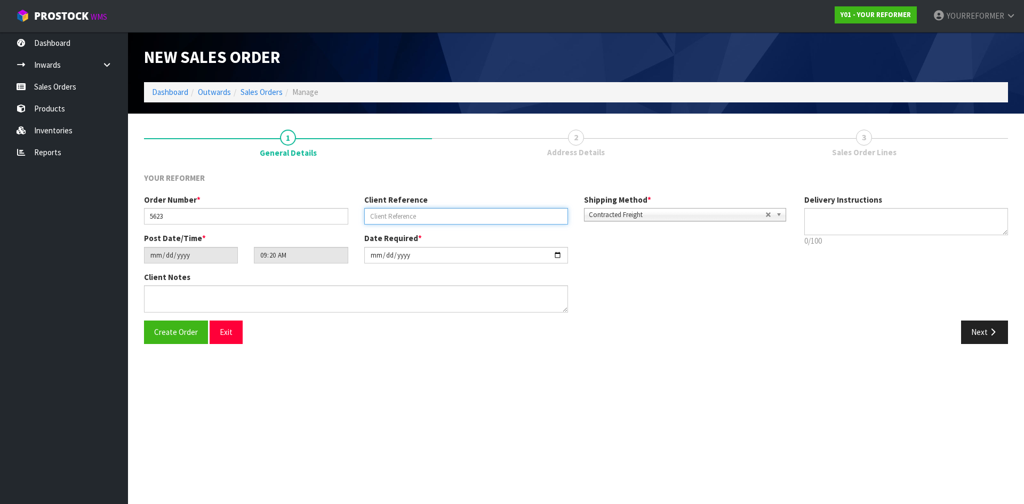
drag, startPoint x: 411, startPoint y: 213, endPoint x: 508, endPoint y: 212, distance: 97.1
click at [412, 213] on input "text" at bounding box center [466, 216] width 204 height 17
paste input "[PERSON_NAME]"
type input "[PERSON_NAME]"
click at [923, 223] on textarea at bounding box center [906, 221] width 204 height 27
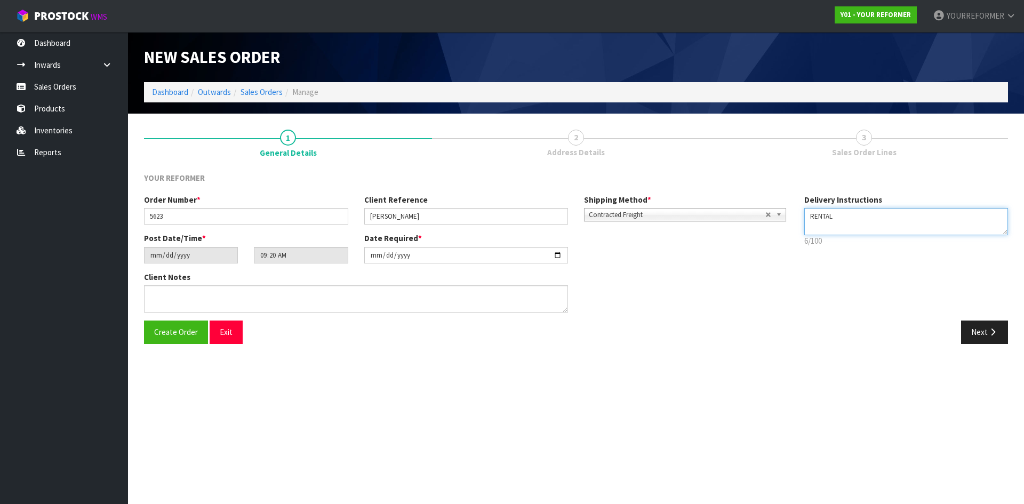
click at [822, 229] on textarea at bounding box center [906, 221] width 204 height 27
paste textarea "[PHONE_NUMBER]"
type textarea "RENTAL [PHONE_NUMBER]"
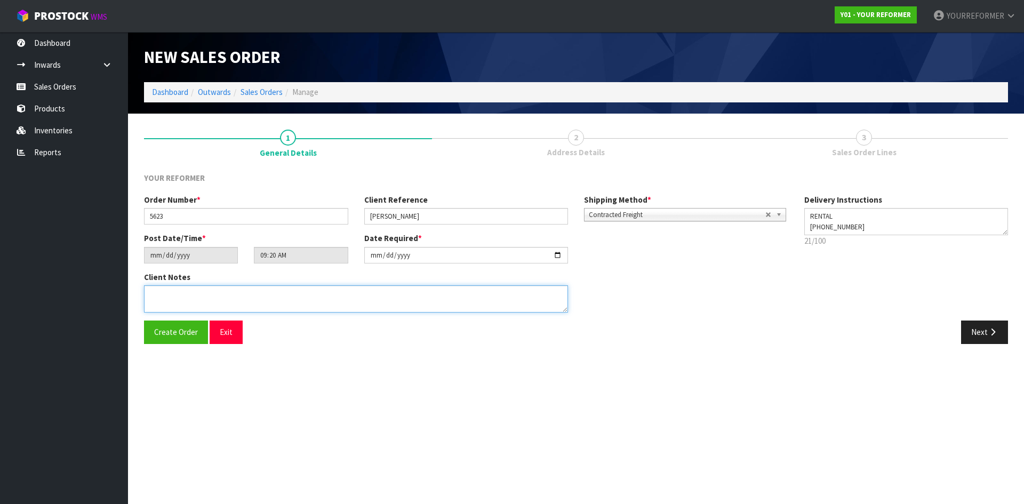
click at [268, 293] on textarea at bounding box center [356, 298] width 424 height 27
paste textarea "[PERSON_NAME] 14 TE MAKURU LANE AUK MARAETAI 2018 [GEOGRAPHIC_DATA] [PHONE_NUMB…"
type textarea "[PERSON_NAME] 14 TE MAKURU LANE AUK MARAETAI 2018 [GEOGRAPHIC_DATA] [PHONE_NUMB…"
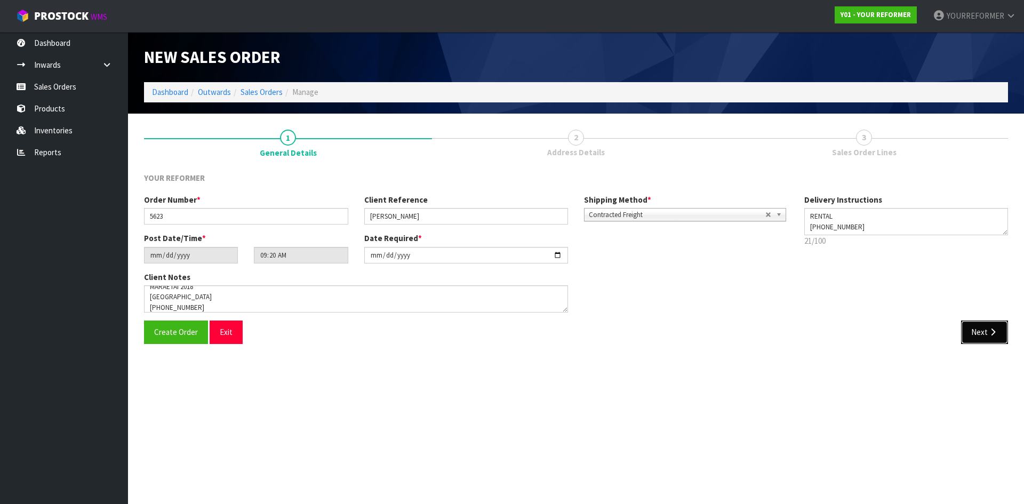
click at [972, 331] on button "Next" at bounding box center [984, 332] width 47 height 23
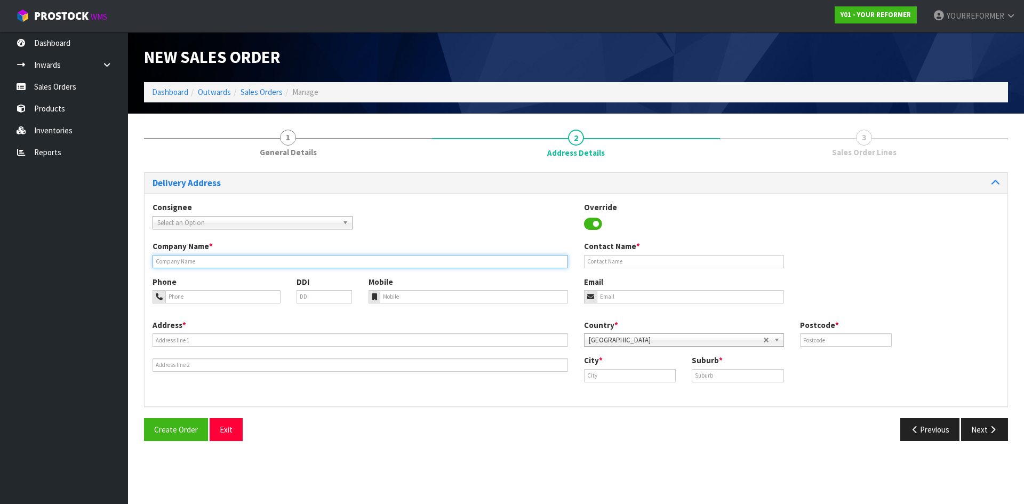
drag, startPoint x: 199, startPoint y: 260, endPoint x: 209, endPoint y: 268, distance: 12.1
click at [199, 260] on input "text" at bounding box center [361, 261] width 416 height 13
type input "RENTAL"
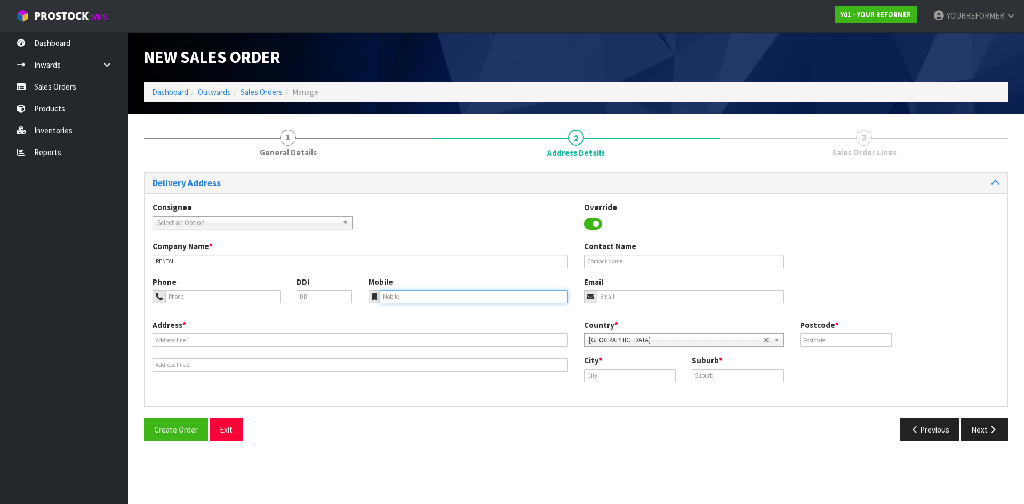
click at [404, 294] on input "tel" at bounding box center [474, 296] width 189 height 13
click at [457, 300] on input "tel" at bounding box center [474, 296] width 189 height 13
paste input "[PHONE_NUMBER]"
type input "[PHONE_NUMBER]"
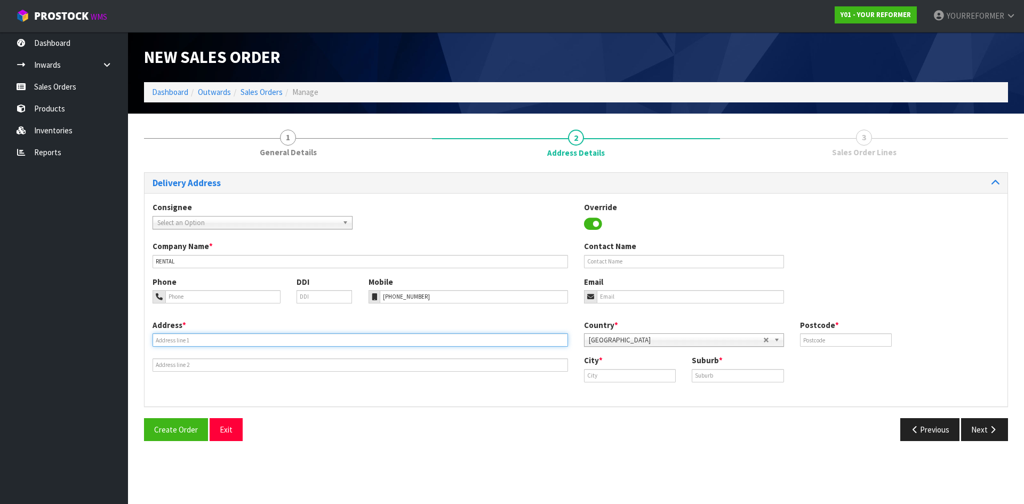
click at [185, 336] on input "text" at bounding box center [361, 339] width 416 height 13
paste input "14 TE MAKURU LANE AUK MARAETAI 2018 [GEOGRAPHIC_DATA]"
type input "14 TE MAKURU LANE AUK MARAETAI 2018 [GEOGRAPHIC_DATA]"
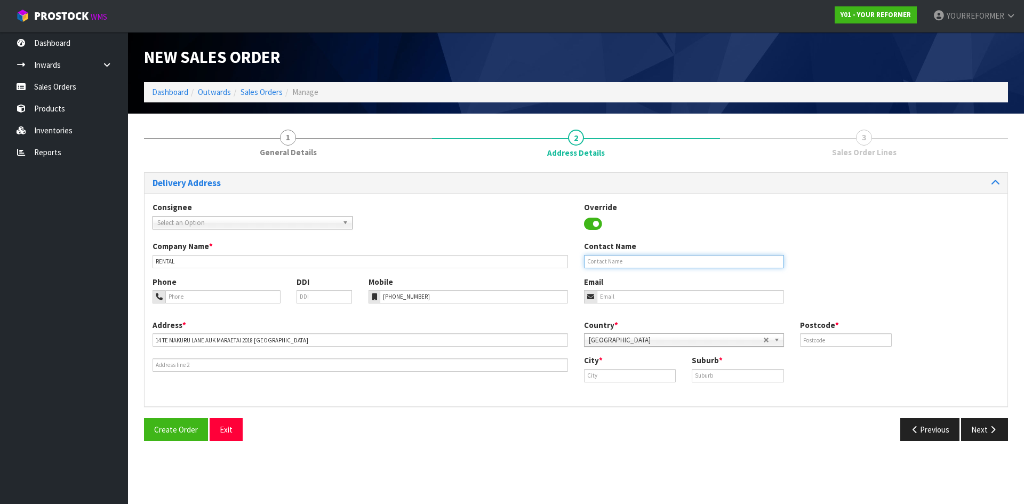
click at [667, 263] on input "text" at bounding box center [684, 261] width 200 height 13
paste input "[PERSON_NAME]"
type input "[PERSON_NAME]"
drag, startPoint x: 629, startPoint y: 294, endPoint x: 468, endPoint y: 293, distance: 161.1
click at [629, 294] on input "email" at bounding box center [690, 296] width 187 height 13
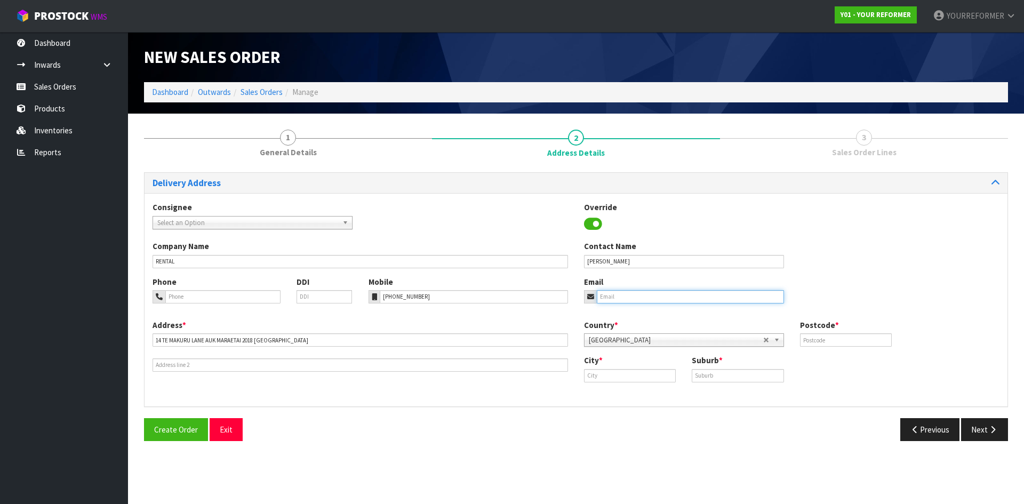
drag, startPoint x: 688, startPoint y: 300, endPoint x: 713, endPoint y: 302, distance: 25.7
click at [688, 299] on input "email" at bounding box center [690, 296] width 187 height 13
paste input "[EMAIL_ADDRESS][DOMAIN_NAME]"
type input "[EMAIL_ADDRESS][DOMAIN_NAME]"
drag, startPoint x: 868, startPoint y: 353, endPoint x: 859, endPoint y: 343, distance: 13.6
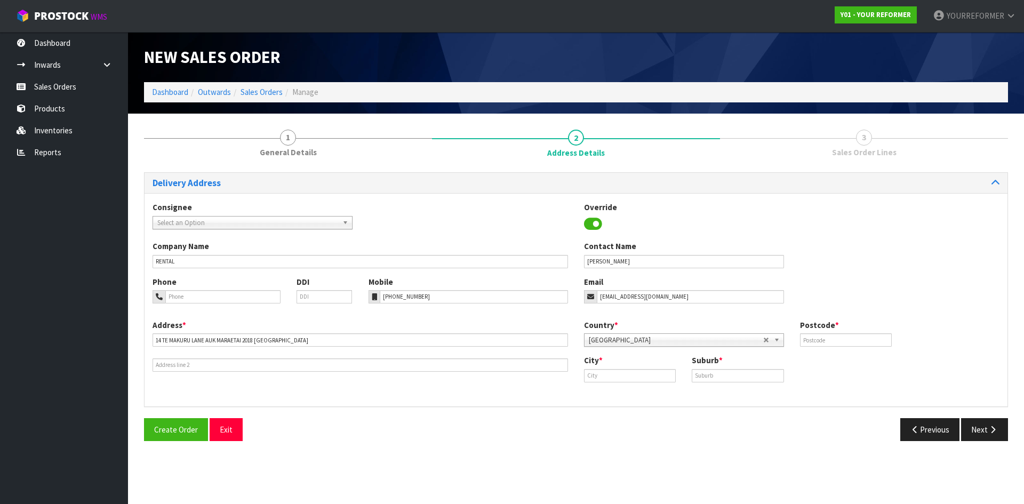
click at [867, 350] on div "Country * [GEOGRAPHIC_DATA] [GEOGRAPHIC_DATA] [GEOGRAPHIC_DATA] [GEOGRAPHIC_DAT…" at bounding box center [792, 337] width 432 height 35
click at [853, 340] on input "text" at bounding box center [846, 339] width 92 height 13
type input "2018"
drag, startPoint x: 732, startPoint y: 377, endPoint x: 725, endPoint y: 377, distance: 7.0
click at [731, 377] on input "text" at bounding box center [738, 375] width 92 height 13
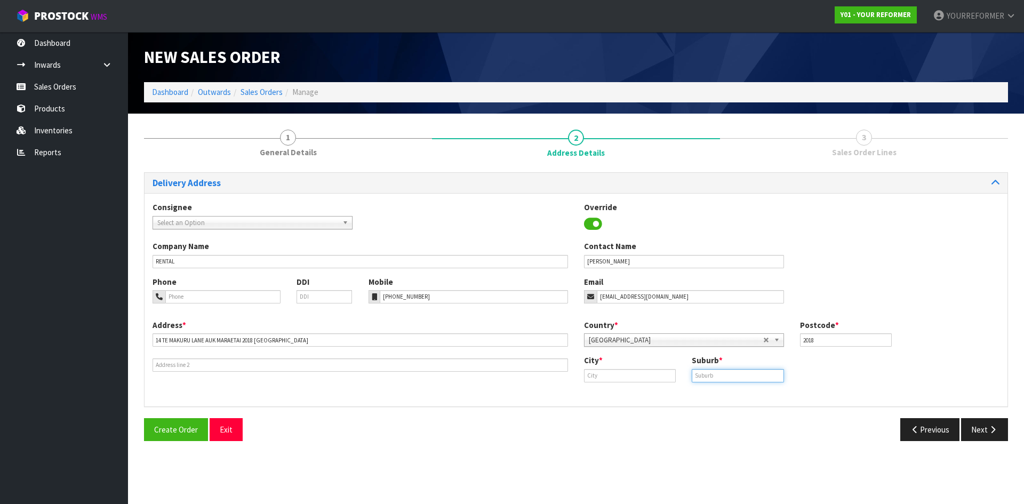
paste input "MARAETAI"
type input "MARAETAI"
click at [652, 380] on input "text" at bounding box center [630, 375] width 92 height 13
click at [635, 399] on link "[PERSON_NAME] land" at bounding box center [633, 394] width 96 height 14
type input "[GEOGRAPHIC_DATA]"
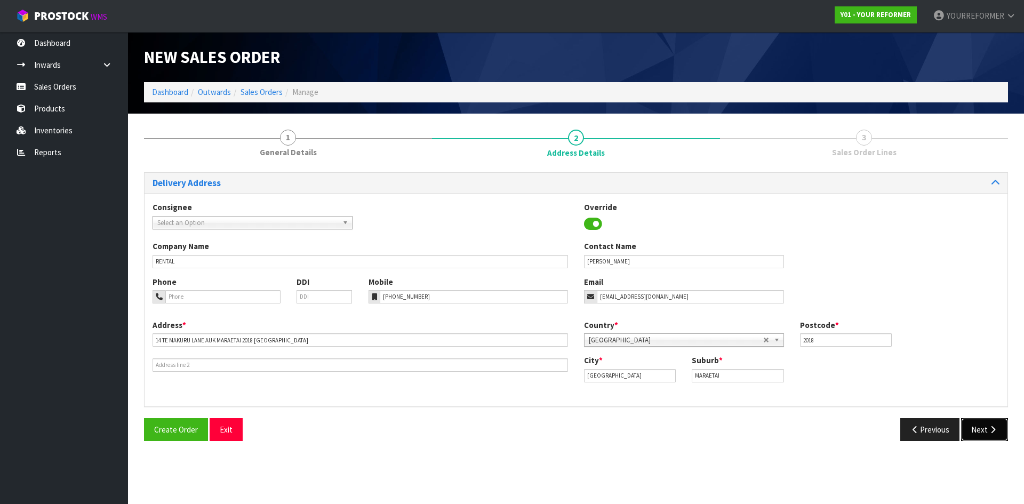
click at [980, 423] on button "Next" at bounding box center [984, 429] width 47 height 23
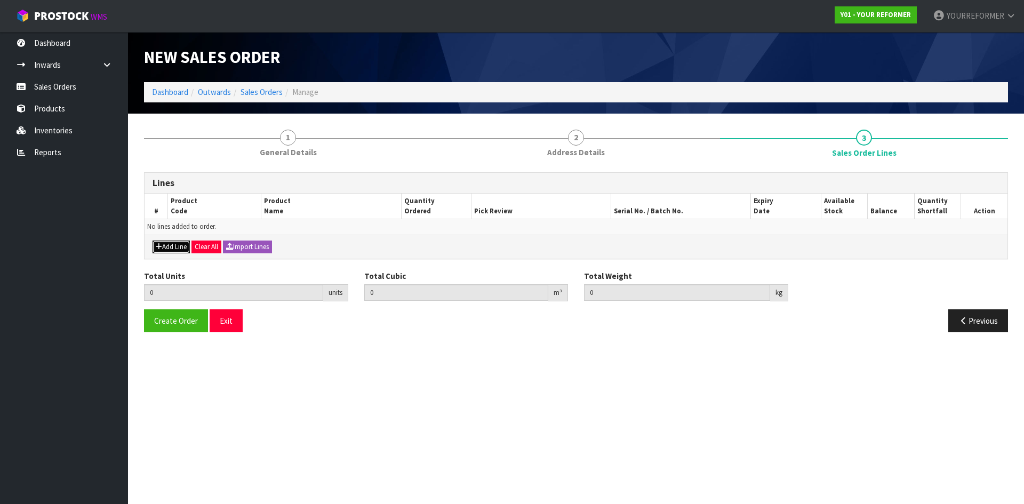
click at [165, 249] on button "Add Line" at bounding box center [171, 247] width 37 height 13
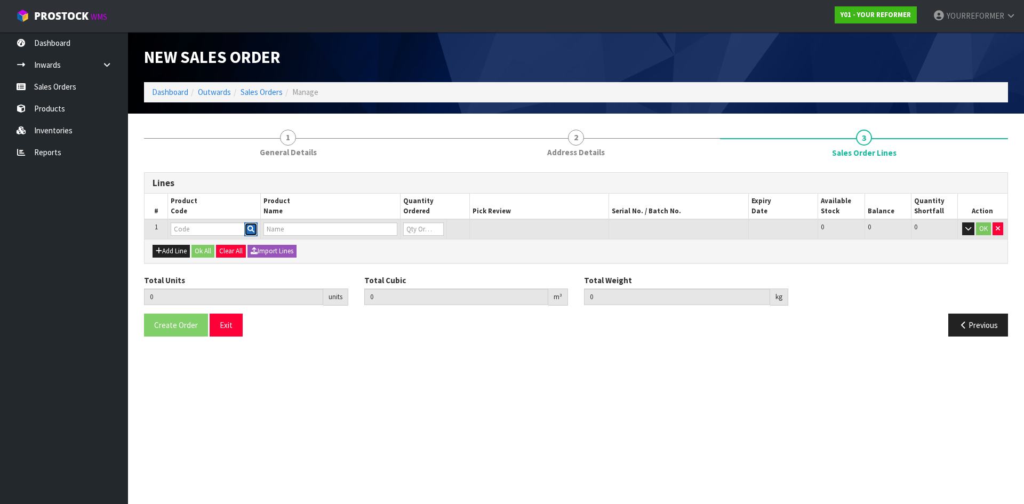
click at [250, 230] on icon "button" at bounding box center [250, 229] width 7 height 7
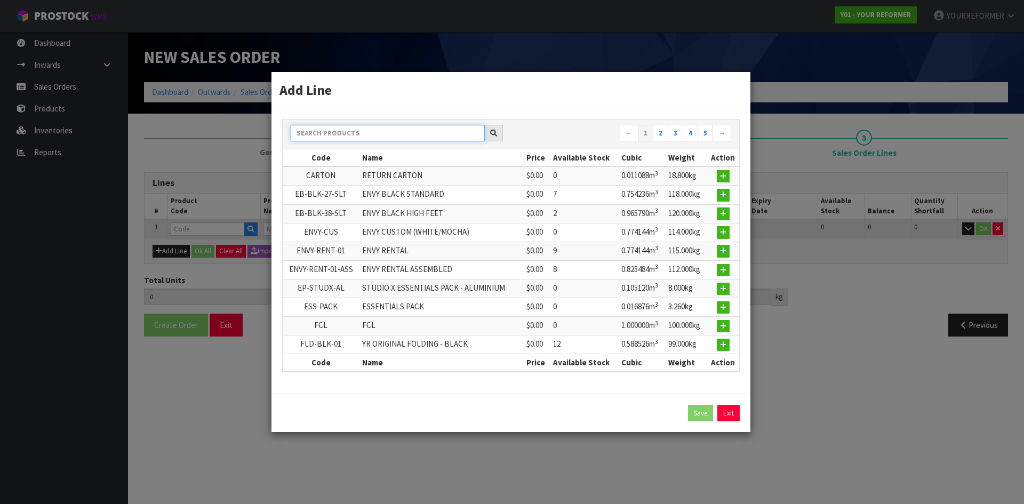
click at [334, 138] on input "text" at bounding box center [388, 133] width 194 height 17
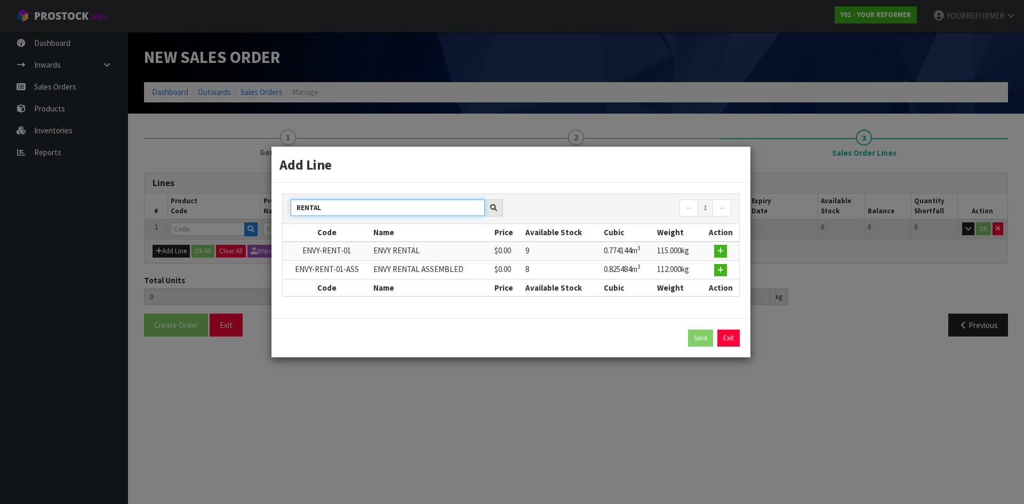
type input "RENTAL"
click at [721, 268] on icon "button" at bounding box center [720, 270] width 6 height 7
type input "0.000000"
type input "0.000"
type input "ENVY-RENT-01-ASS"
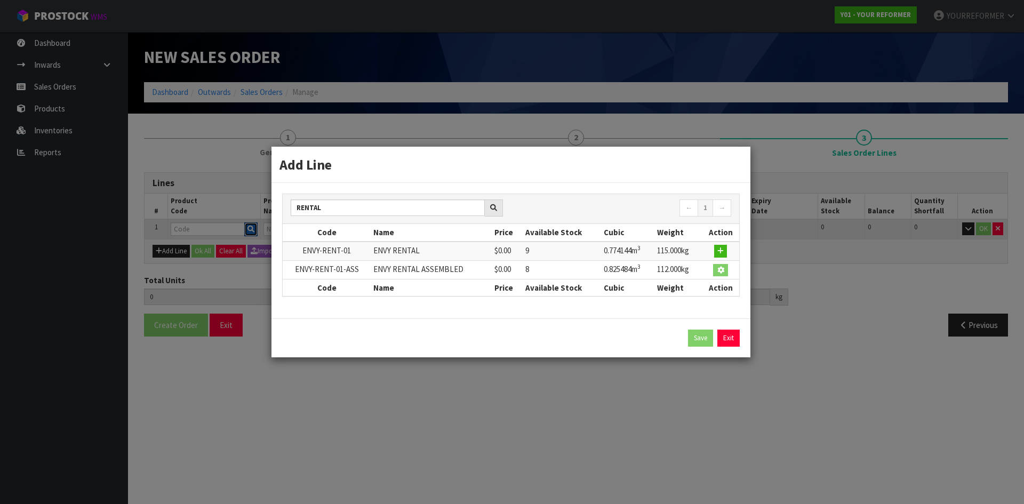
type input "ENVY RENTAL ASSEMBLED"
type input "0"
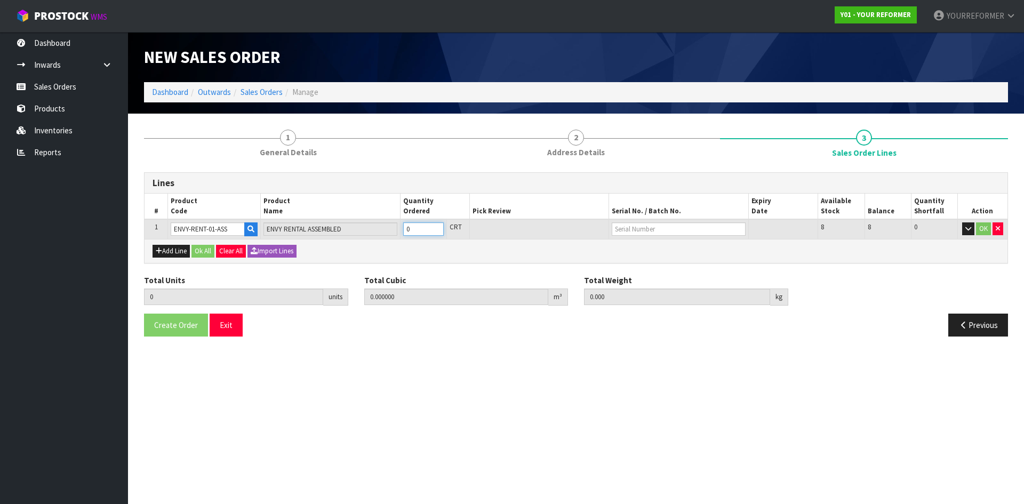
type input "1"
type input "0.825484"
type input "112"
type input "1"
click at [438, 226] on input "1" at bounding box center [423, 228] width 41 height 13
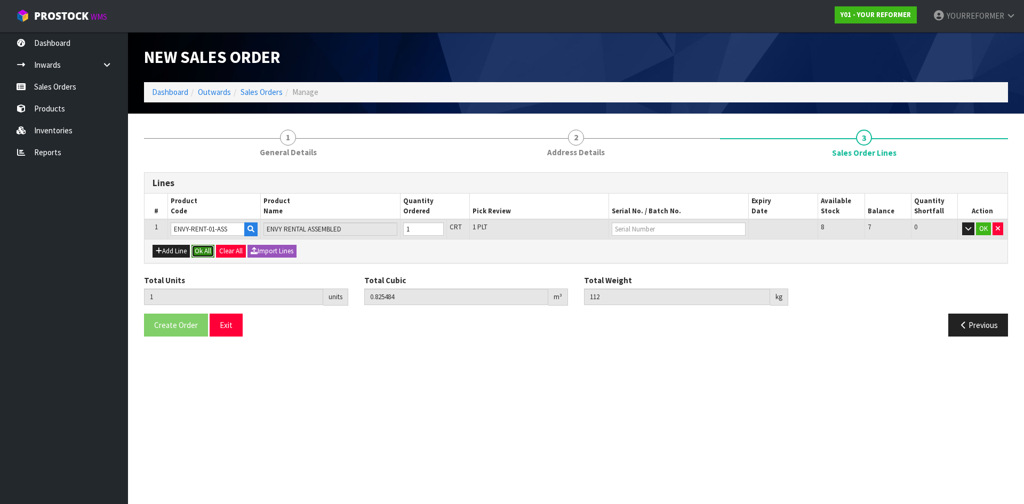
click at [206, 250] on button "Ok All" at bounding box center [202, 251] width 23 height 13
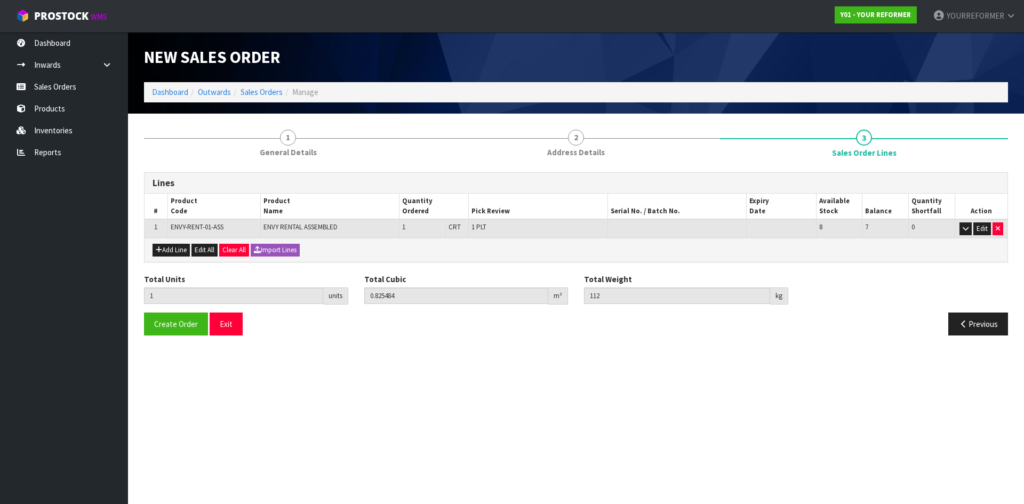
click at [182, 311] on div "Total Units 1 units Total Cubic 0.825484 m³ Total Weight 112 kg" at bounding box center [576, 293] width 880 height 39
click at [181, 324] on span "Create Order" at bounding box center [176, 324] width 44 height 10
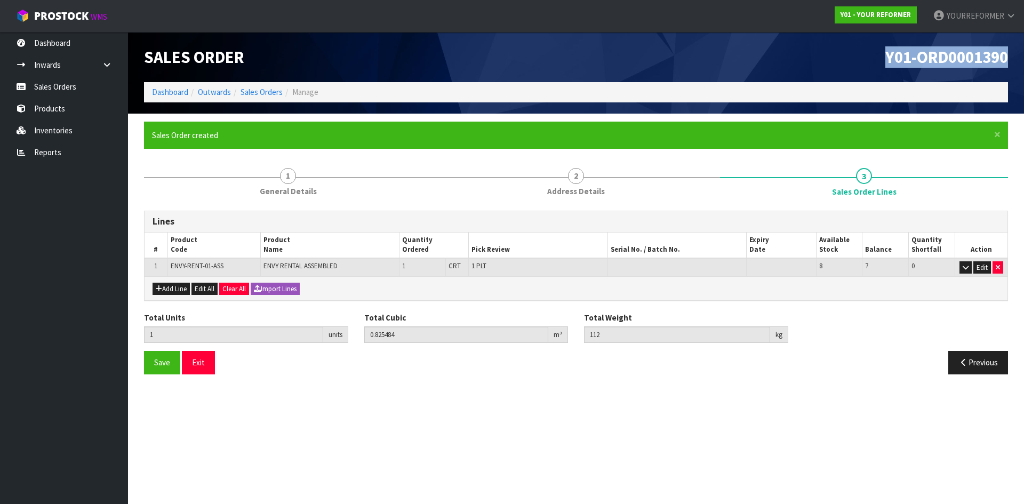
drag, startPoint x: 1008, startPoint y: 60, endPoint x: 844, endPoint y: 60, distance: 164.3
click at [847, 60] on div "Y01-ORD0001390" at bounding box center [796, 57] width 440 height 50
copy span "Y01-ORD0001390"
click at [95, 83] on link "Sales Orders" at bounding box center [64, 87] width 128 height 22
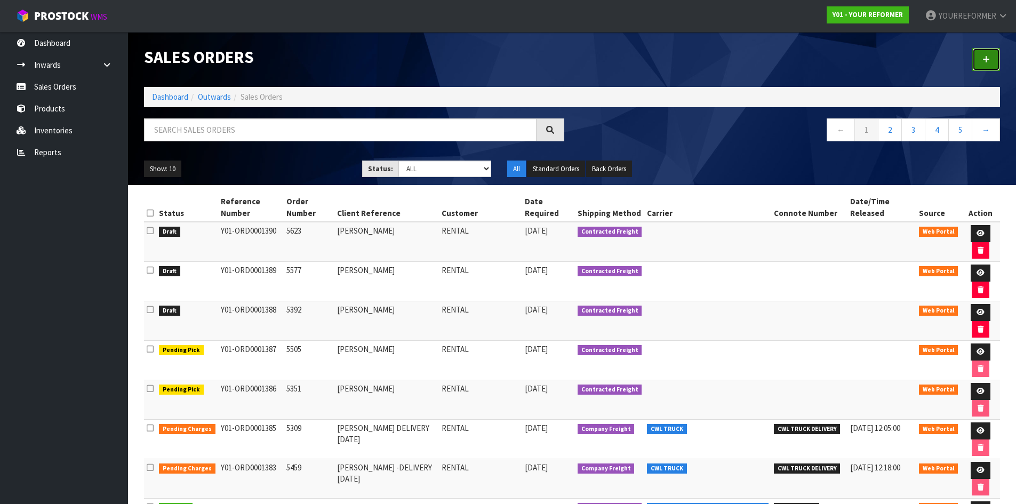
click at [989, 59] on icon at bounding box center [986, 59] width 7 height 8
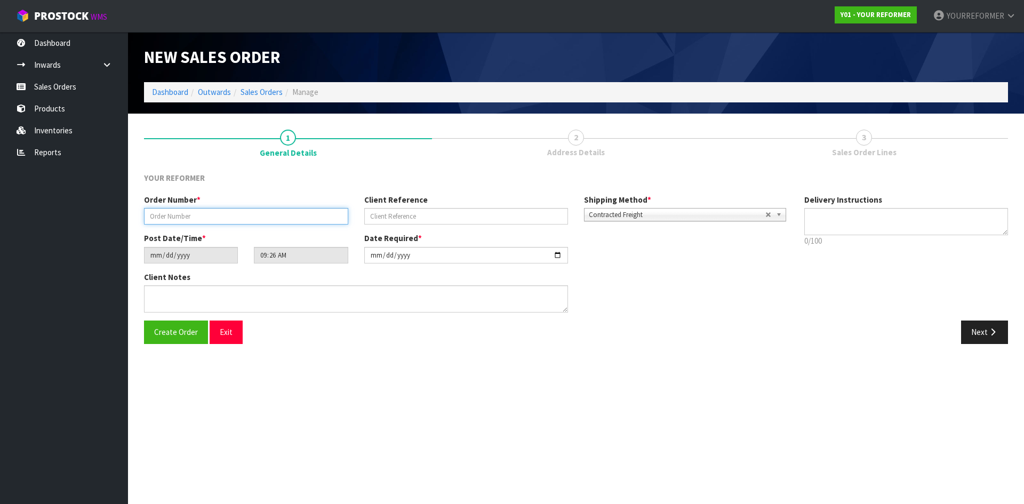
click at [169, 213] on input "text" at bounding box center [246, 216] width 204 height 17
type input "5562"
click at [425, 210] on input "text" at bounding box center [466, 216] width 204 height 17
paste input "[PERSON_NAME]"
type input "[PERSON_NAME]"
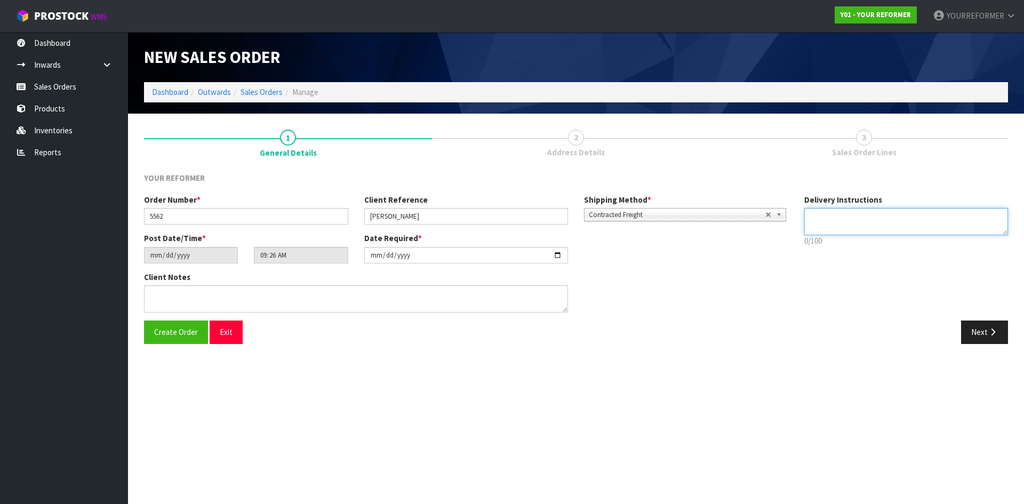
click at [888, 234] on textarea at bounding box center [906, 221] width 204 height 27
drag, startPoint x: 818, startPoint y: 228, endPoint x: 678, endPoint y: 247, distance: 141.6
click at [818, 228] on textarea at bounding box center [906, 221] width 204 height 27
paste textarea "[PHONE_NUMBER]"
type textarea "NEAREST DEPOT [PHONE_NUMBER]"
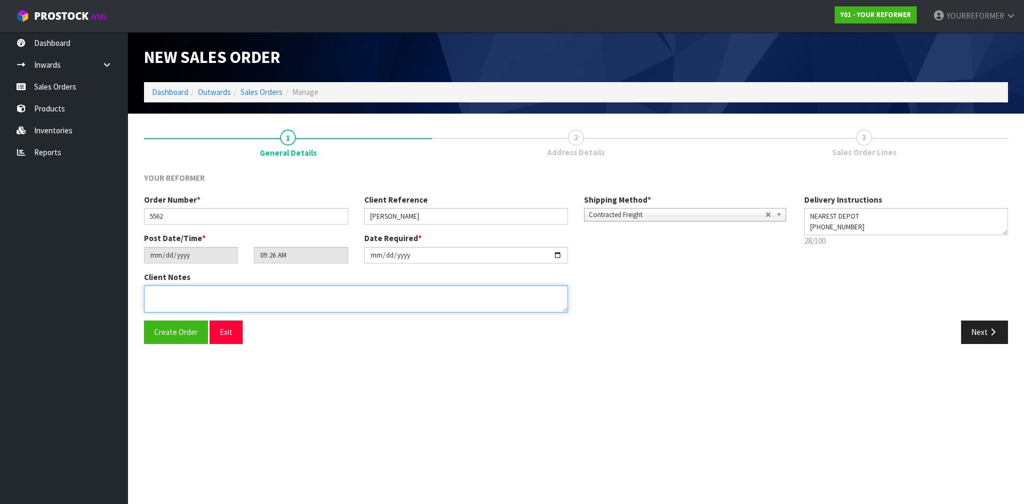
click at [281, 297] on textarea at bounding box center [356, 298] width 424 height 27
paste textarea "[PERSON_NAME] [STREET_ADDRESS][PERSON_NAME] [PHONE_NUMBER]"
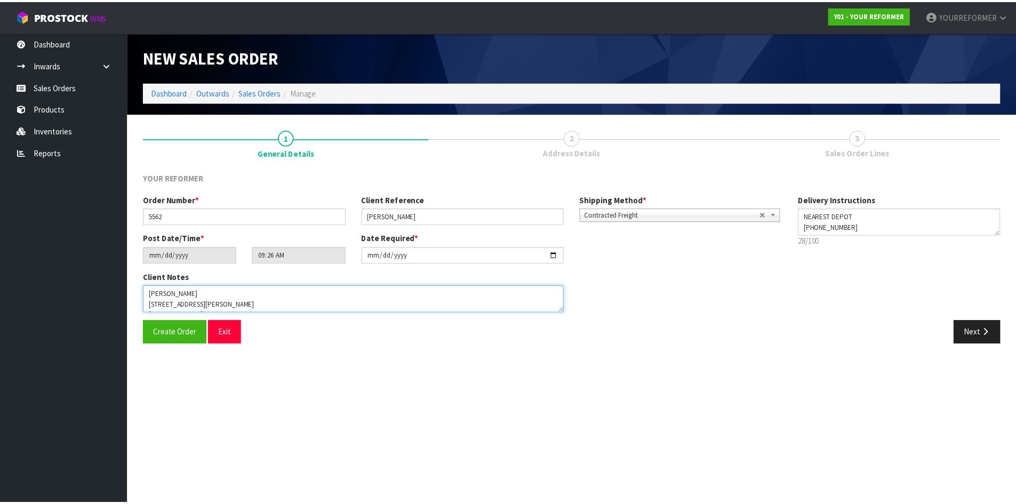
scroll to position [49, 0]
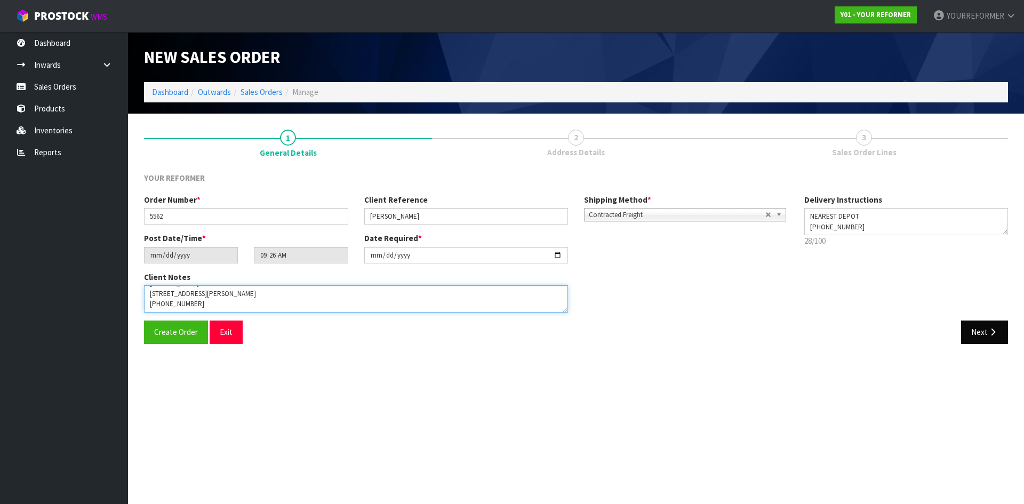
type textarea "[PERSON_NAME] [STREET_ADDRESS][PERSON_NAME] [PHONE_NUMBER]"
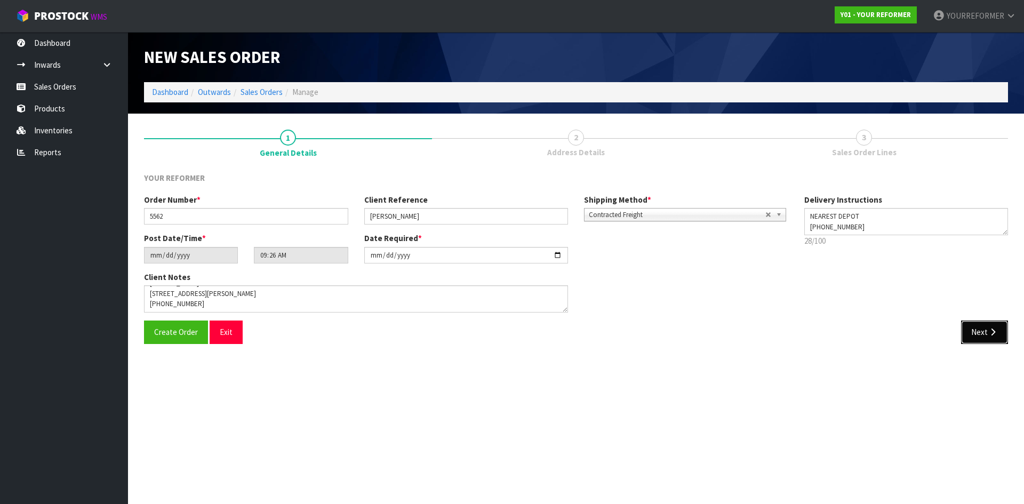
click at [999, 336] on button "Next" at bounding box center [984, 332] width 47 height 23
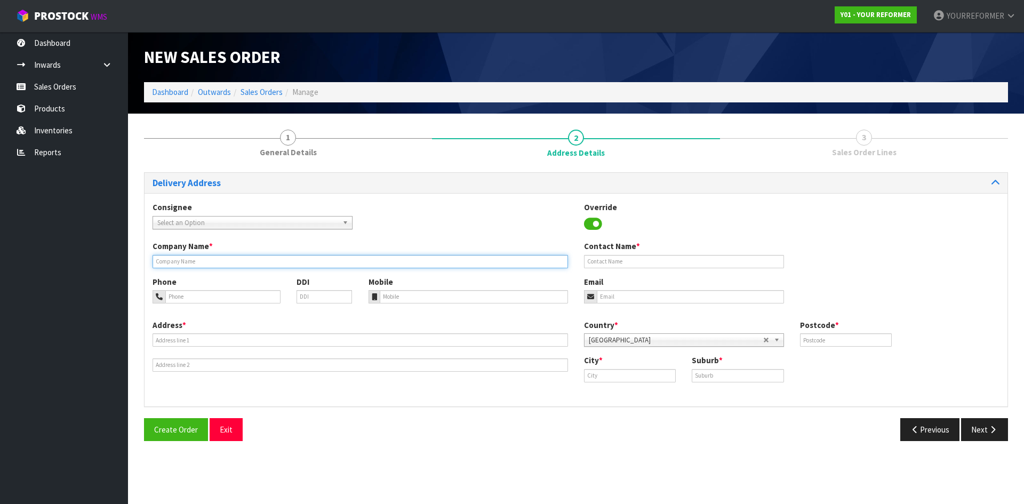
click at [186, 257] on input "text" at bounding box center [361, 261] width 416 height 13
type input "NEAREST DEPOT"
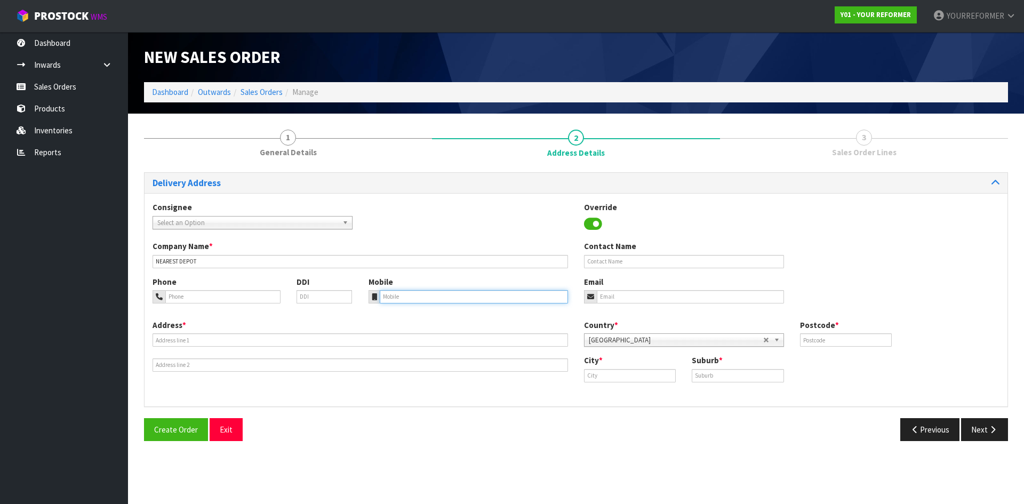
click at [381, 302] on input "tel" at bounding box center [474, 296] width 189 height 13
click at [453, 298] on input "tel" at bounding box center [474, 296] width 189 height 13
paste input "[PHONE_NUMBER]"
type input "[PHONE_NUMBER]"
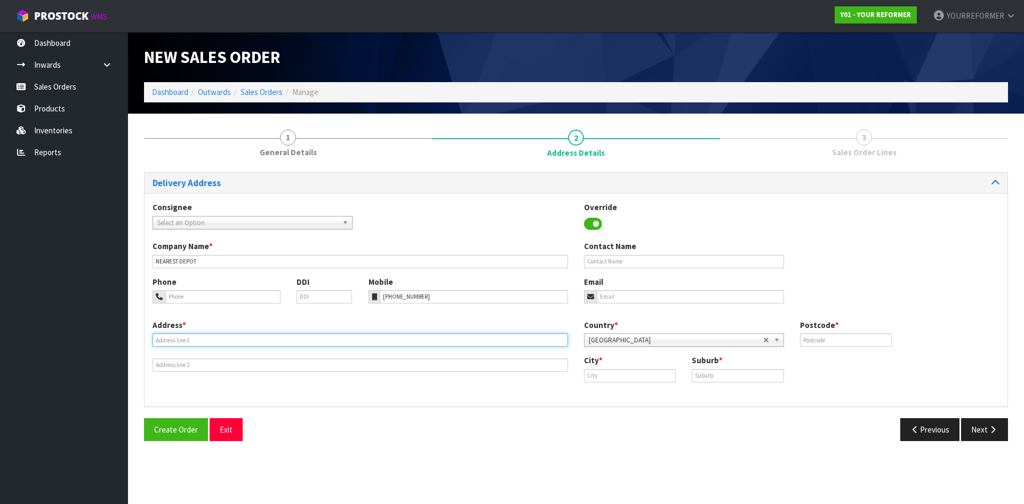
drag, startPoint x: 210, startPoint y: 340, endPoint x: 294, endPoint y: 340, distance: 83.7
click at [210, 340] on input "text" at bounding box center [361, 339] width 416 height 13
paste input "[STREET_ADDRESS][PERSON_NAME]"
type input "[STREET_ADDRESS][PERSON_NAME]"
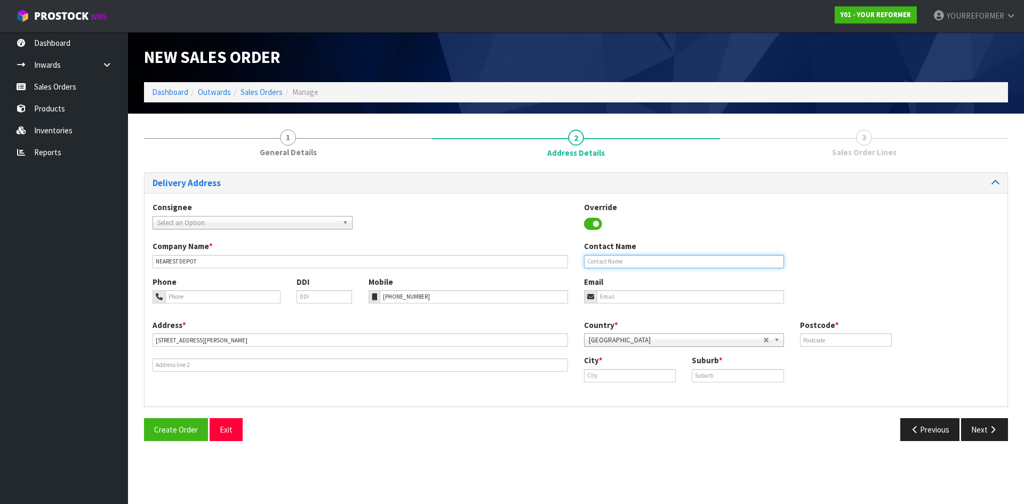
click at [640, 258] on input "text" at bounding box center [684, 261] width 200 height 13
paste input "[PERSON_NAME]"
type input "[PERSON_NAME]"
click at [742, 288] on div "Email" at bounding box center [684, 289] width 216 height 27
click at [752, 294] on input "email" at bounding box center [690, 296] width 187 height 13
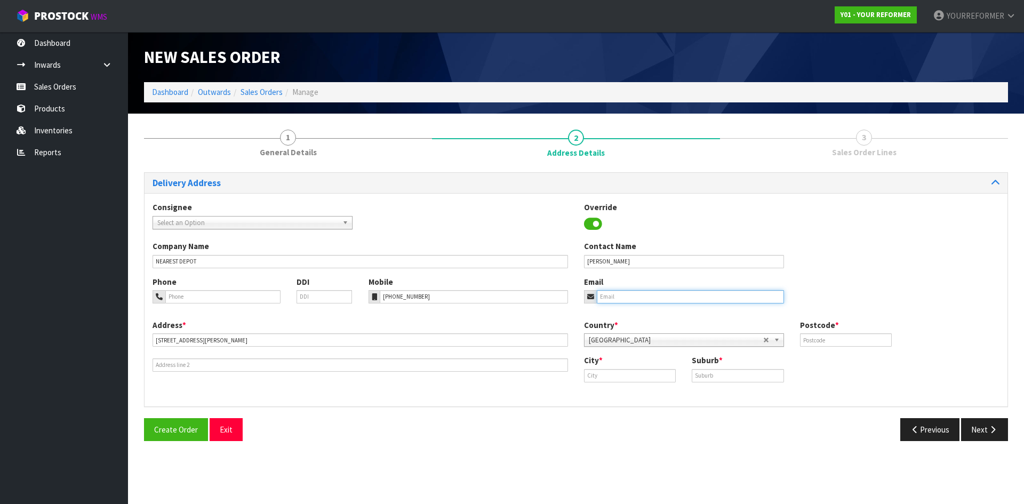
paste input "[PERSON_NAME][EMAIL_ADDRESS][PERSON_NAME][DOMAIN_NAME]"
type input "[PERSON_NAME][EMAIL_ADDRESS][PERSON_NAME][DOMAIN_NAME]"
click at [830, 338] on input "text" at bounding box center [846, 339] width 92 height 13
type input "00"
click at [634, 376] on input "text" at bounding box center [630, 375] width 92 height 13
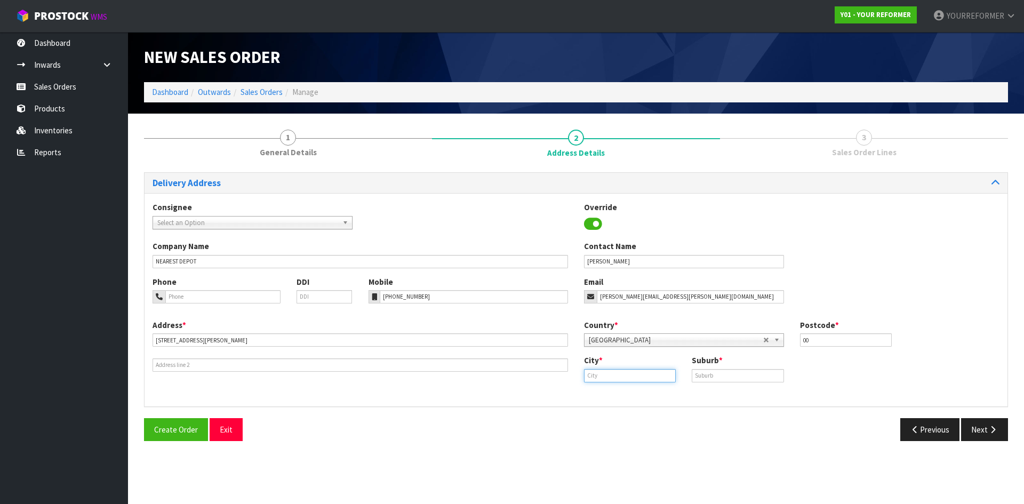
paste input "[GEOGRAPHIC_DATA]"
type input "[GEOGRAPHIC_DATA]"
click at [628, 396] on strong "[GEOGRAPHIC_DATA]" at bounding box center [633, 394] width 77 height 10
drag, startPoint x: 717, startPoint y: 380, endPoint x: 792, endPoint y: 403, distance: 77.8
click at [717, 380] on input "text" at bounding box center [738, 375] width 92 height 13
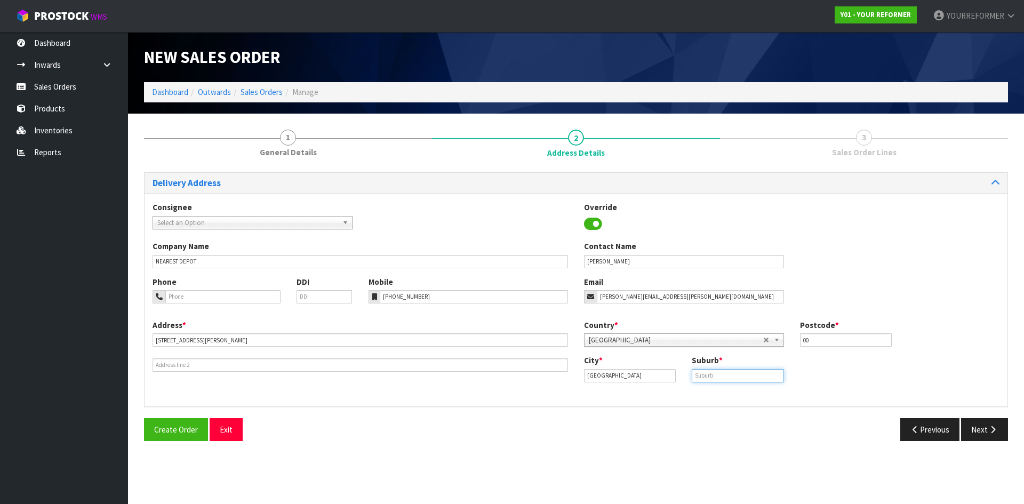
paste input "[PERSON_NAME]"
type input "[PERSON_NAME]"
drag, startPoint x: 989, startPoint y: 432, endPoint x: 731, endPoint y: 428, distance: 258.2
click at [985, 432] on button "Next" at bounding box center [984, 429] width 47 height 23
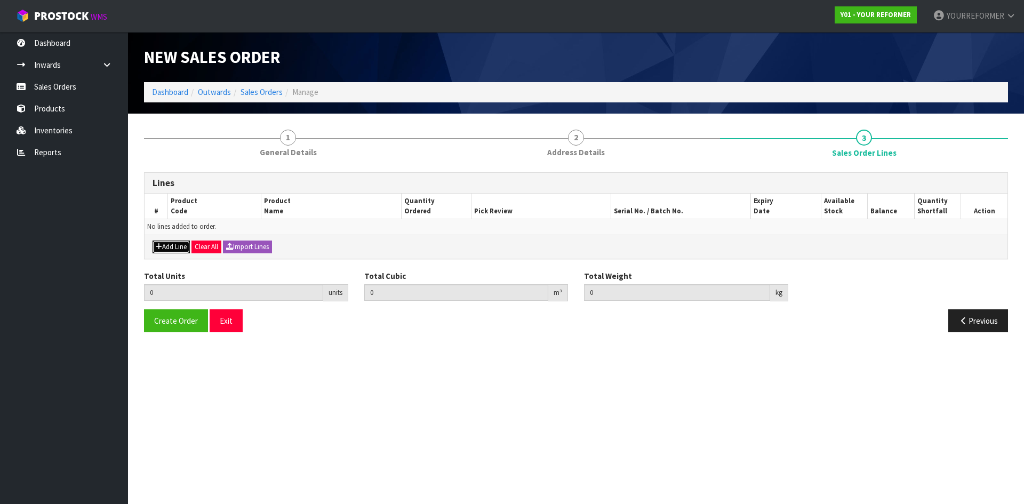
click at [168, 247] on button "Add Line" at bounding box center [171, 247] width 37 height 13
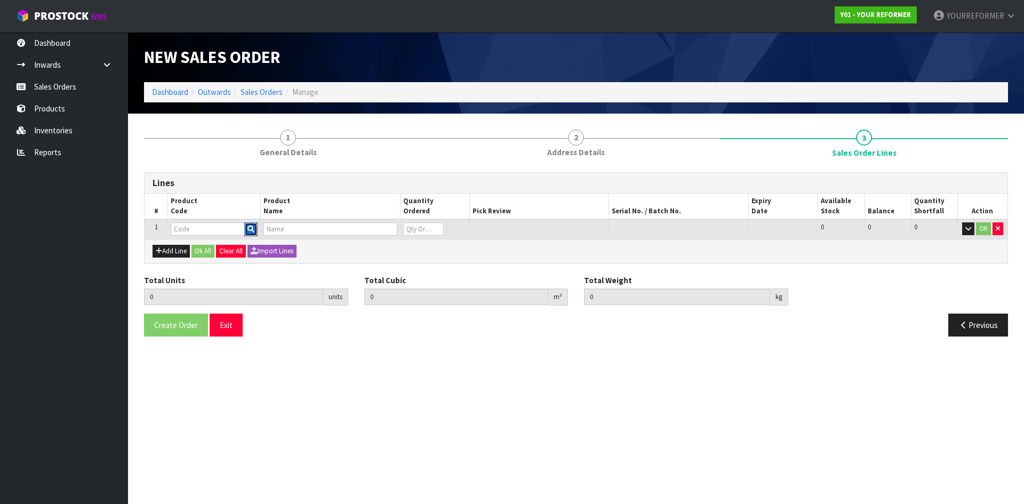
click at [253, 222] on button "button" at bounding box center [250, 229] width 13 height 14
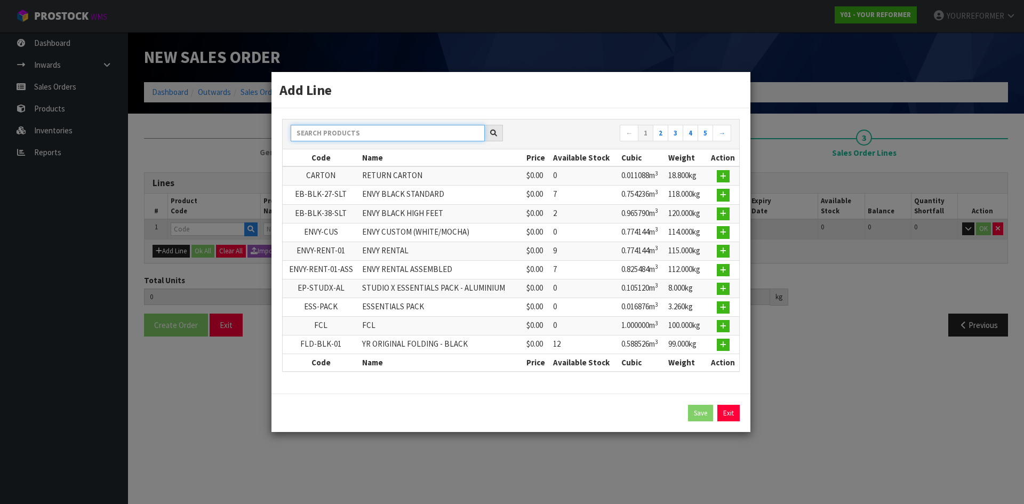
click at [339, 133] on input "text" at bounding box center [388, 133] width 194 height 17
type input "R"
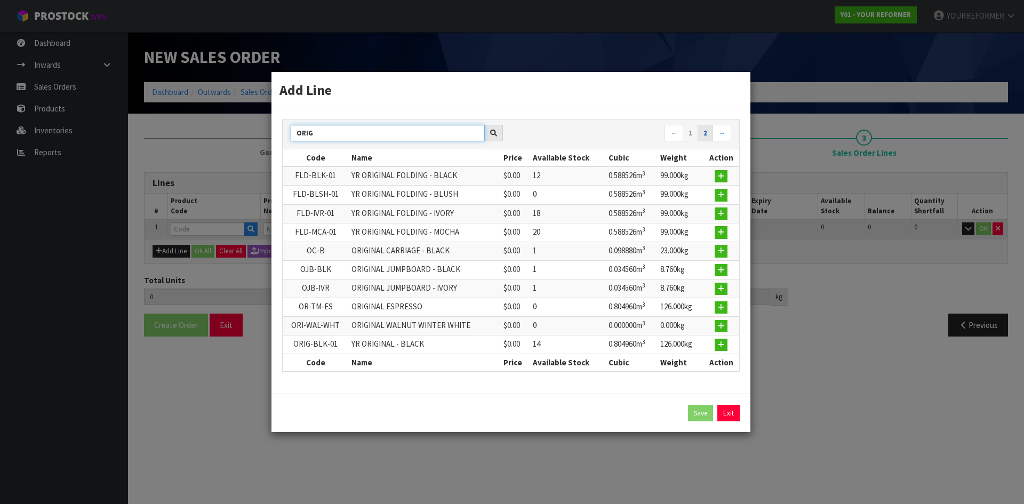
type input "ORIG"
click at [706, 135] on link "2" at bounding box center [705, 133] width 15 height 17
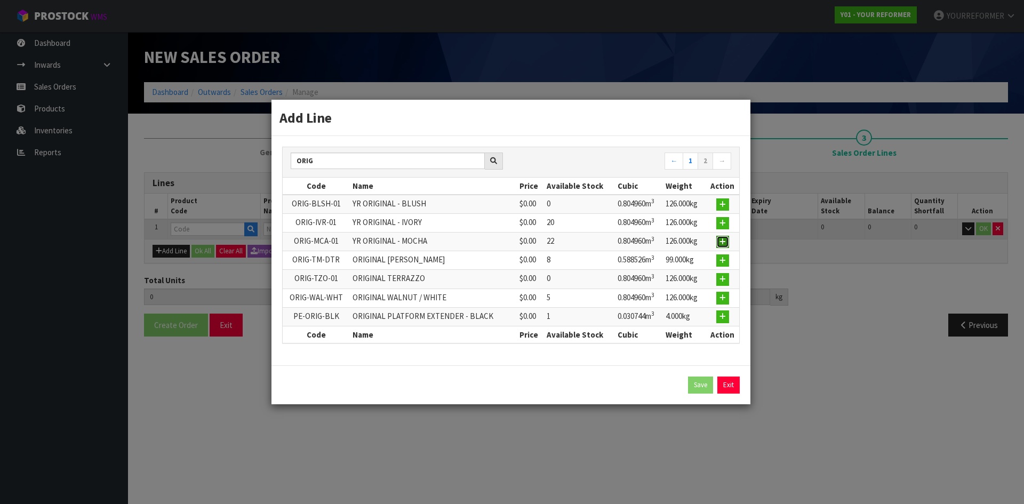
click at [725, 242] on icon "button" at bounding box center [723, 241] width 6 height 7
type input "0.000000"
type input "0.000"
type input "ORIG-MCA-01"
type input "YR ORIGINAL - MOCHA"
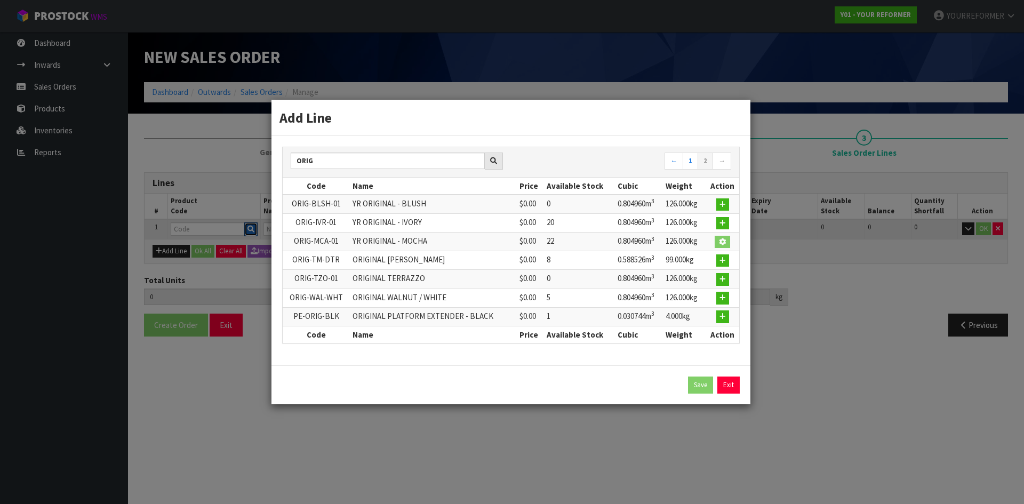
type input "0"
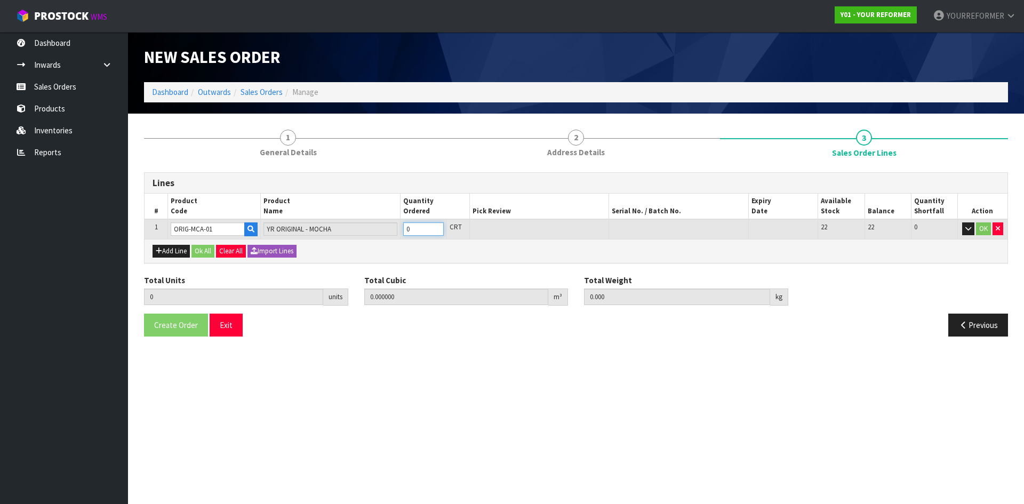
type input "1"
type input "0.80496"
type input "126"
drag, startPoint x: 435, startPoint y: 226, endPoint x: 309, endPoint y: 244, distance: 127.3
type input "1"
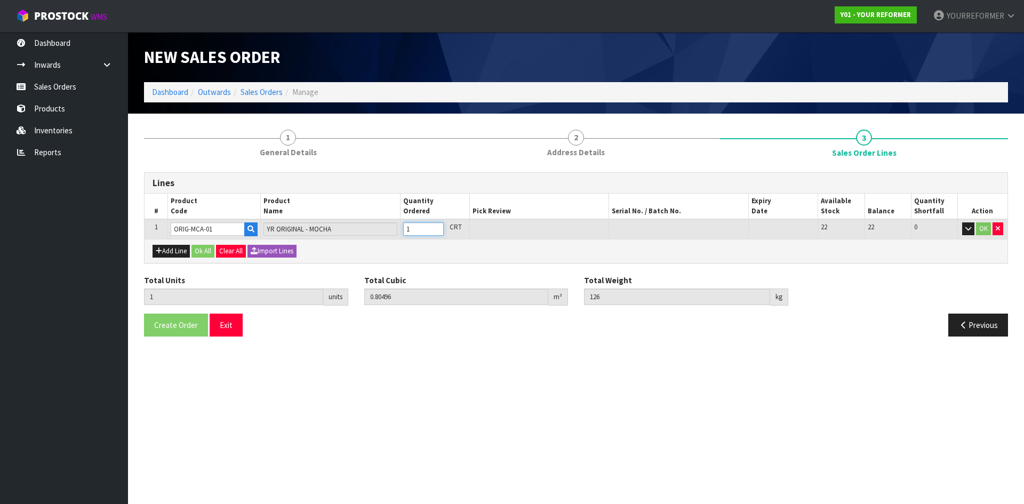
click at [435, 225] on input "1" at bounding box center [423, 228] width 41 height 13
click at [178, 251] on button "Add Line" at bounding box center [171, 251] width 37 height 13
type input "0"
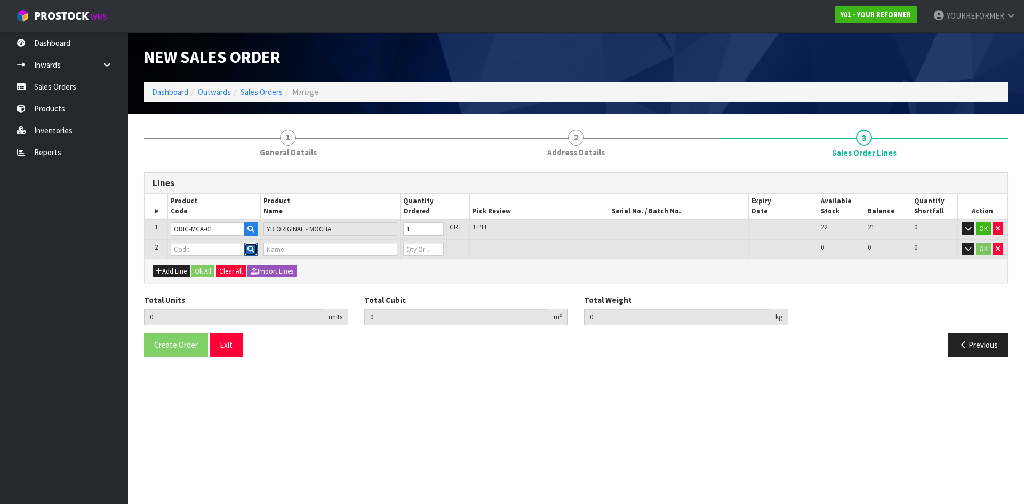
click at [251, 250] on icon "button" at bounding box center [250, 249] width 7 height 7
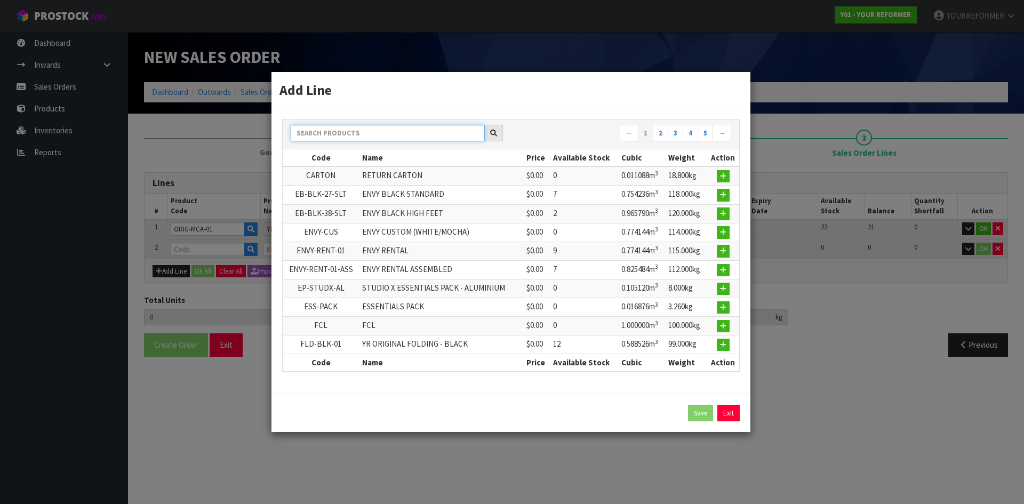
click at [306, 132] on input "text" at bounding box center [388, 133] width 194 height 17
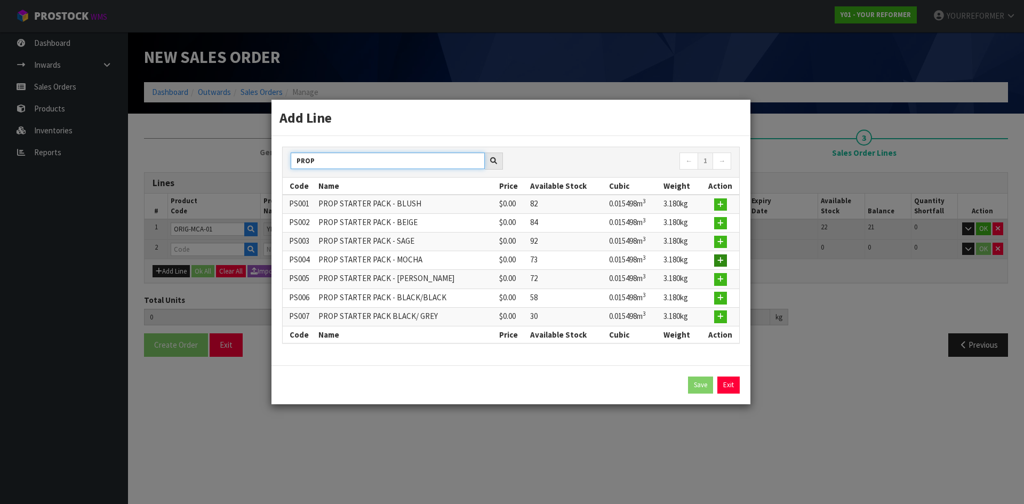
type input "PROP"
click at [725, 261] on button "button" at bounding box center [720, 260] width 13 height 13
type input "1"
type input "0.80496"
type input "126"
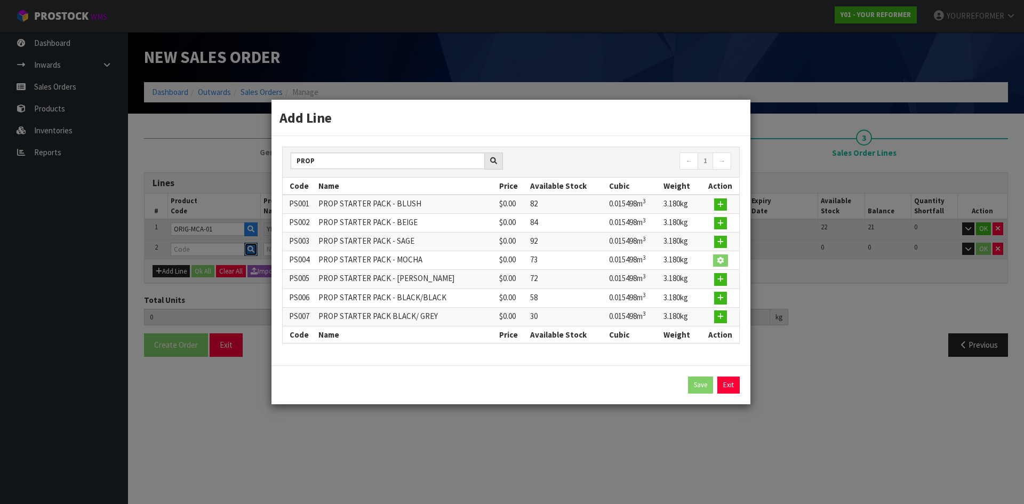
type input "PS004"
type input "PROP STARTER PACK - MOCHA"
type input "0"
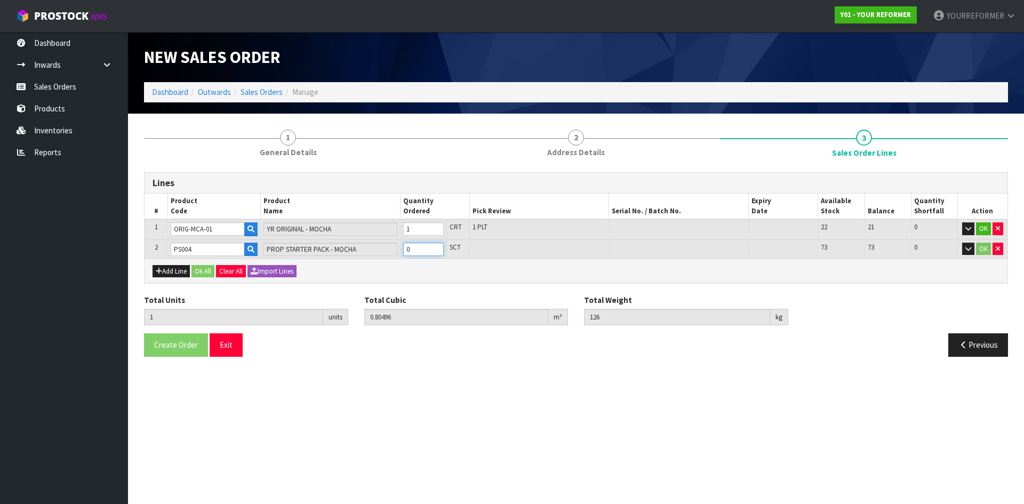
type input "2"
type input "0.820458"
type input "129.18"
type input "1"
click at [436, 246] on input "1" at bounding box center [423, 249] width 41 height 13
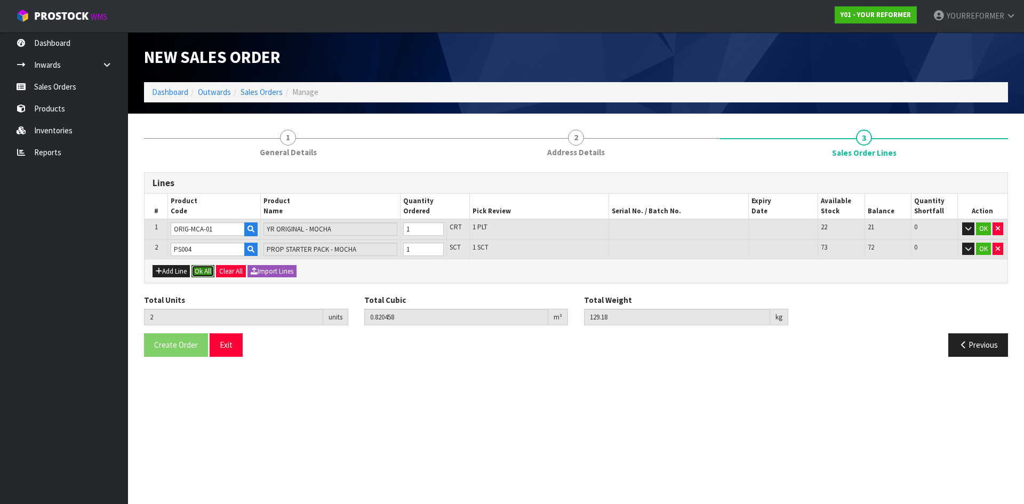
drag, startPoint x: 208, startPoint y: 268, endPoint x: 192, endPoint y: 322, distance: 56.2
click at [208, 269] on button "Ok All" at bounding box center [202, 271] width 23 height 13
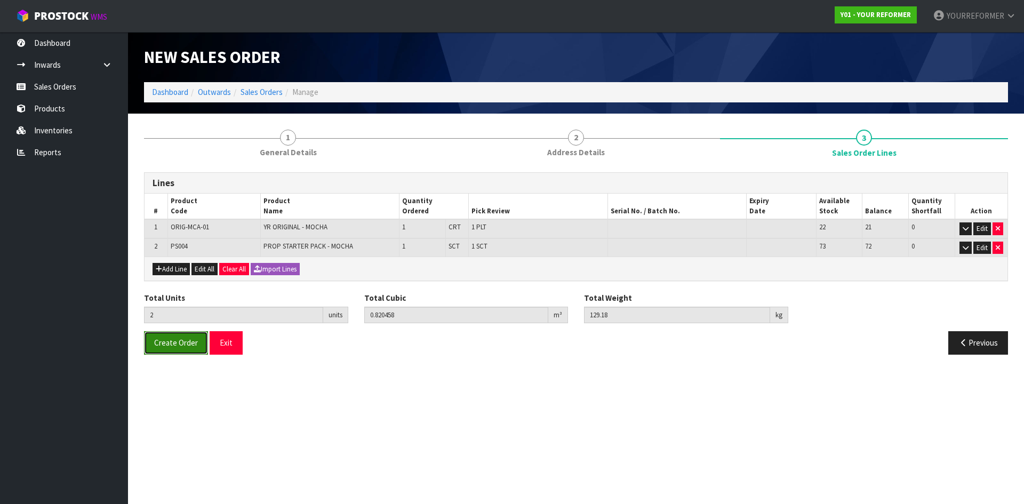
drag, startPoint x: 169, startPoint y: 352, endPoint x: 157, endPoint y: 349, distance: 11.5
click at [169, 351] on button "Create Order" at bounding box center [176, 342] width 64 height 23
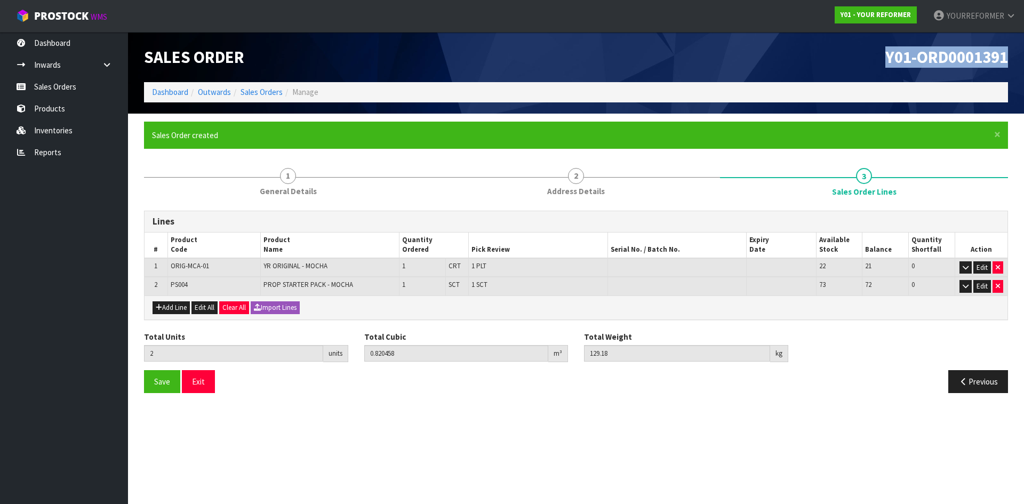
drag, startPoint x: 1005, startPoint y: 66, endPoint x: 742, endPoint y: 84, distance: 263.6
click at [842, 65] on h1 "Y01-ORD0001391" at bounding box center [796, 57] width 424 height 18
copy span "Y01-ORD0001391"
click at [44, 90] on link "Sales Orders" at bounding box center [64, 87] width 128 height 22
